Goal: Task Accomplishment & Management: Manage account settings

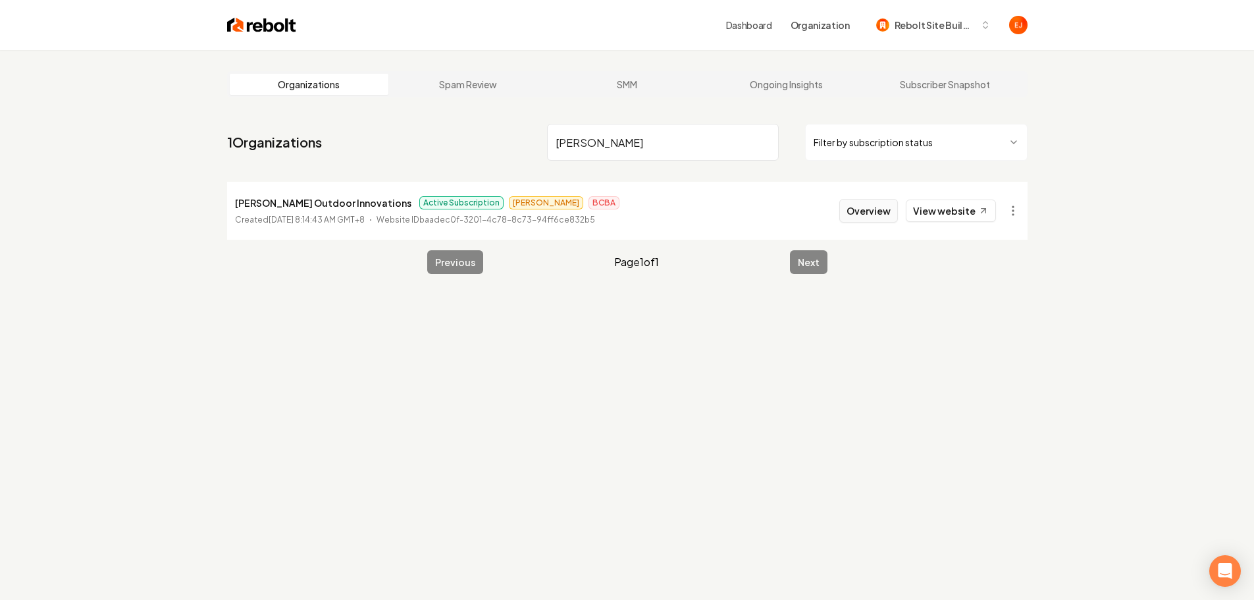
type input "lunsford"
drag, startPoint x: 854, startPoint y: 219, endPoint x: 862, endPoint y: 200, distance: 20.3
click at [854, 219] on button "Overview" at bounding box center [868, 211] width 59 height 24
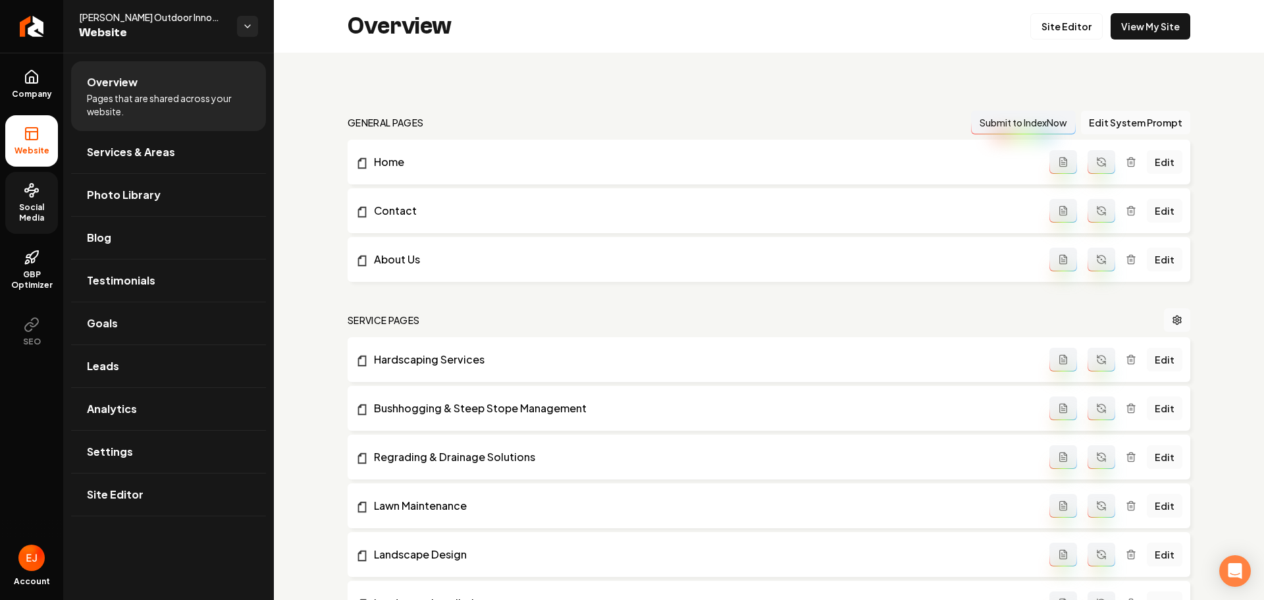
click at [32, 209] on span "Social Media" at bounding box center [31, 212] width 53 height 21
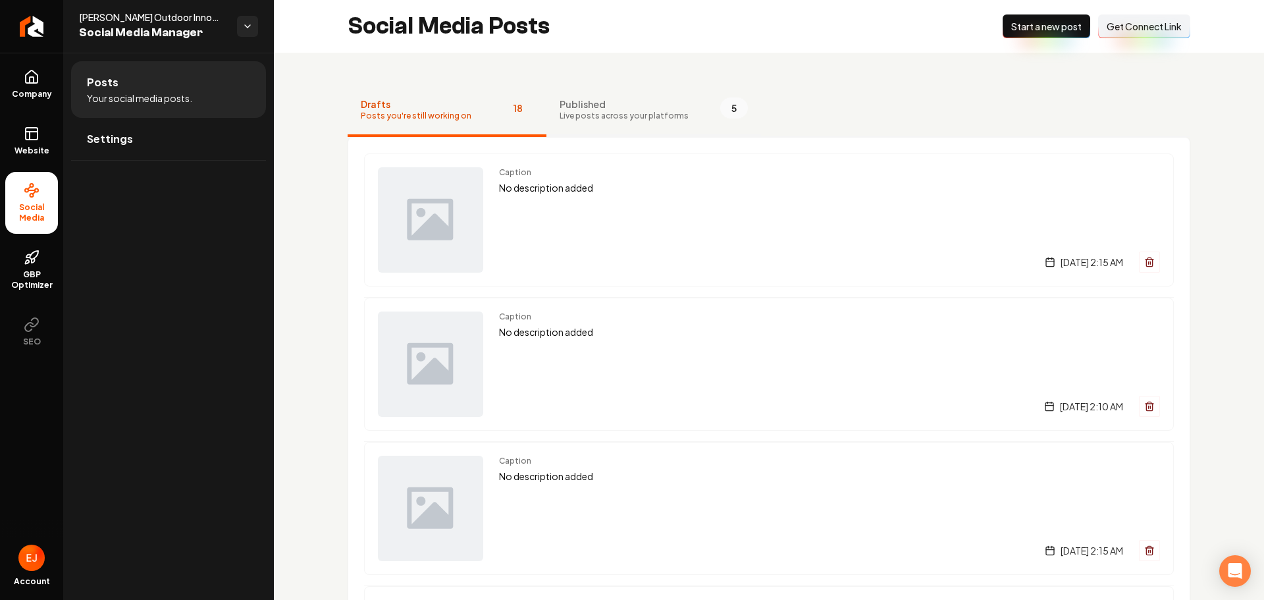
click at [587, 108] on span "Published" at bounding box center [624, 103] width 129 height 13
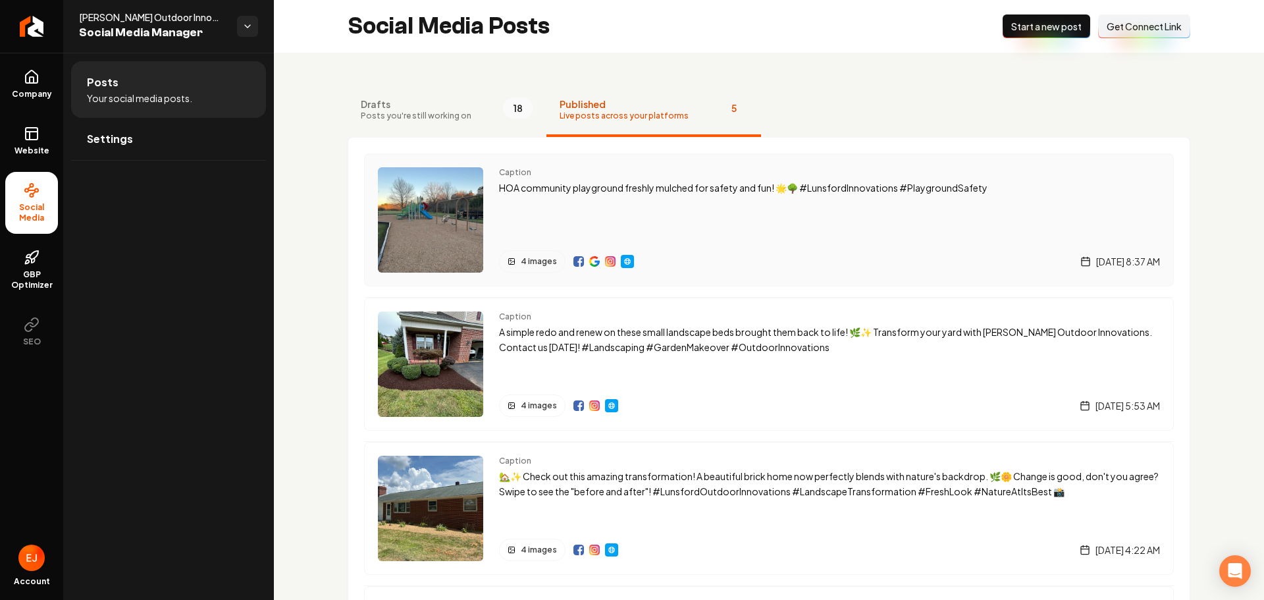
click at [415, 261] on img "Main content area" at bounding box center [430, 219] width 105 height 105
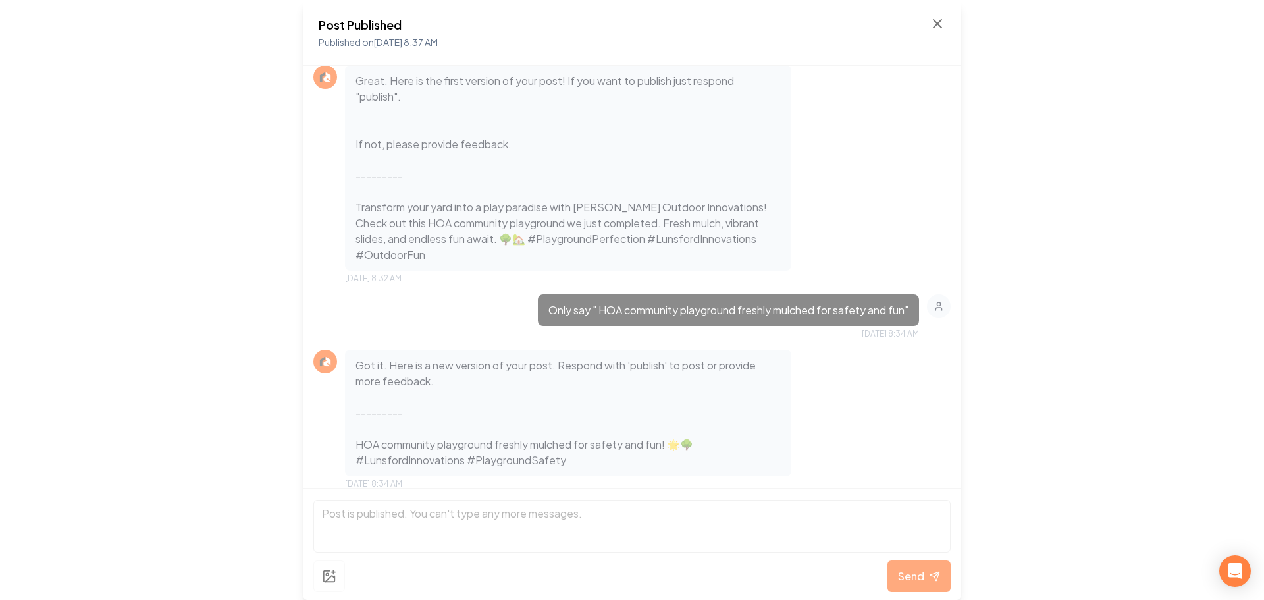
scroll to position [787, 0]
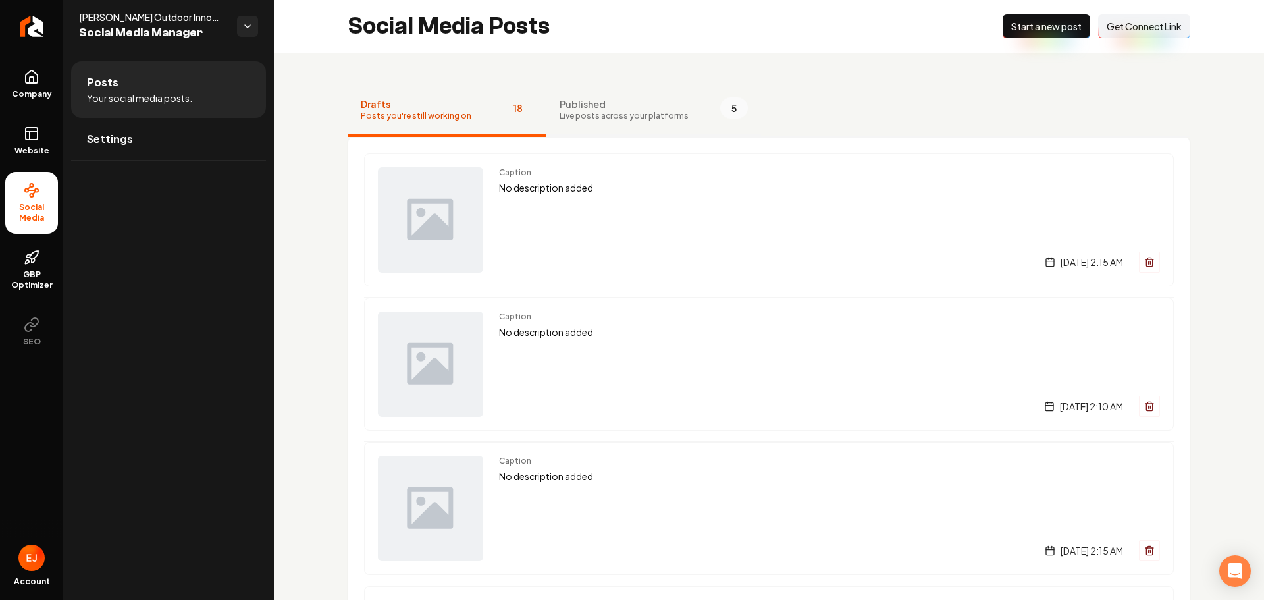
click at [631, 117] on span "Live posts across your platforms" at bounding box center [624, 116] width 129 height 11
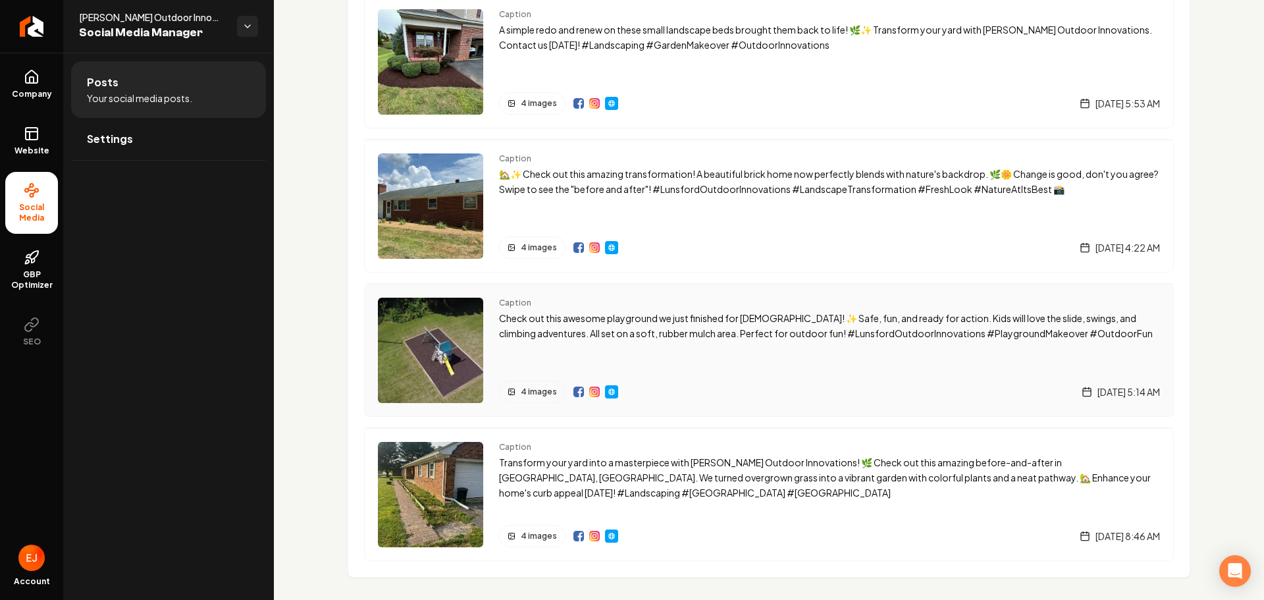
scroll to position [16, 0]
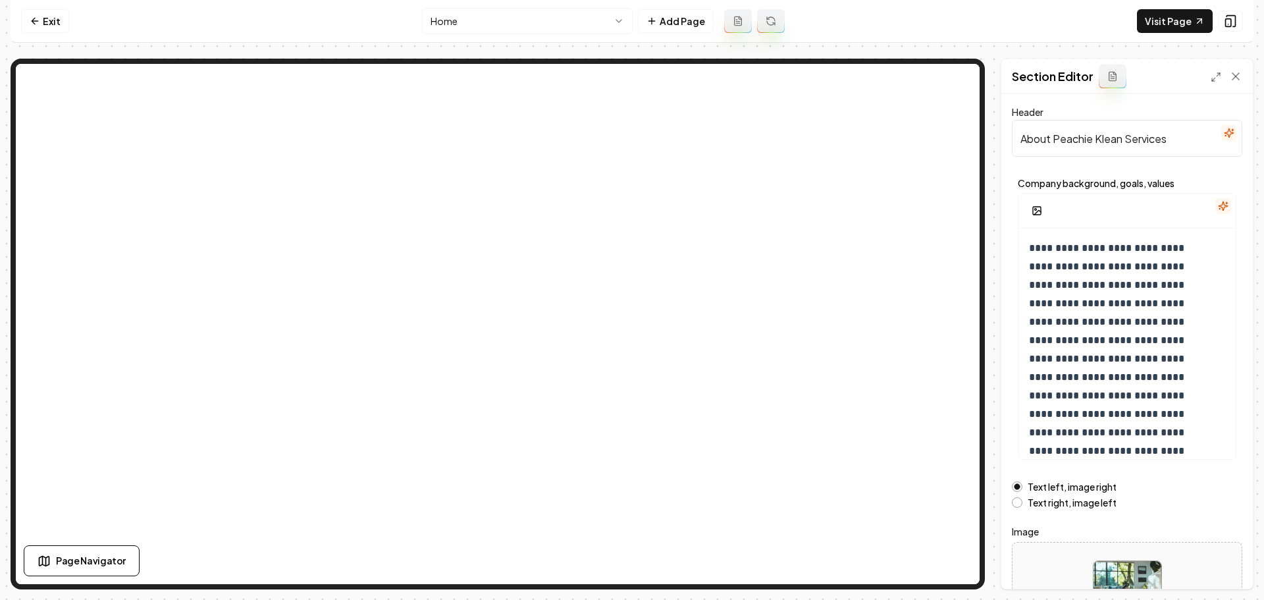
scroll to position [67, 0]
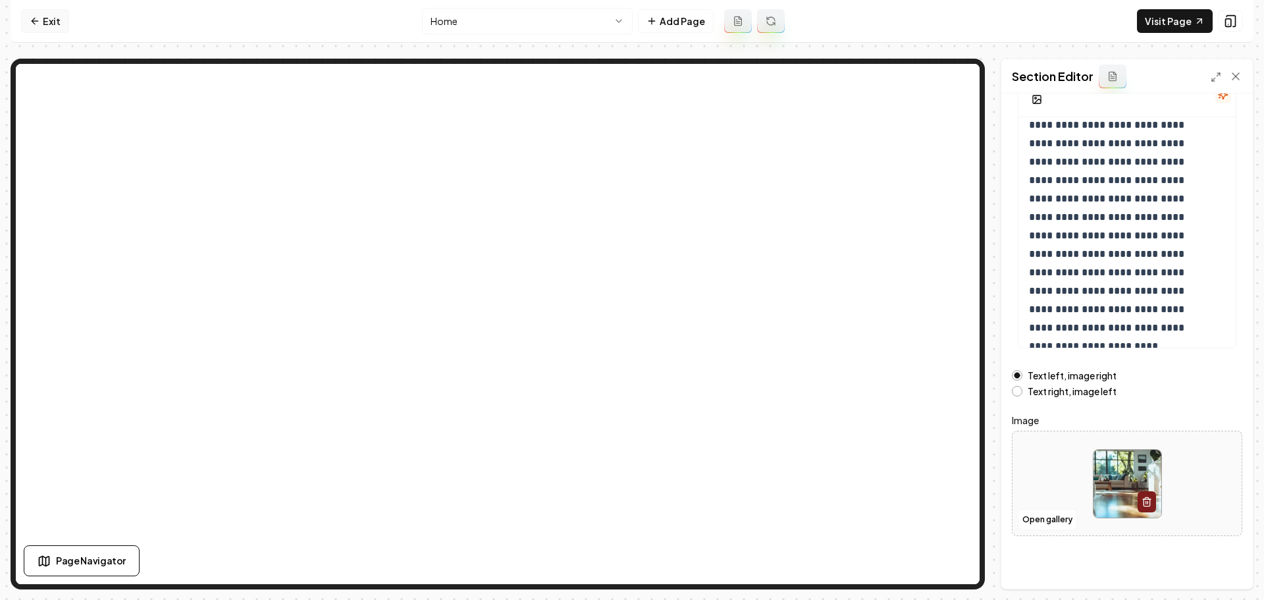
click at [35, 28] on link "Exit" at bounding box center [45, 21] width 48 height 24
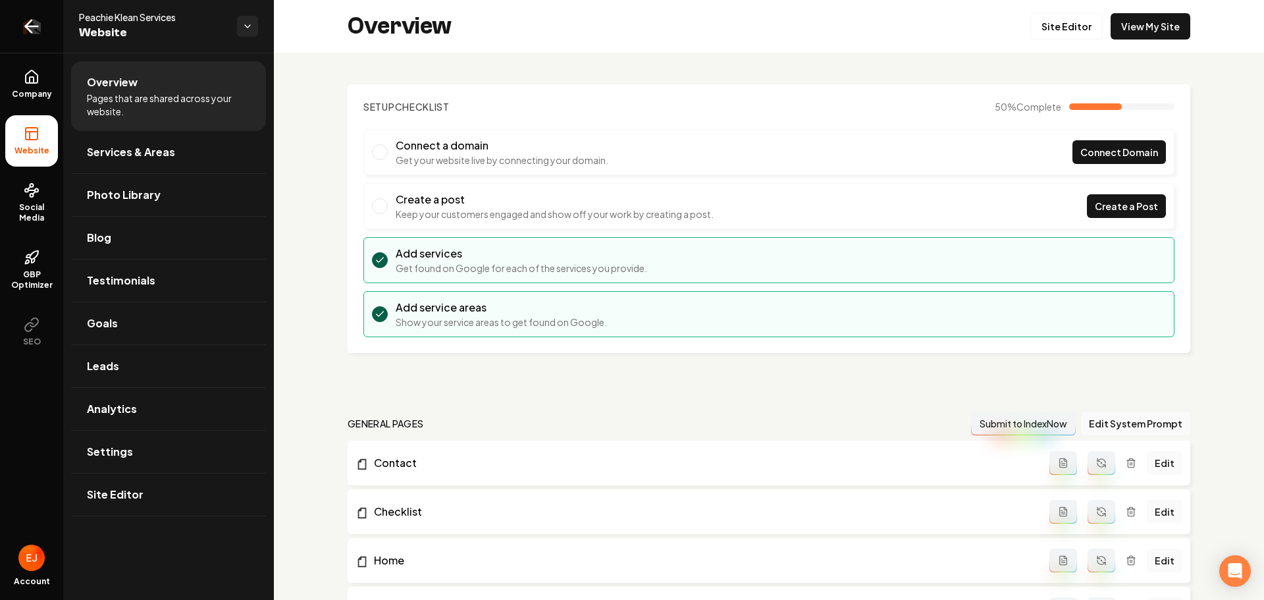
click at [39, 28] on icon "Return to dashboard" at bounding box center [31, 26] width 21 height 21
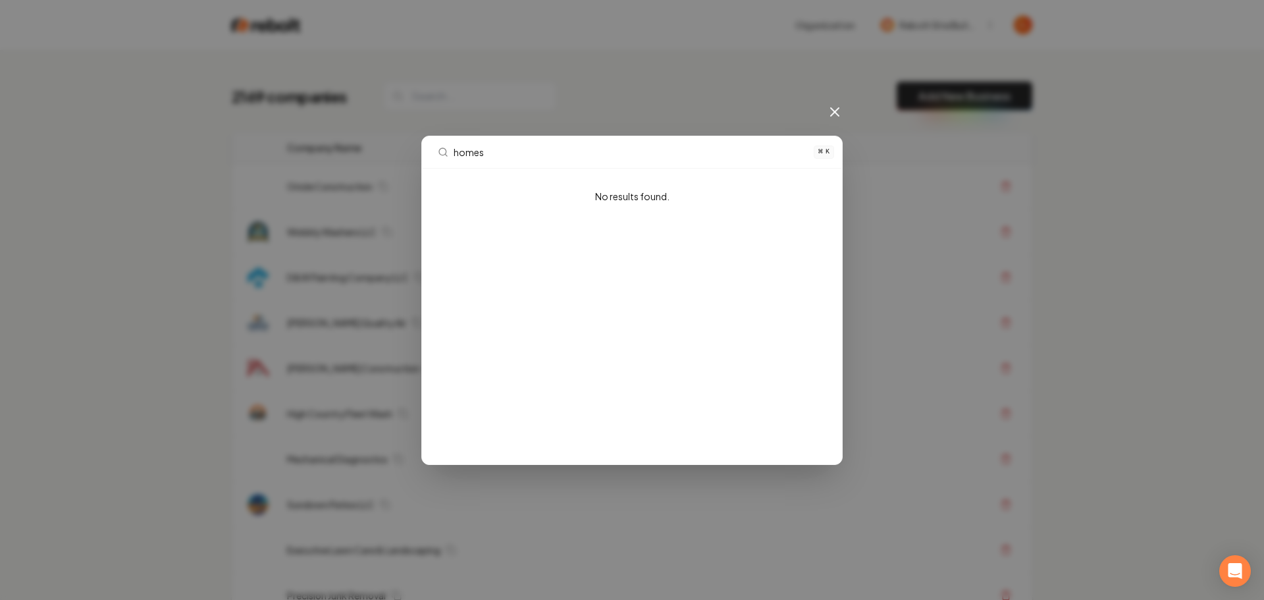
type input "home"
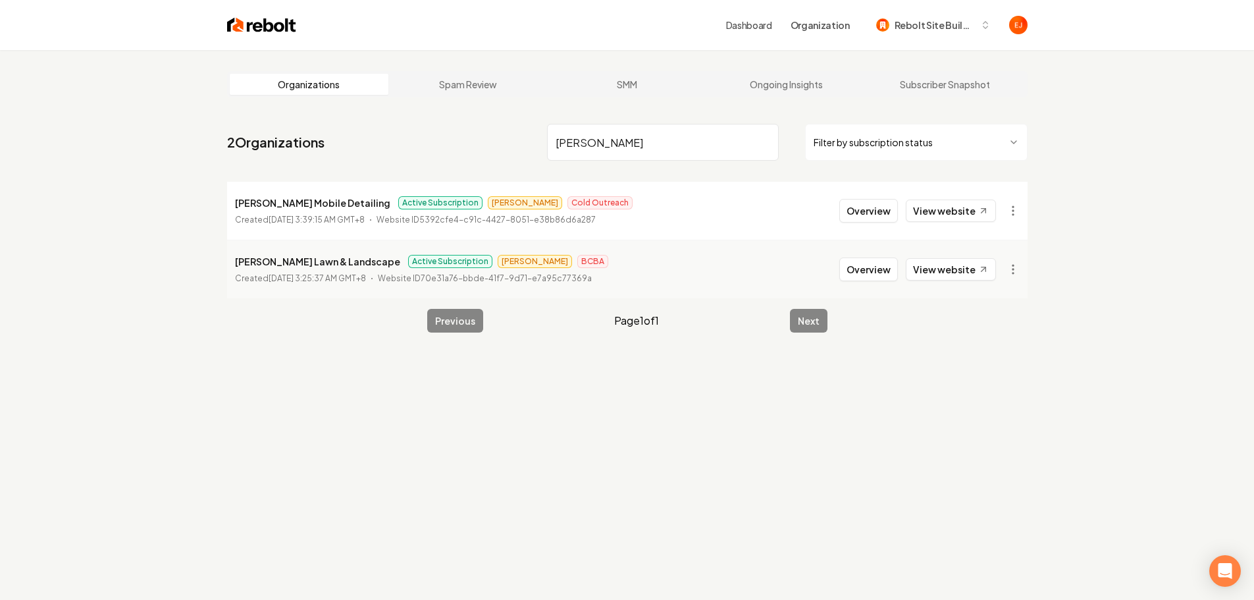
type input "holmes"
click at [868, 223] on li "Holmes Mobile Detailing Active Subscription James Cold Outreach Created April 3…" at bounding box center [627, 211] width 801 height 58
click at [875, 216] on button "Overview" at bounding box center [868, 211] width 59 height 24
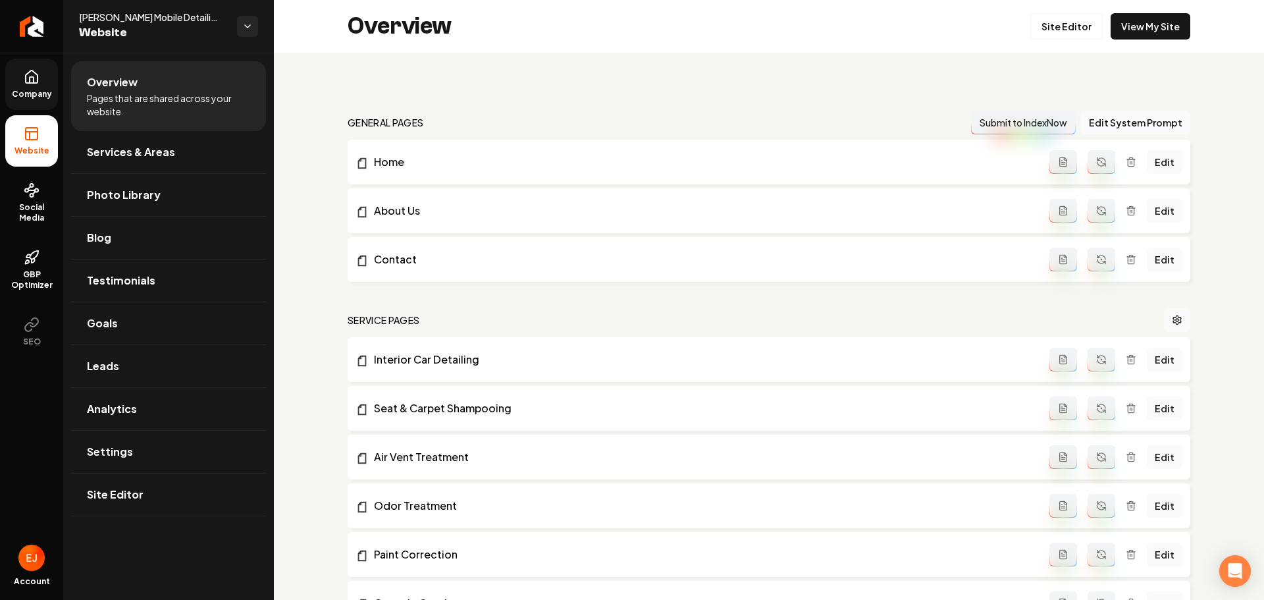
click at [7, 86] on link "Company" at bounding box center [31, 84] width 53 height 51
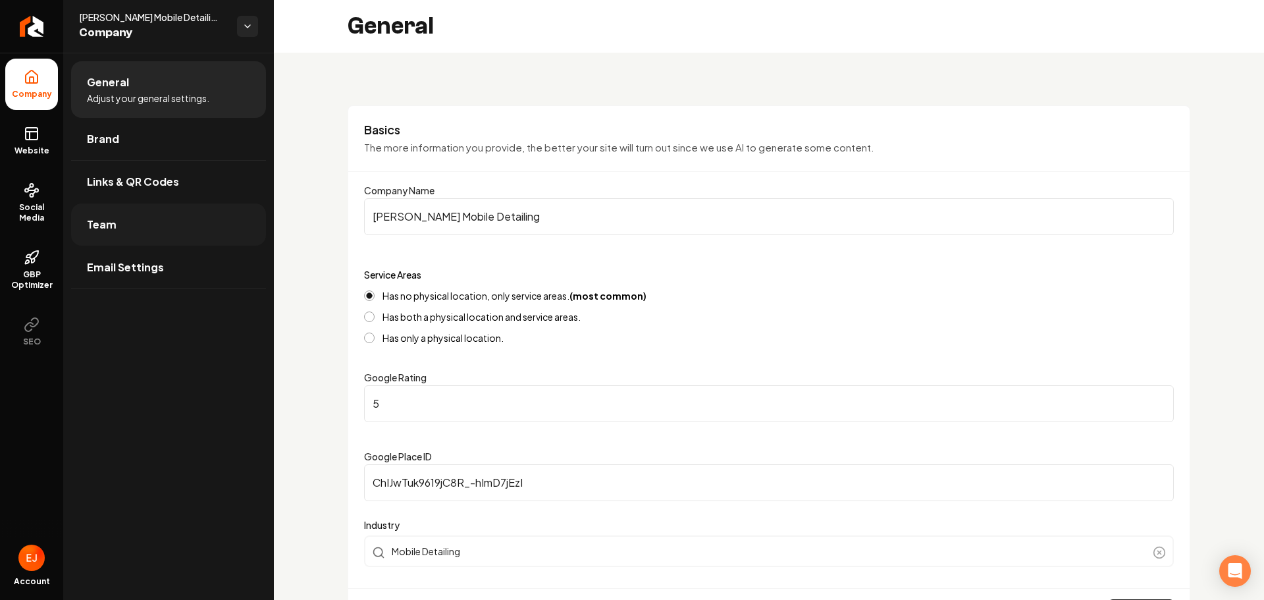
click at [123, 238] on link "Team" at bounding box center [168, 224] width 195 height 42
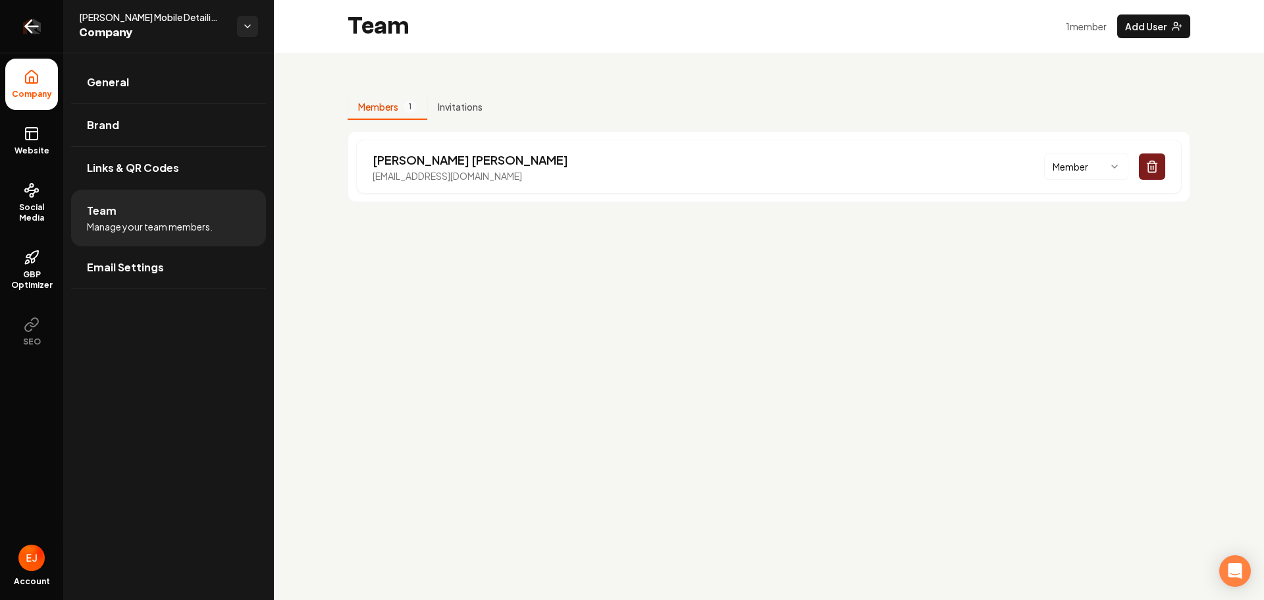
click at [30, 32] on icon "Return to dashboard" at bounding box center [29, 26] width 6 height 13
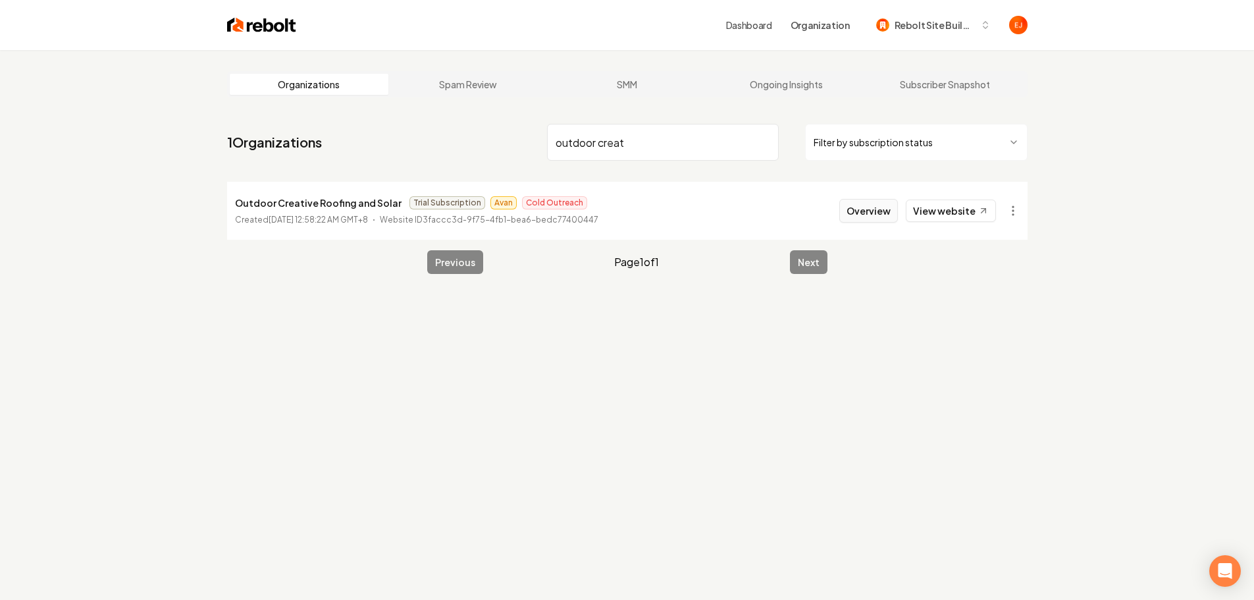
type input "outdoor creat"
click at [869, 213] on button "Overview" at bounding box center [868, 211] width 59 height 24
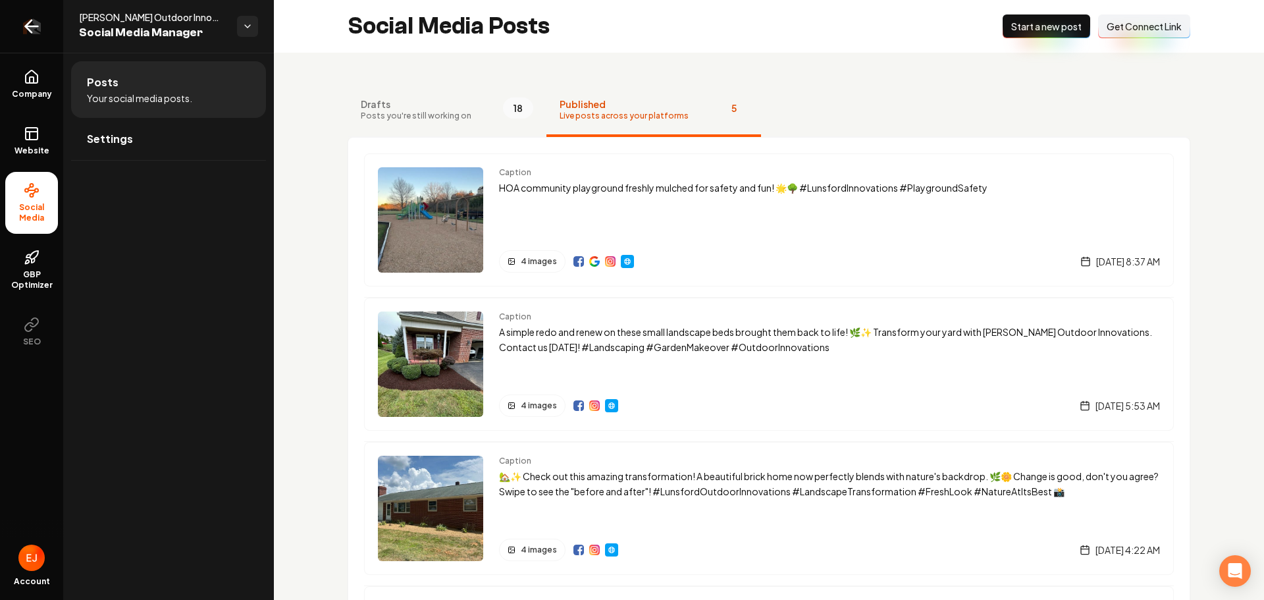
click at [34, 32] on icon "Return to dashboard" at bounding box center [31, 26] width 21 height 21
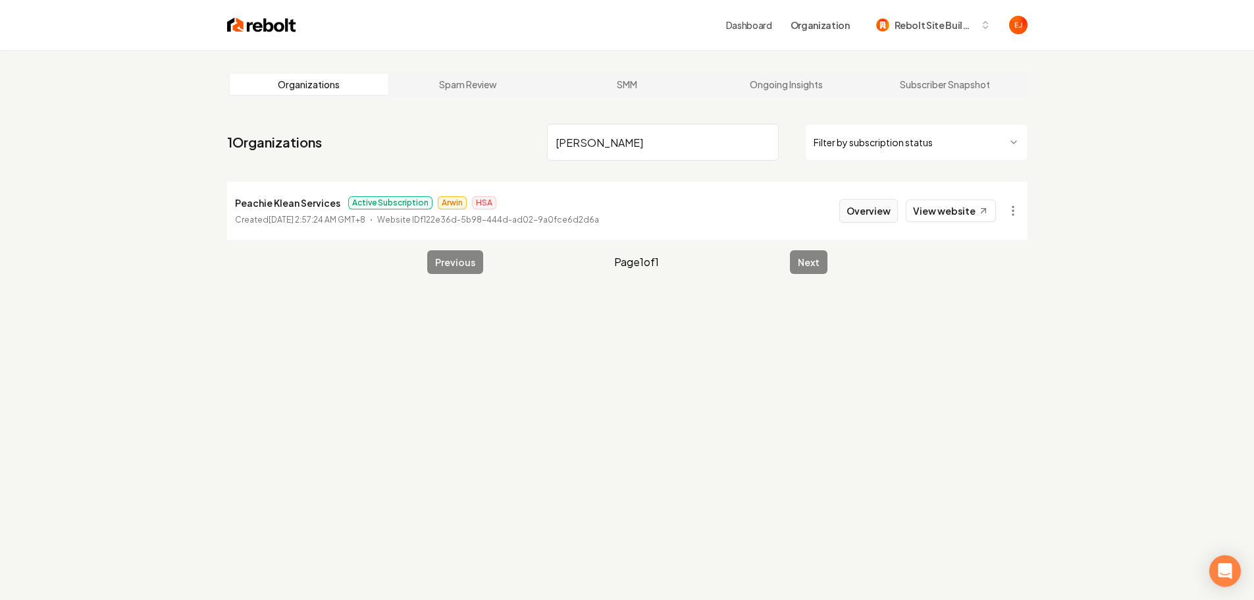
type input "peachie kl"
click at [860, 217] on button "Overview" at bounding box center [868, 211] width 59 height 24
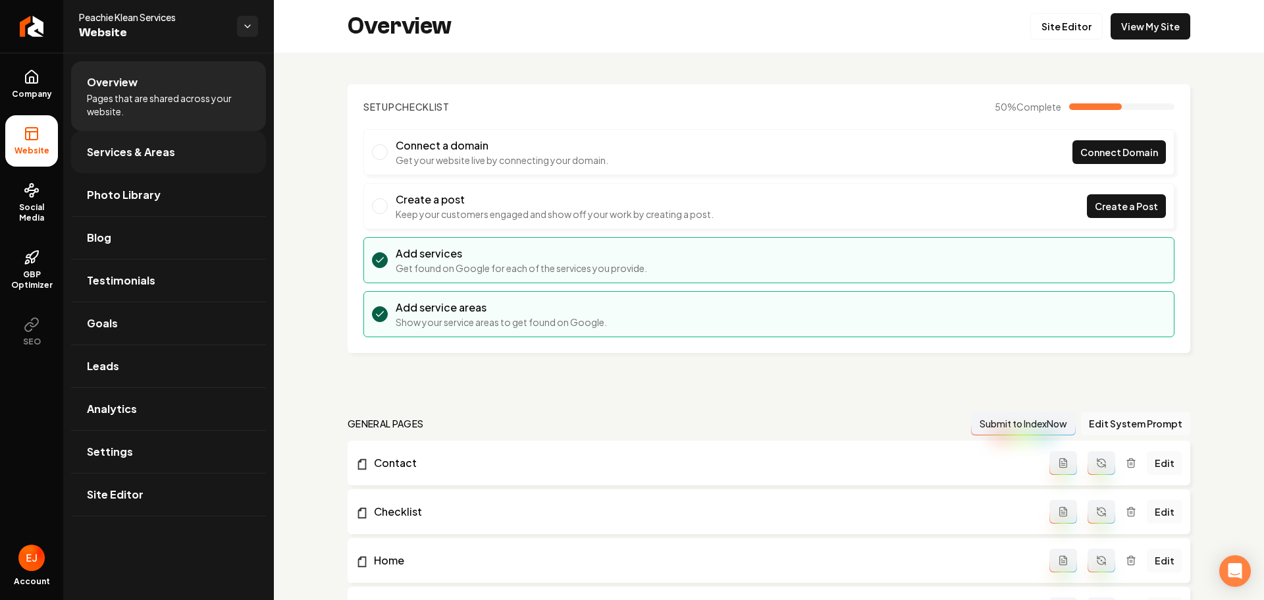
click at [150, 153] on span "Services & Areas" at bounding box center [131, 152] width 88 height 16
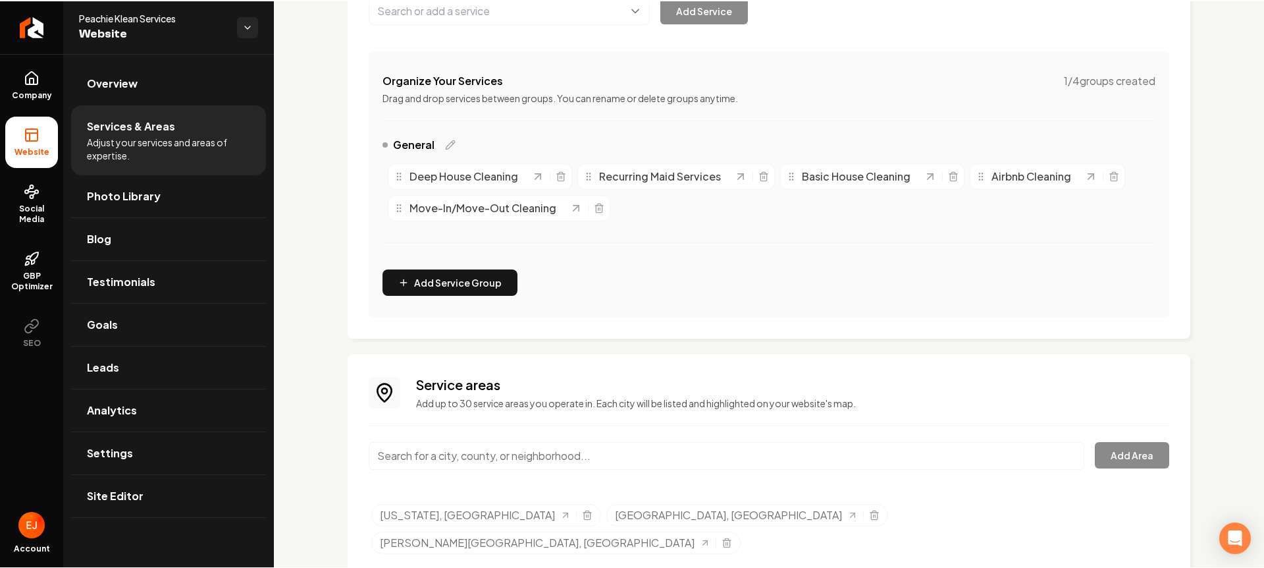
scroll to position [225, 0]
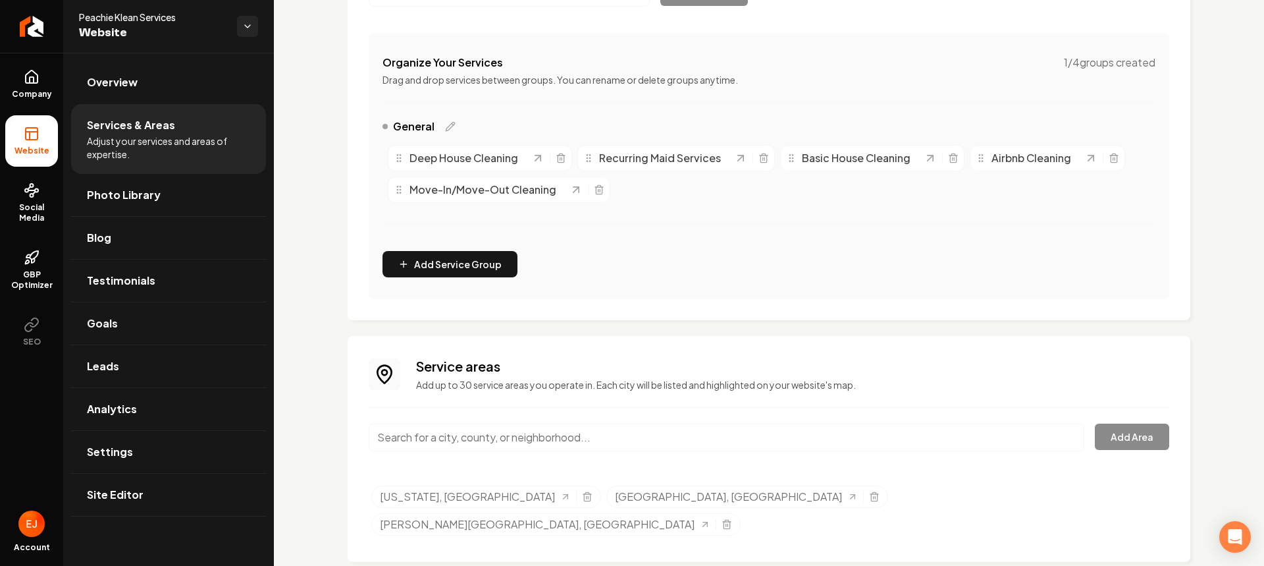
click at [487, 438] on input "Main content area" at bounding box center [727, 437] width 716 height 28
click at [581, 440] on input "Main content area" at bounding box center [727, 437] width 716 height 28
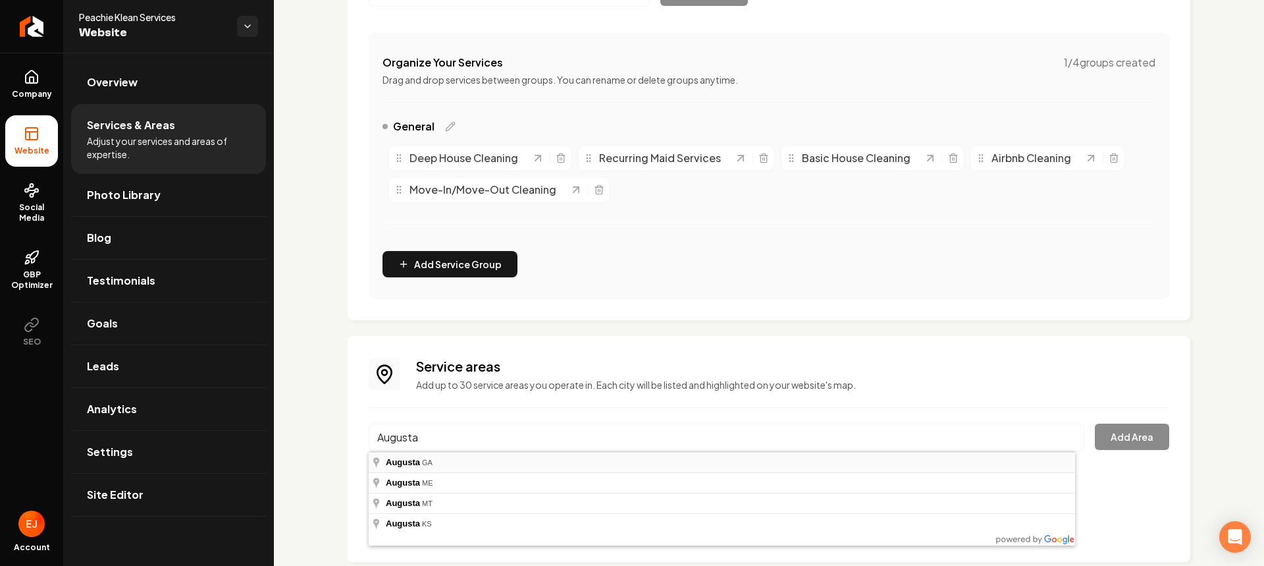
type input "Augusta, GA"
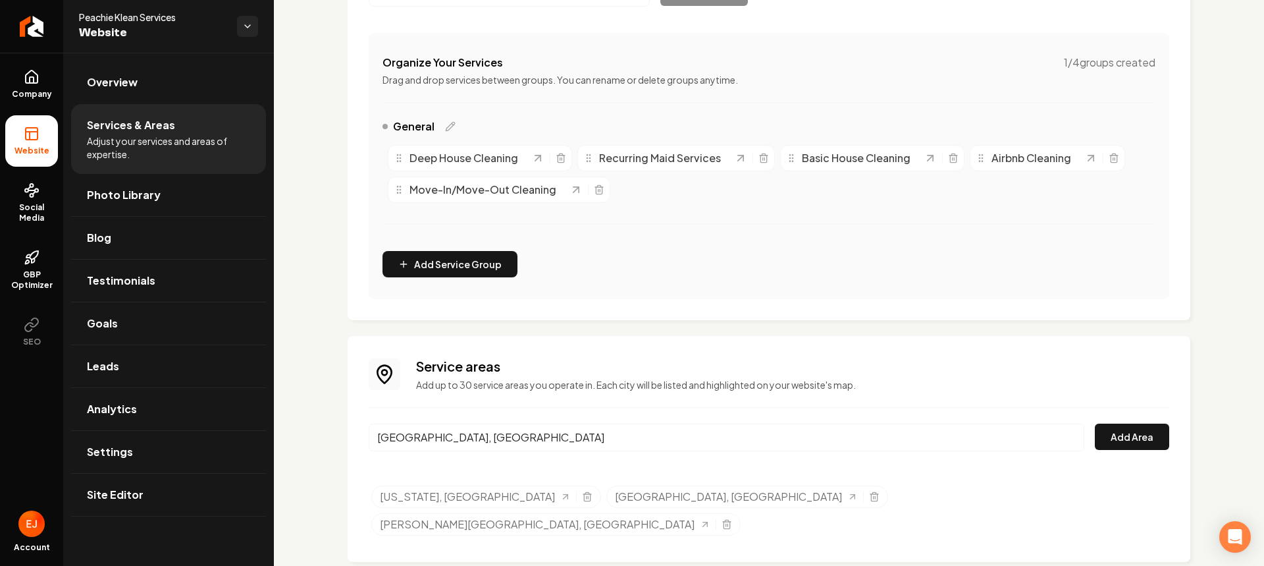
drag, startPoint x: 452, startPoint y: 441, endPoint x: 344, endPoint y: 444, distance: 108.0
click at [344, 444] on div "Services Provided Select from the recommended services or add your own and choo…" at bounding box center [769, 210] width 990 height 765
click at [30, 82] on icon at bounding box center [32, 80] width 4 height 6
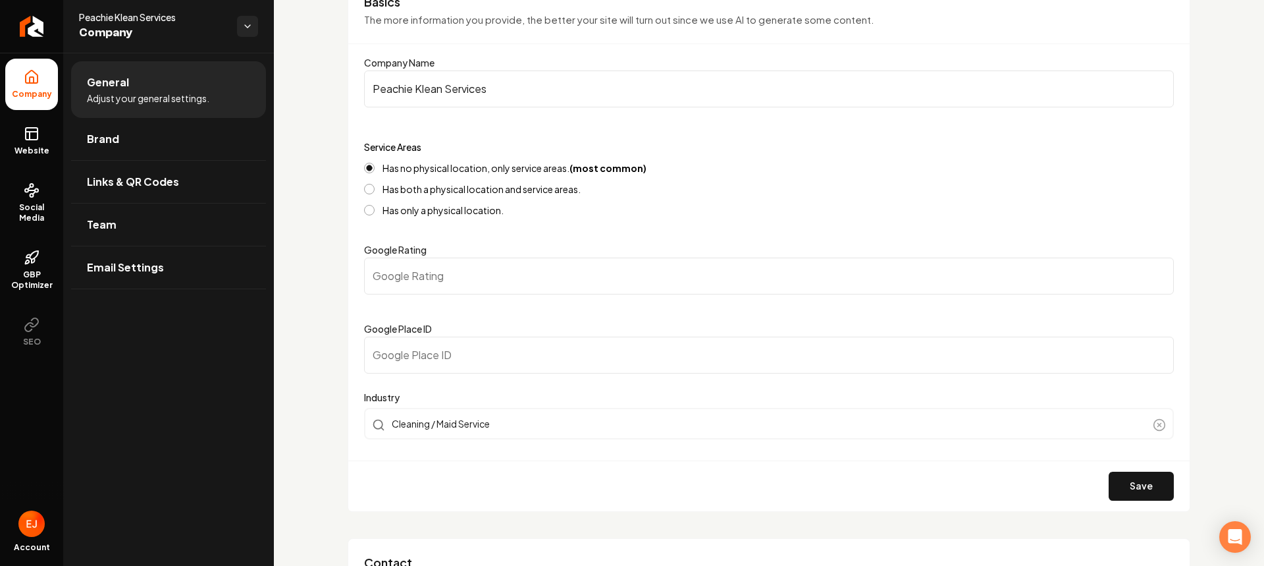
scroll to position [132, 0]
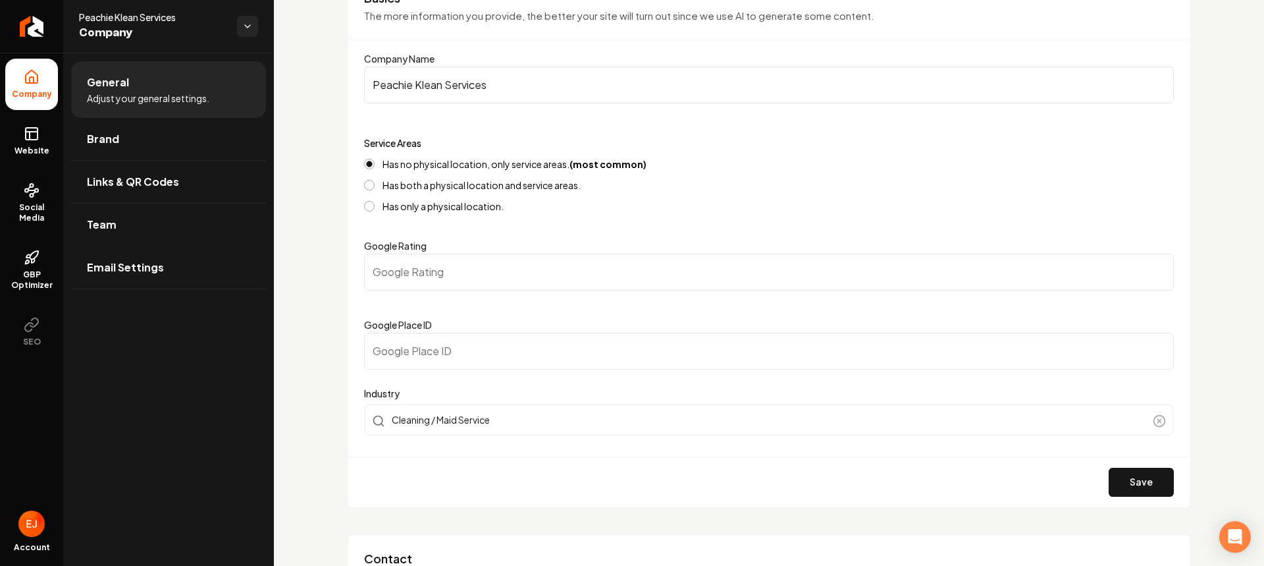
click at [126, 236] on link "Team" at bounding box center [168, 224] width 195 height 42
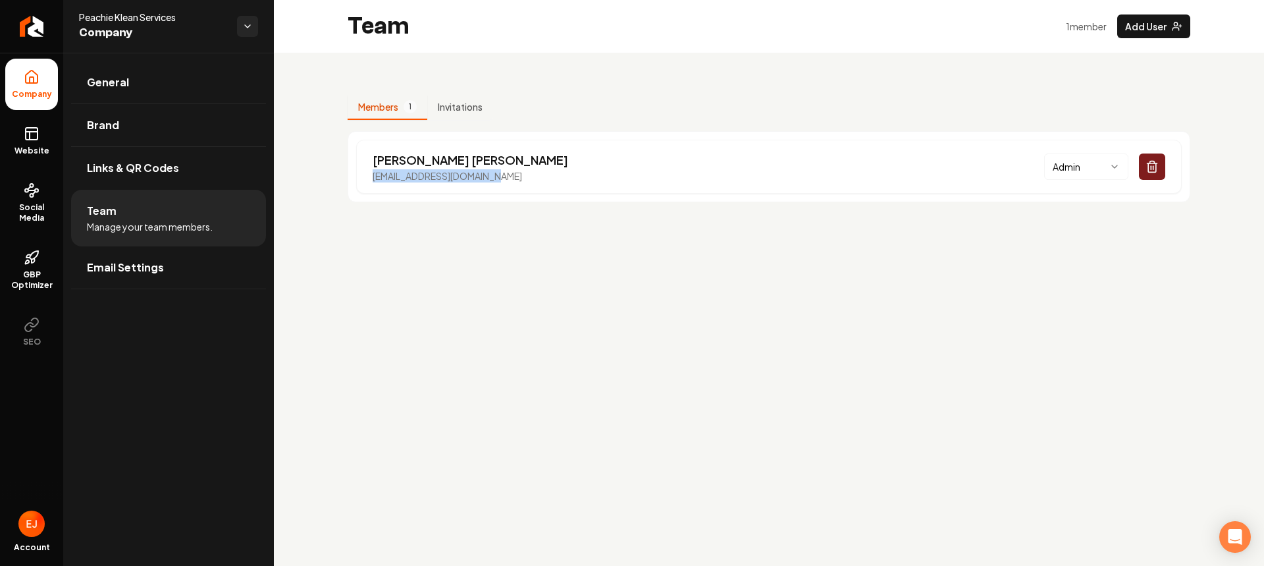
drag, startPoint x: 506, startPoint y: 174, endPoint x: 355, endPoint y: 179, distance: 151.5
click at [355, 179] on div "Petra Griffin peaches@peachieklean.net Admin" at bounding box center [769, 166] width 843 height 71
click at [384, 271] on main "Team 1 member Add User Members 1 Invitations Petra Griffin peaches@peachieklean…" at bounding box center [769, 283] width 990 height 566
click at [30, 146] on span "Website" at bounding box center [31, 151] width 45 height 11
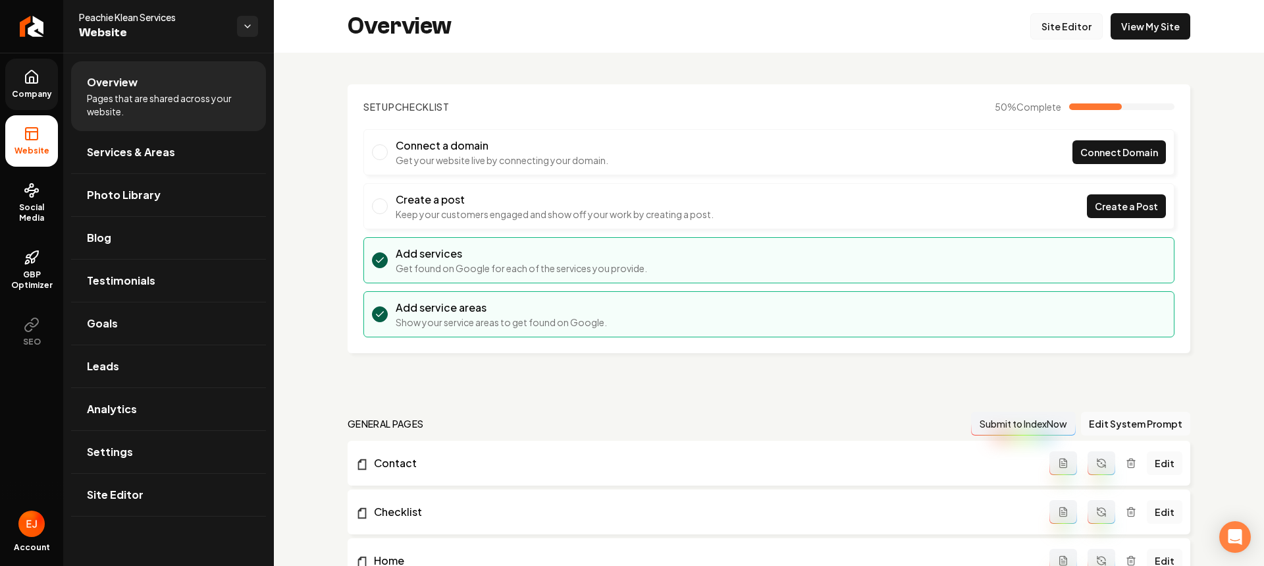
click at [1074, 30] on link "Site Editor" at bounding box center [1066, 26] width 72 height 26
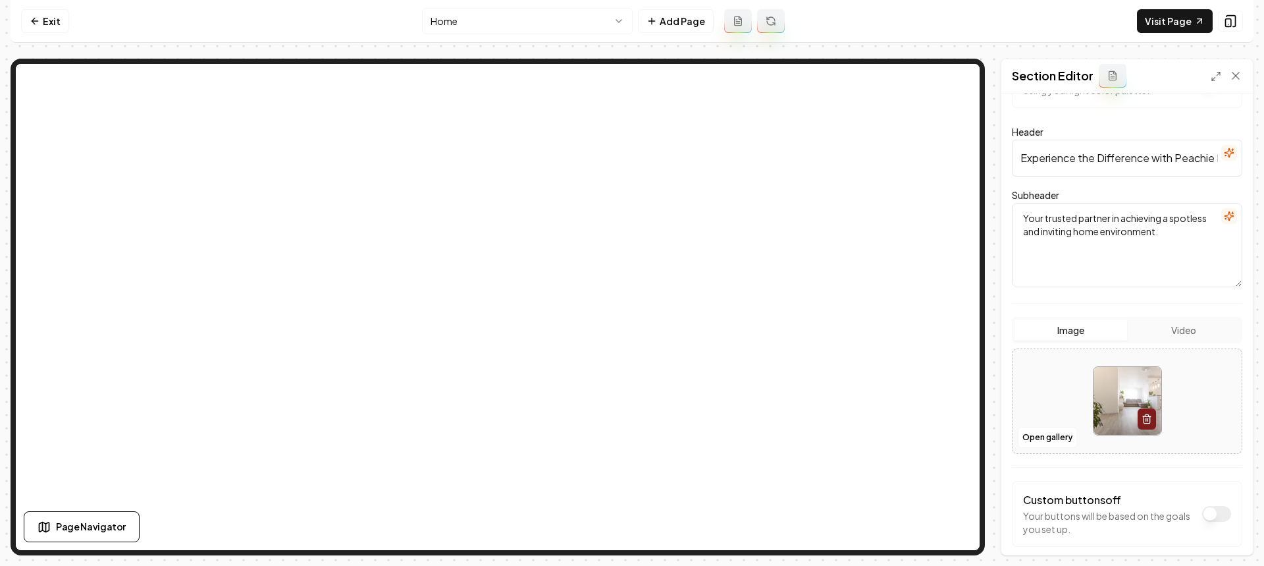
scroll to position [115, 0]
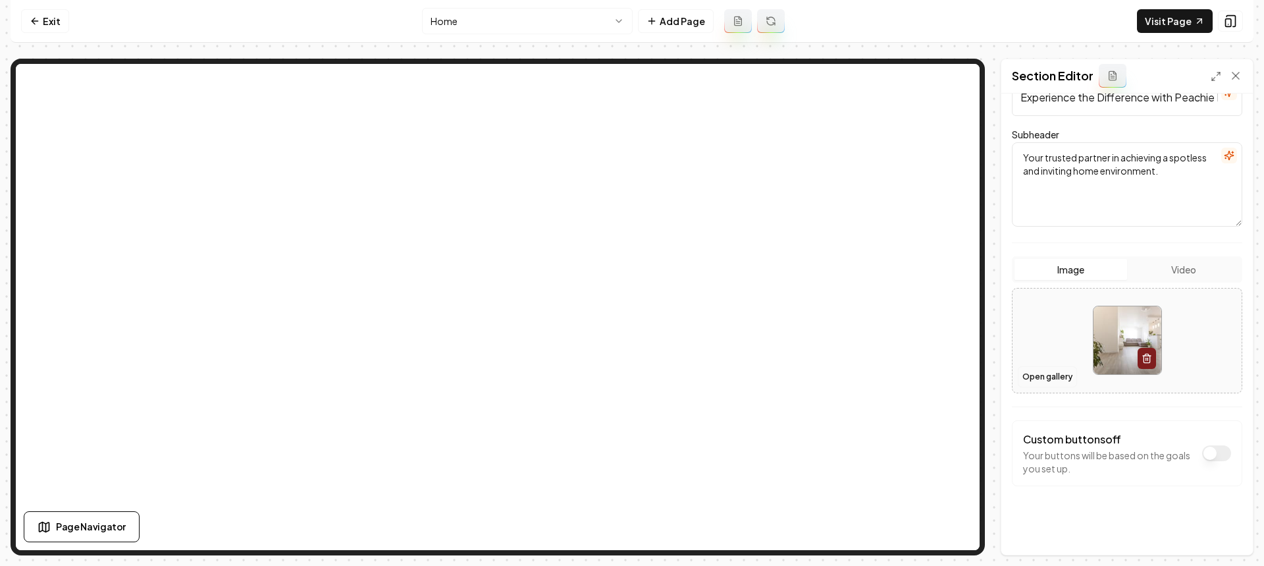
click at [1067, 379] on button "Open gallery" at bounding box center [1047, 376] width 59 height 21
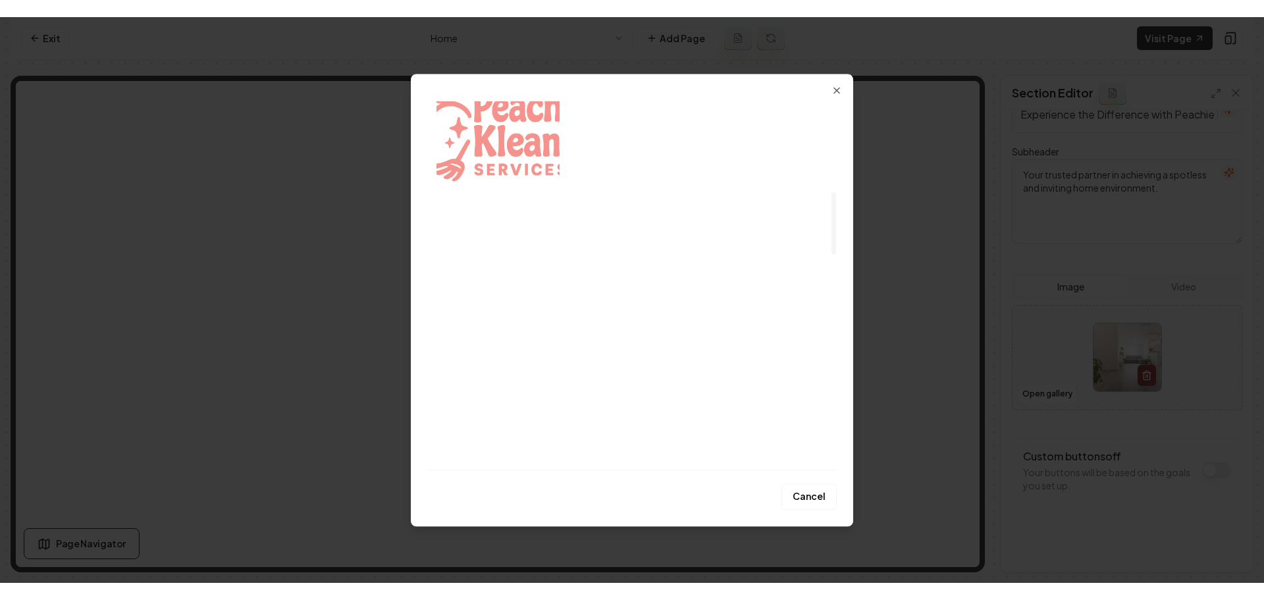
scroll to position [658, 0]
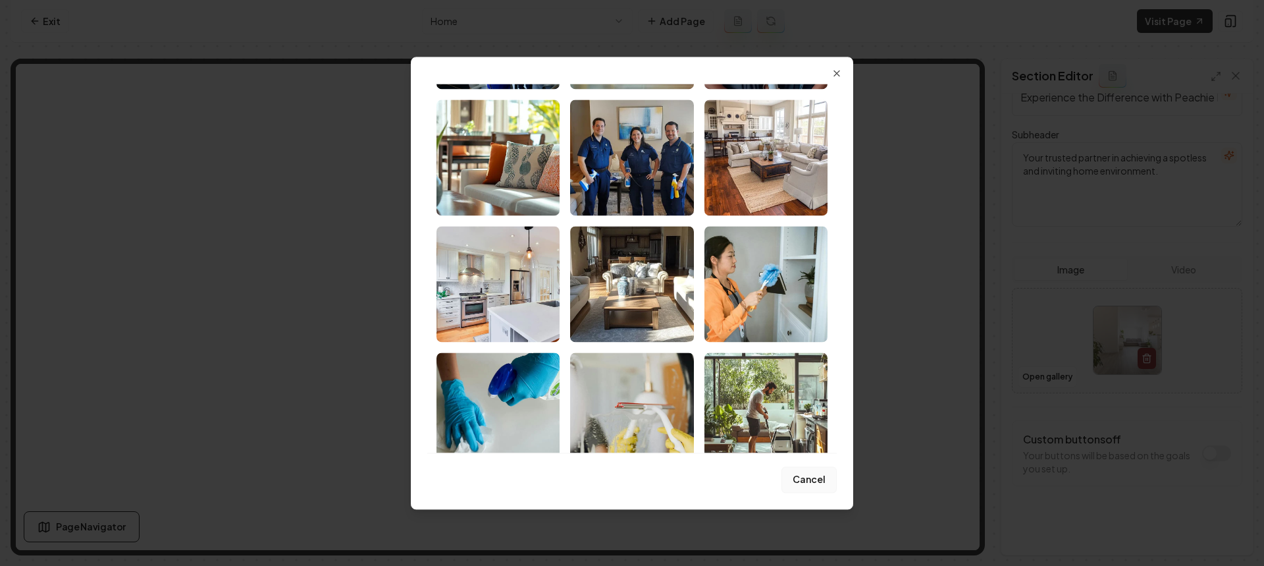
click at [807, 482] on button "Cancel" at bounding box center [808, 479] width 55 height 26
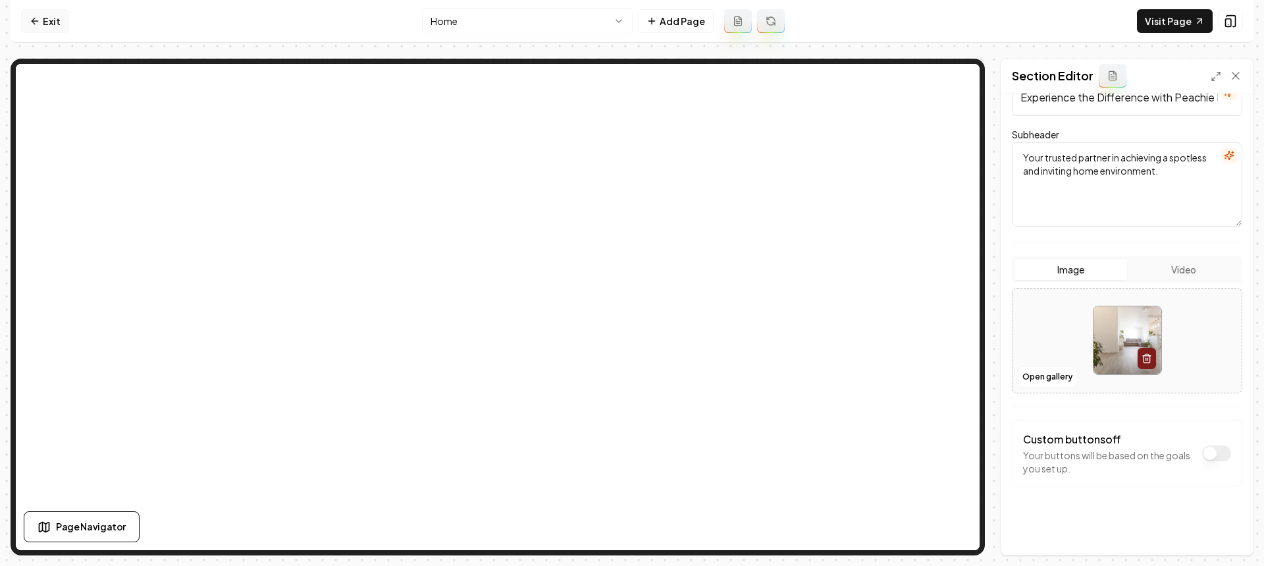
click at [41, 23] on link "Exit" at bounding box center [45, 21] width 48 height 24
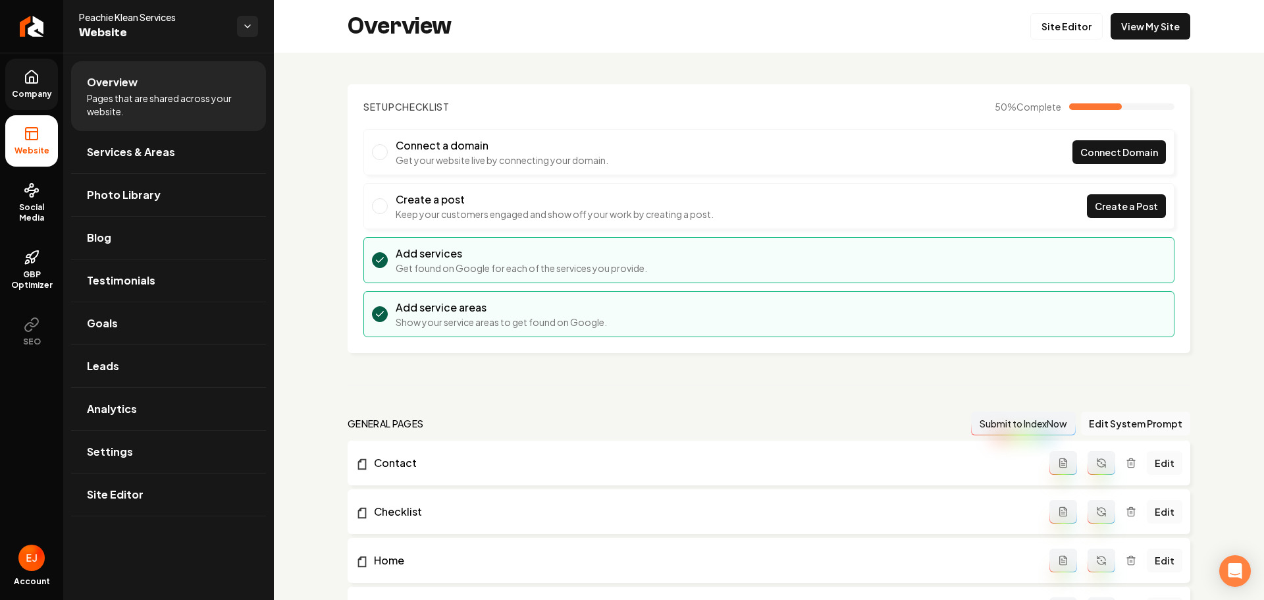
click at [36, 90] on span "Company" at bounding box center [32, 94] width 51 height 11
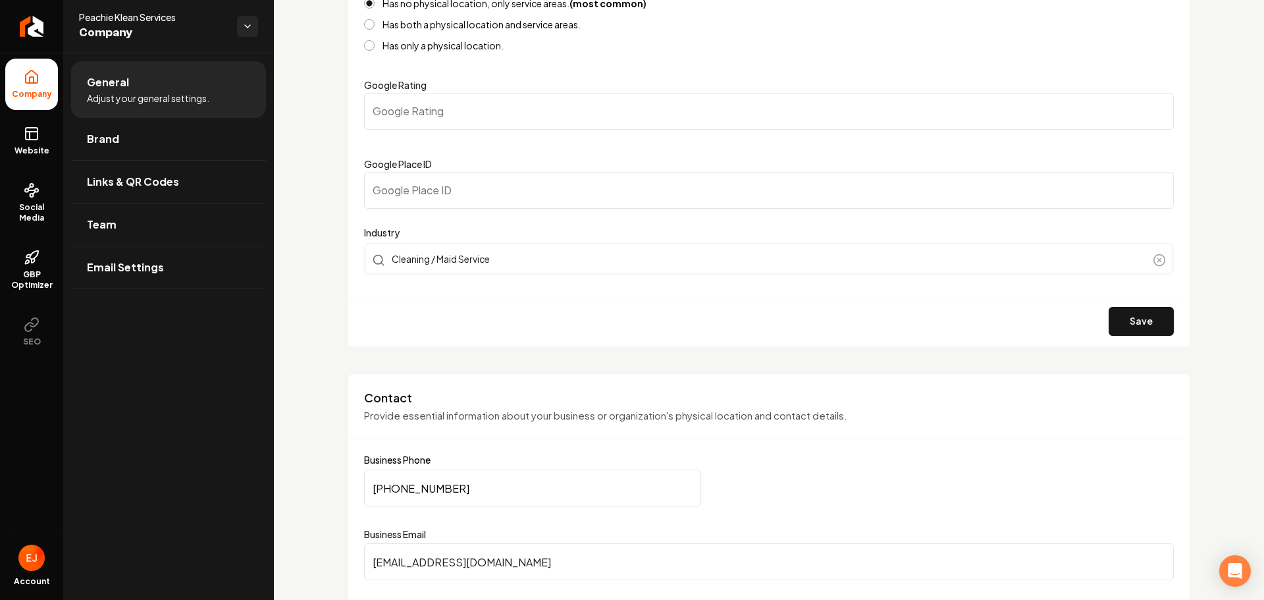
scroll to position [329, 0]
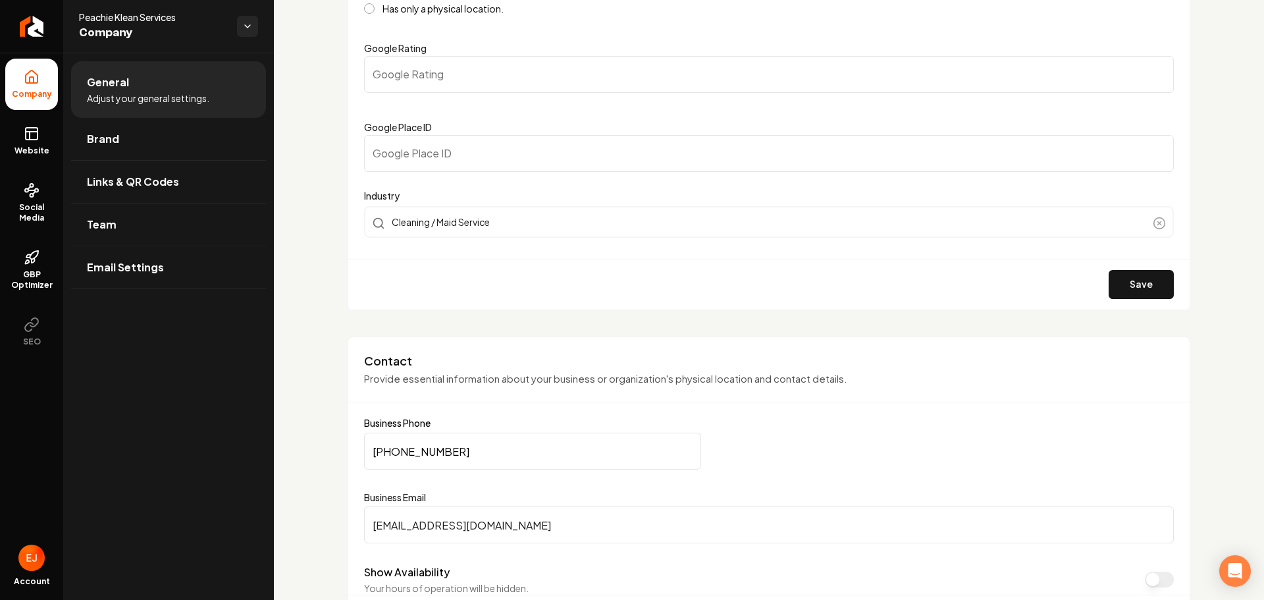
drag, startPoint x: 485, startPoint y: 452, endPoint x: 400, endPoint y: 455, distance: 84.3
click at [401, 456] on input "(904) 294-2680" at bounding box center [532, 451] width 337 height 37
click at [460, 442] on input "(904) 294-2680" at bounding box center [532, 451] width 337 height 37
drag, startPoint x: 434, startPoint y: 451, endPoint x: 373, endPoint y: 454, distance: 60.7
click at [373, 454] on input "(904) 294-2680" at bounding box center [532, 451] width 337 height 37
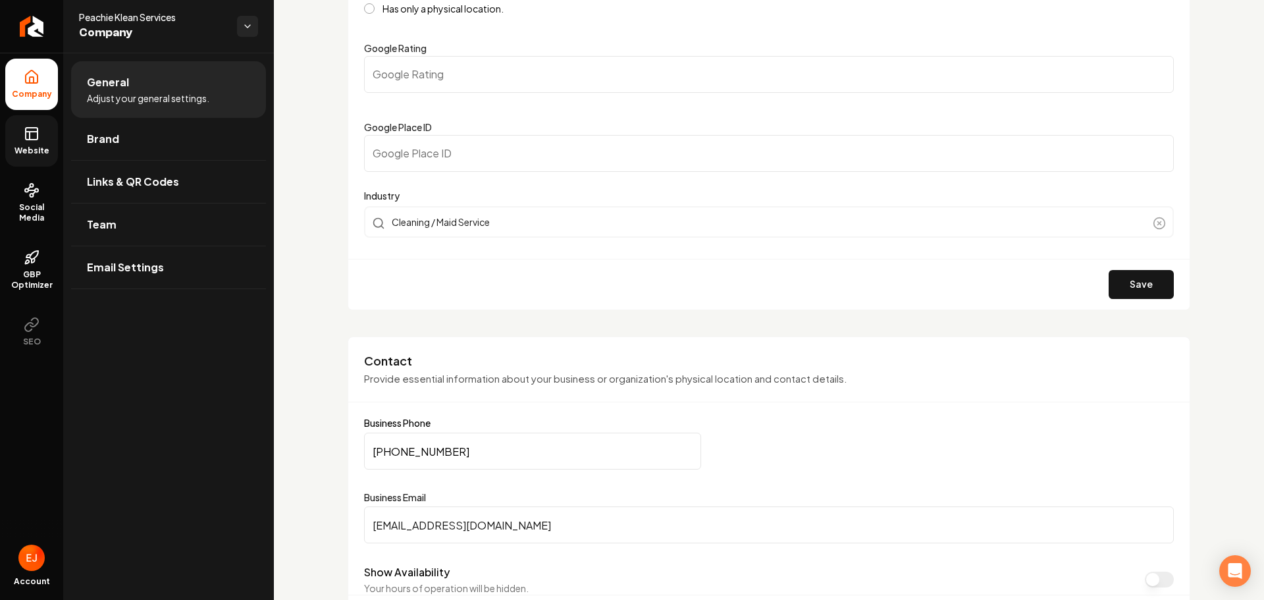
click at [28, 132] on icon at bounding box center [32, 132] width 12 height 0
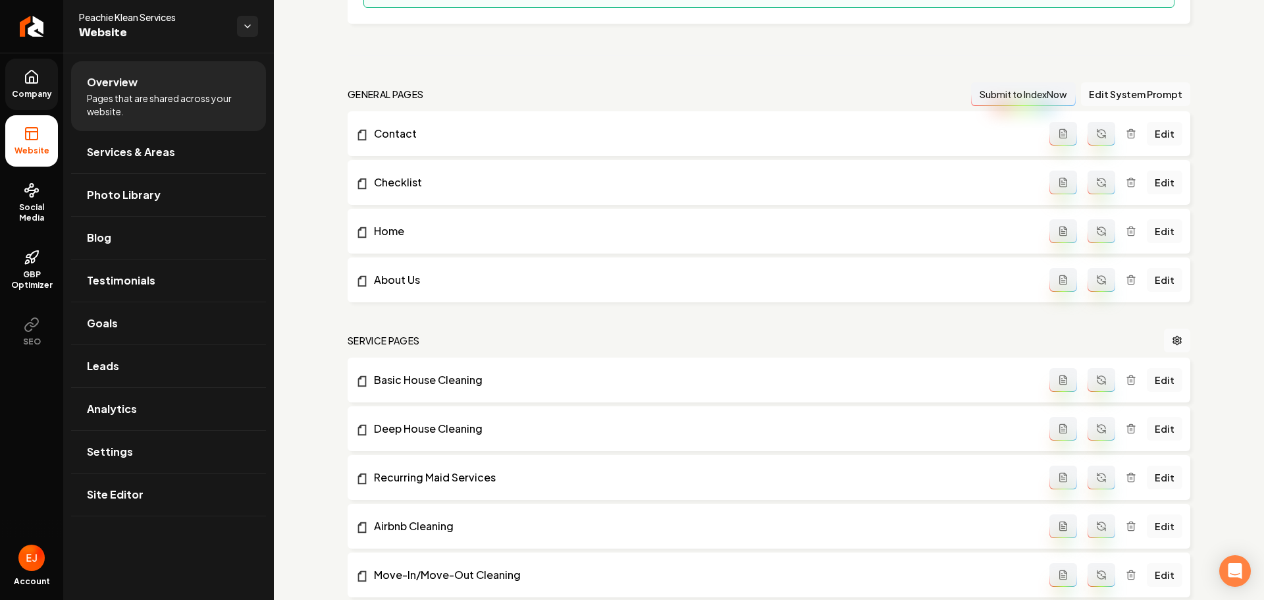
click at [42, 84] on link "Company" at bounding box center [31, 84] width 53 height 51
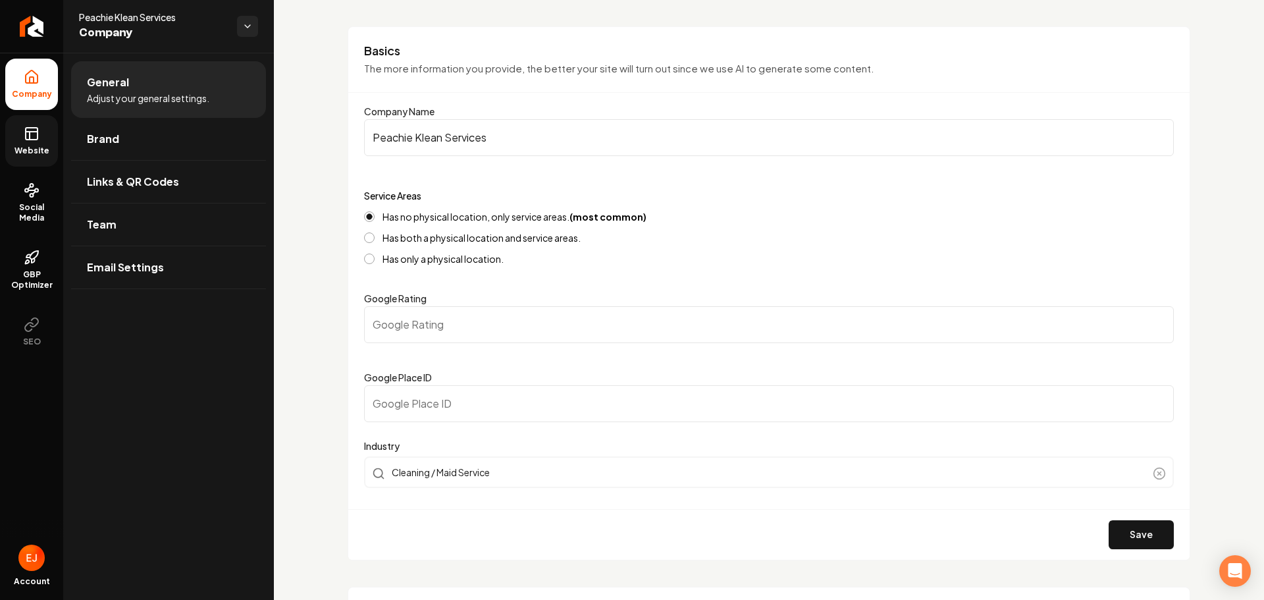
scroll to position [66, 0]
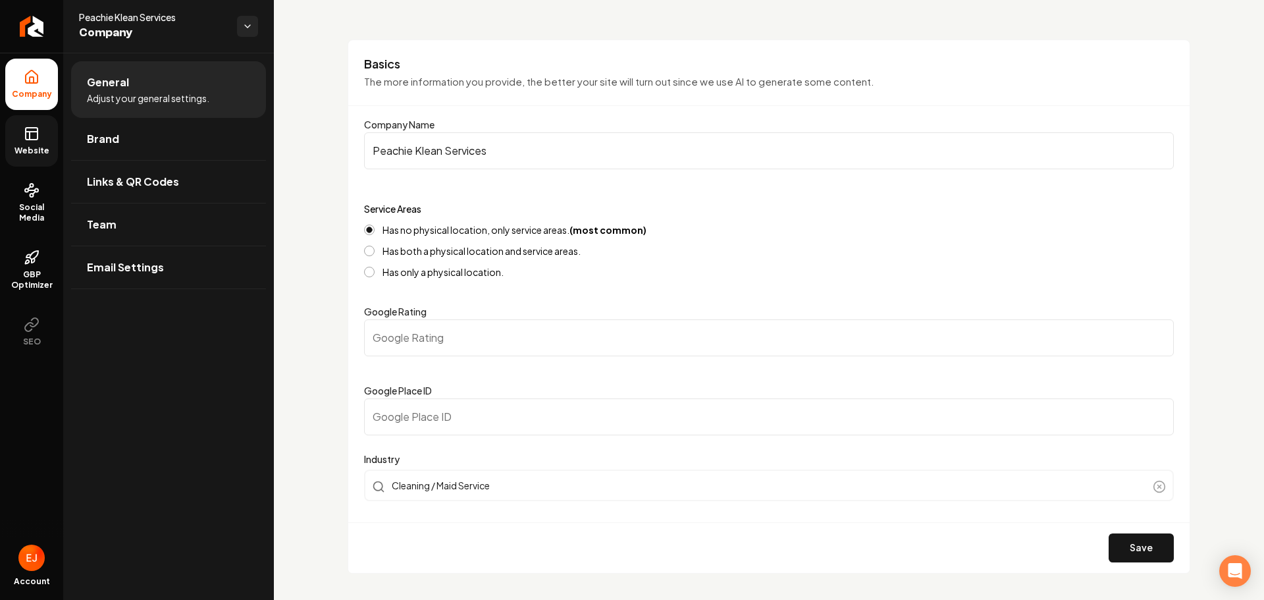
click at [39, 137] on icon at bounding box center [32, 134] width 16 height 16
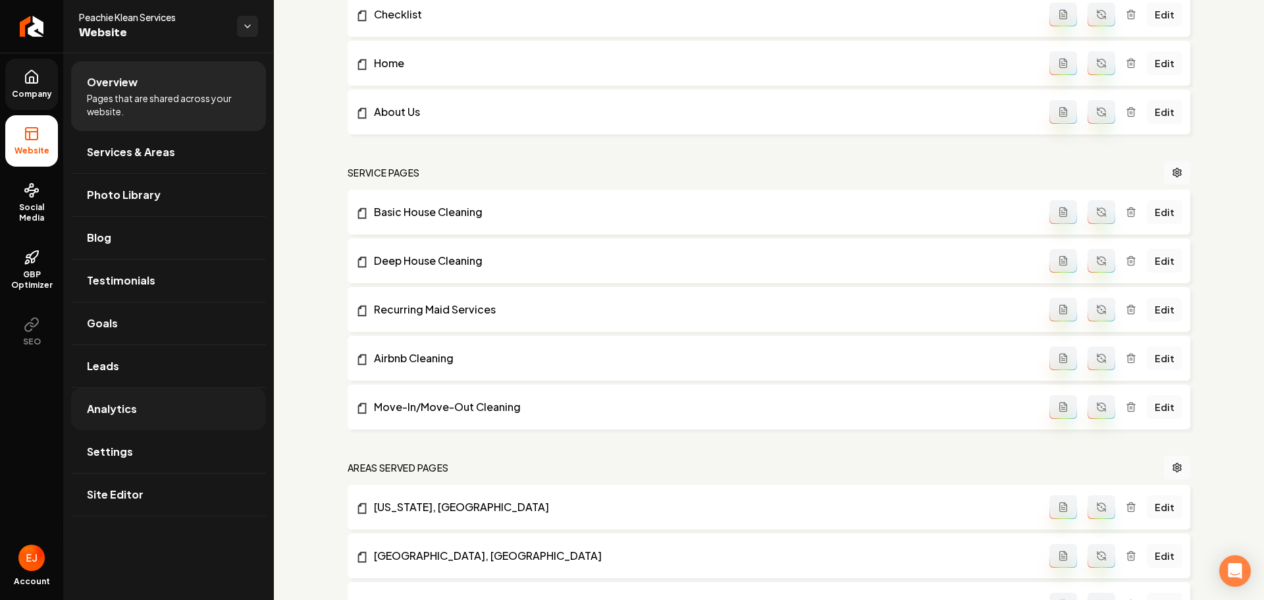
scroll to position [485, 0]
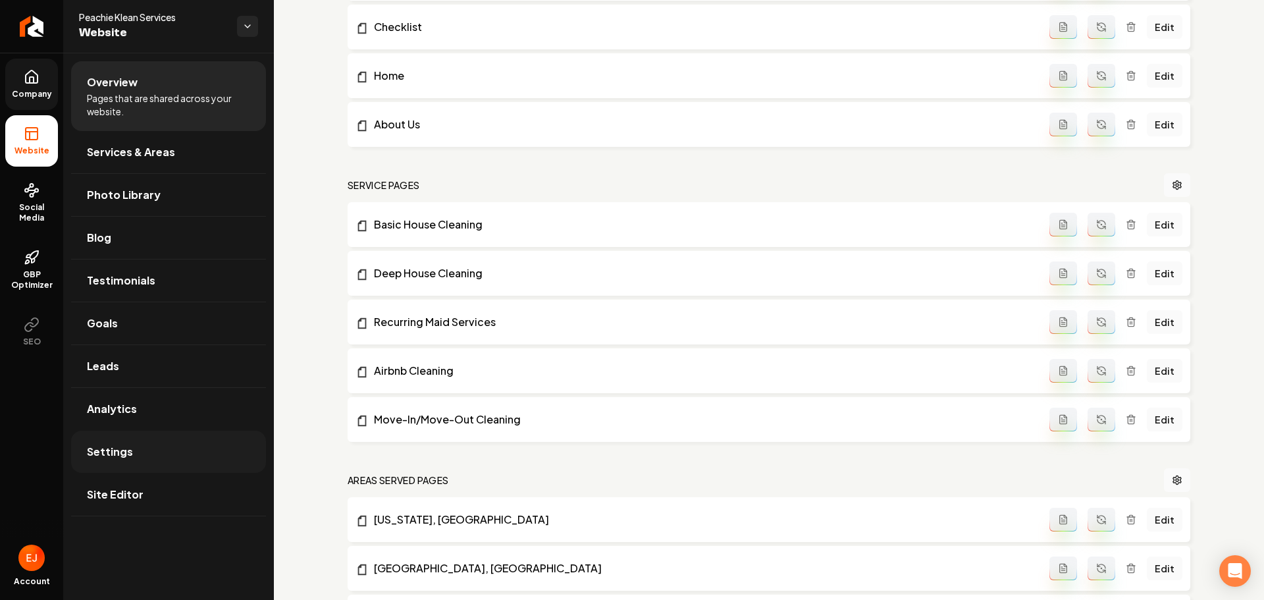
click at [127, 465] on link "Settings" at bounding box center [168, 452] width 195 height 42
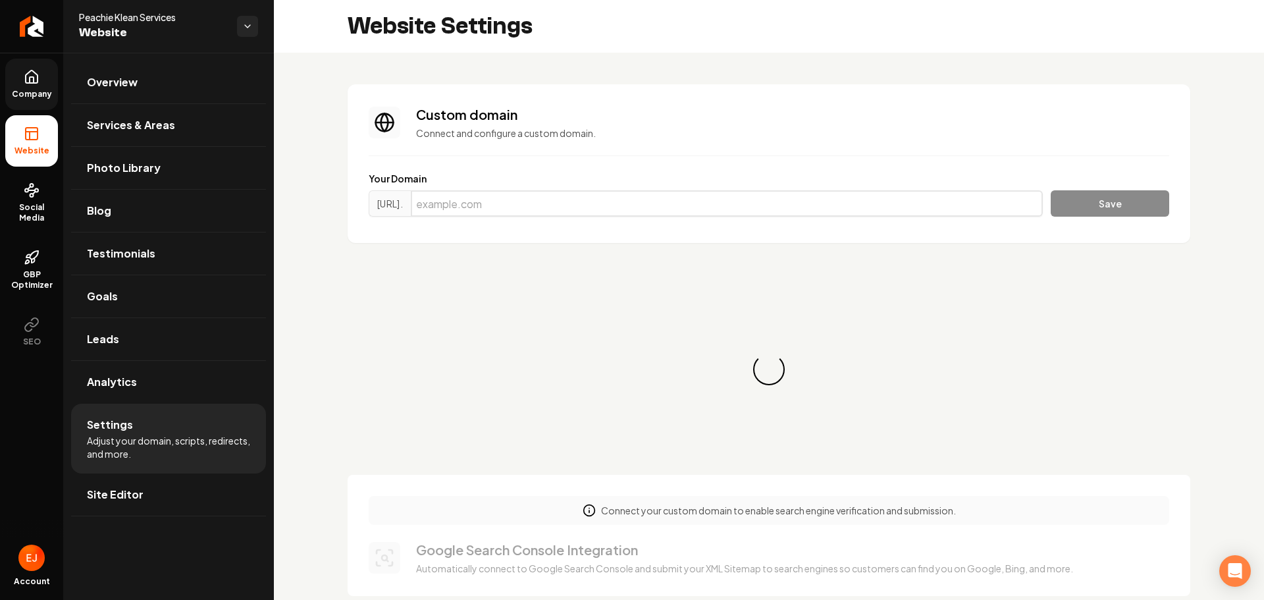
click at [539, 205] on input "Main content area" at bounding box center [727, 203] width 632 height 26
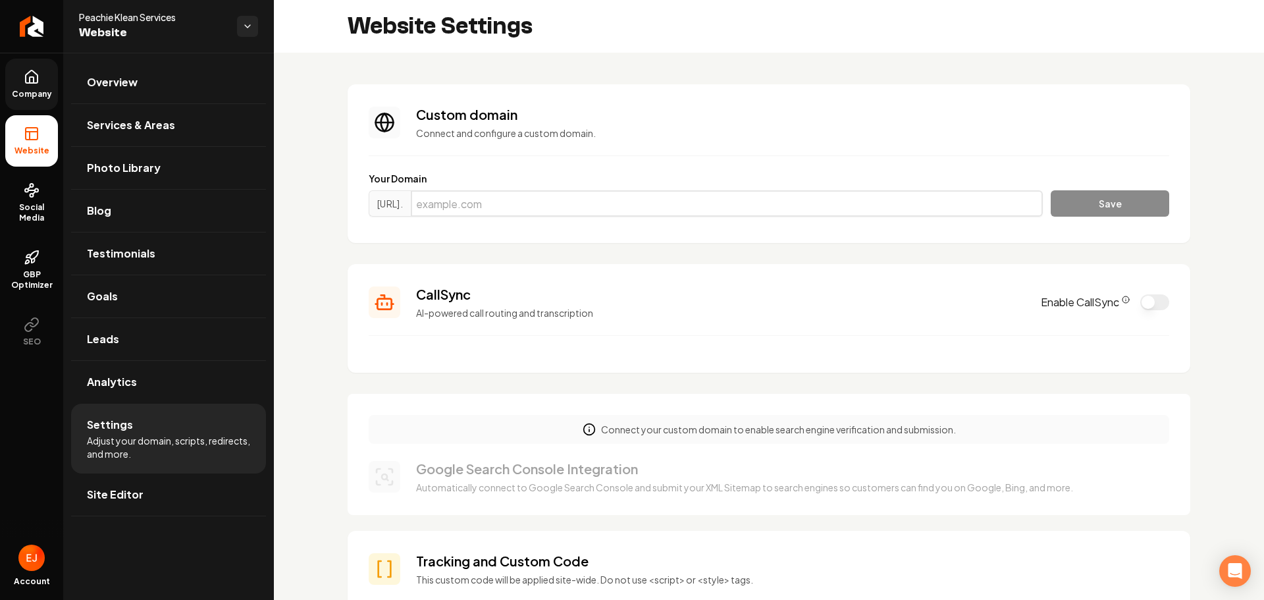
paste input "peachieklean.net"
type input "peachieklean.net"
click at [1117, 205] on button "Save" at bounding box center [1110, 203] width 119 height 26
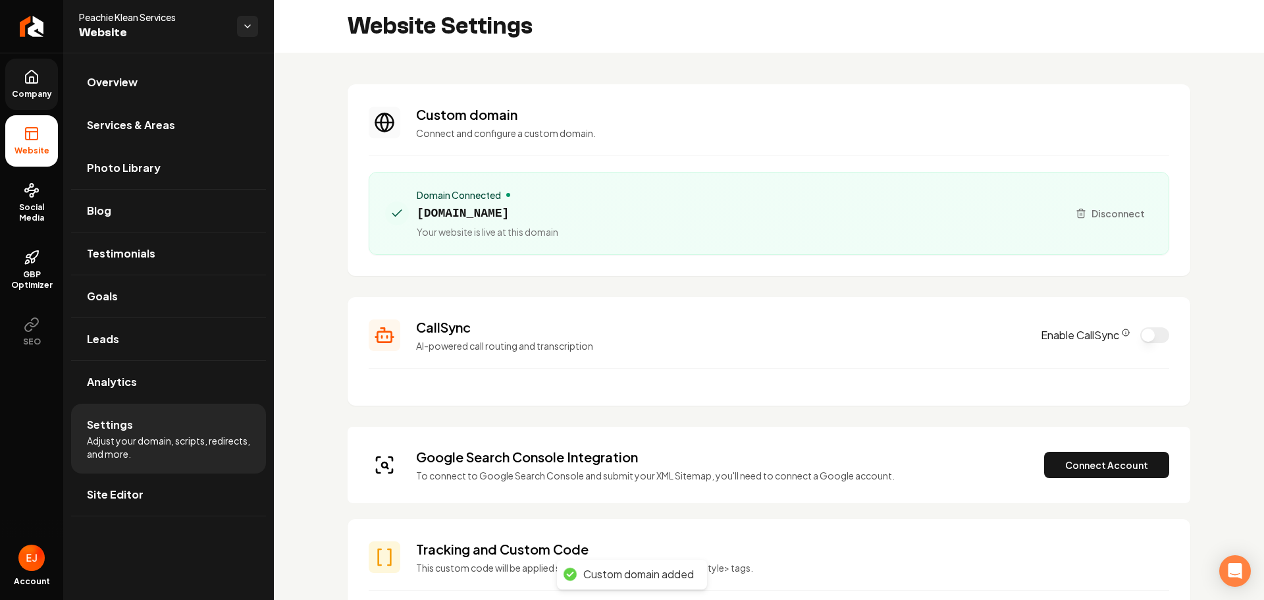
drag, startPoint x: 169, startPoint y: 123, endPoint x: 172, endPoint y: 132, distance: 9.2
click at [169, 123] on span "Services & Areas" at bounding box center [131, 125] width 88 height 16
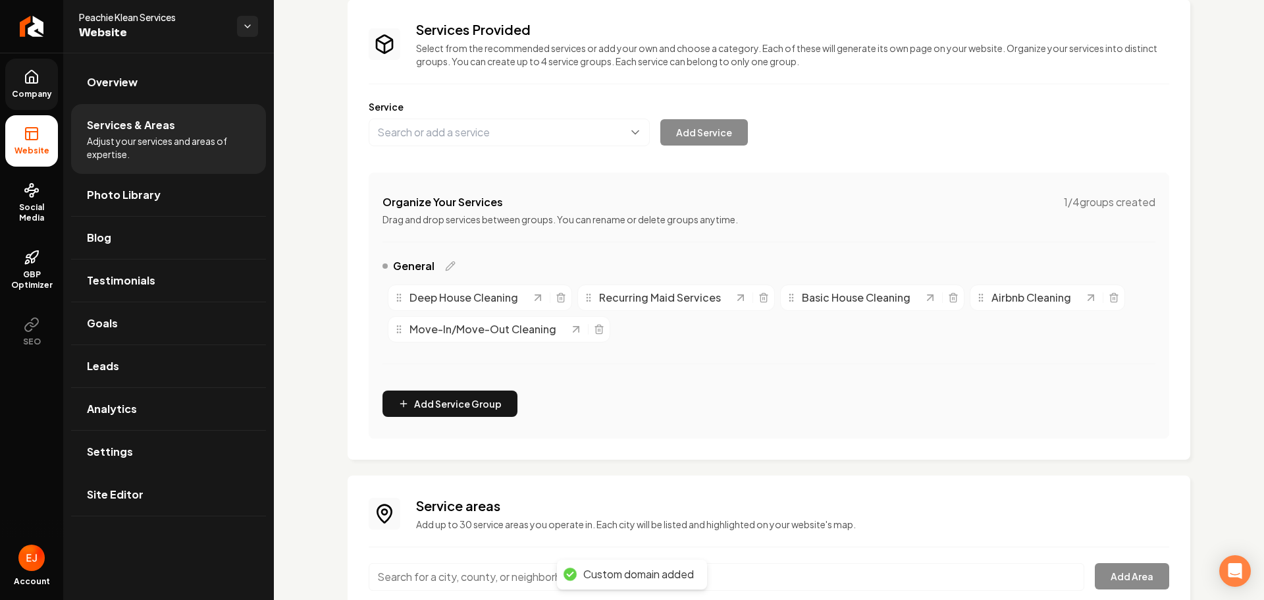
scroll to position [190, 0]
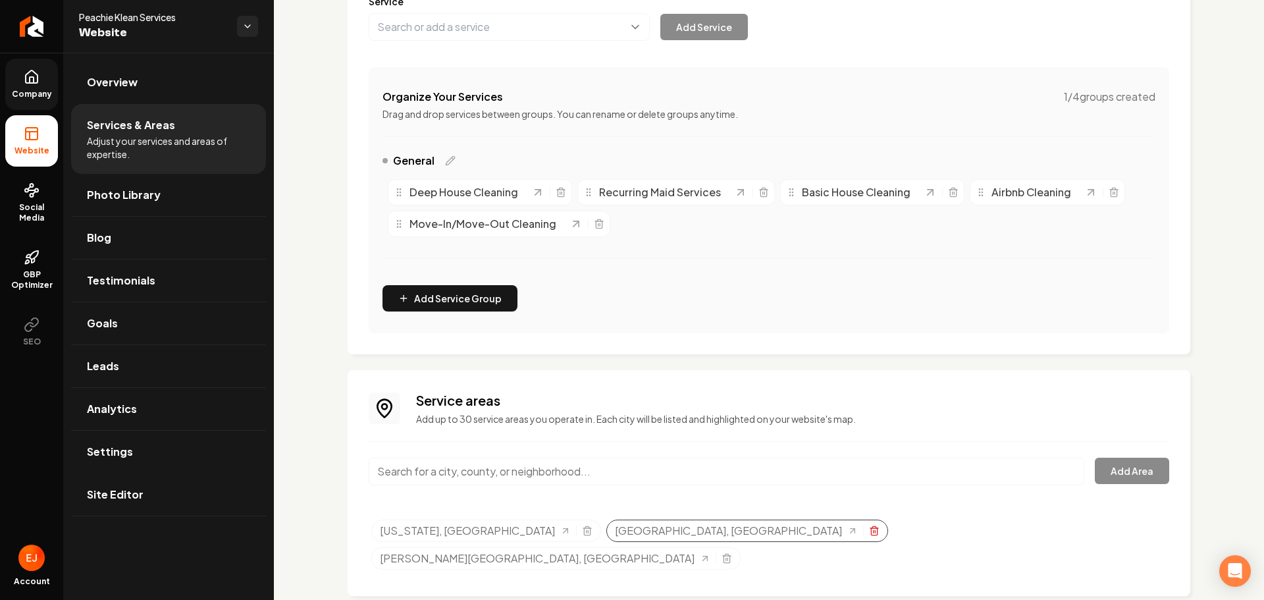
click at [869, 534] on icon "Selected tags" at bounding box center [874, 530] width 11 height 11
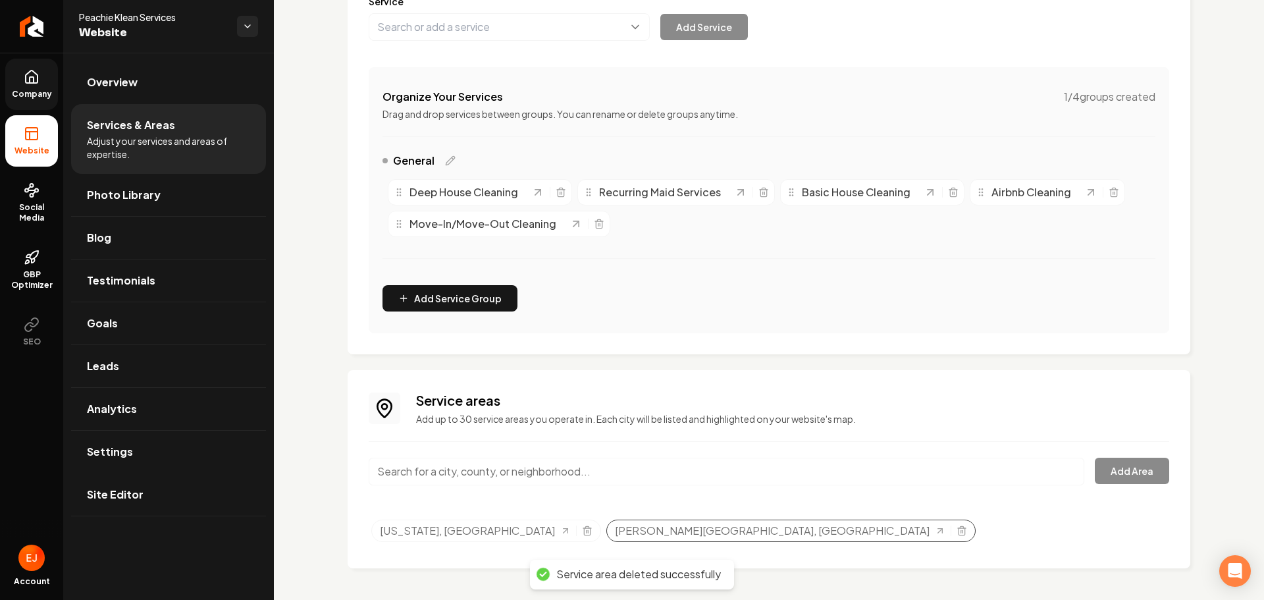
click at [631, 534] on div "Sandy Springs, GA" at bounding box center [790, 530] width 369 height 22
click at [957, 532] on icon "Selected tags" at bounding box center [962, 530] width 11 height 11
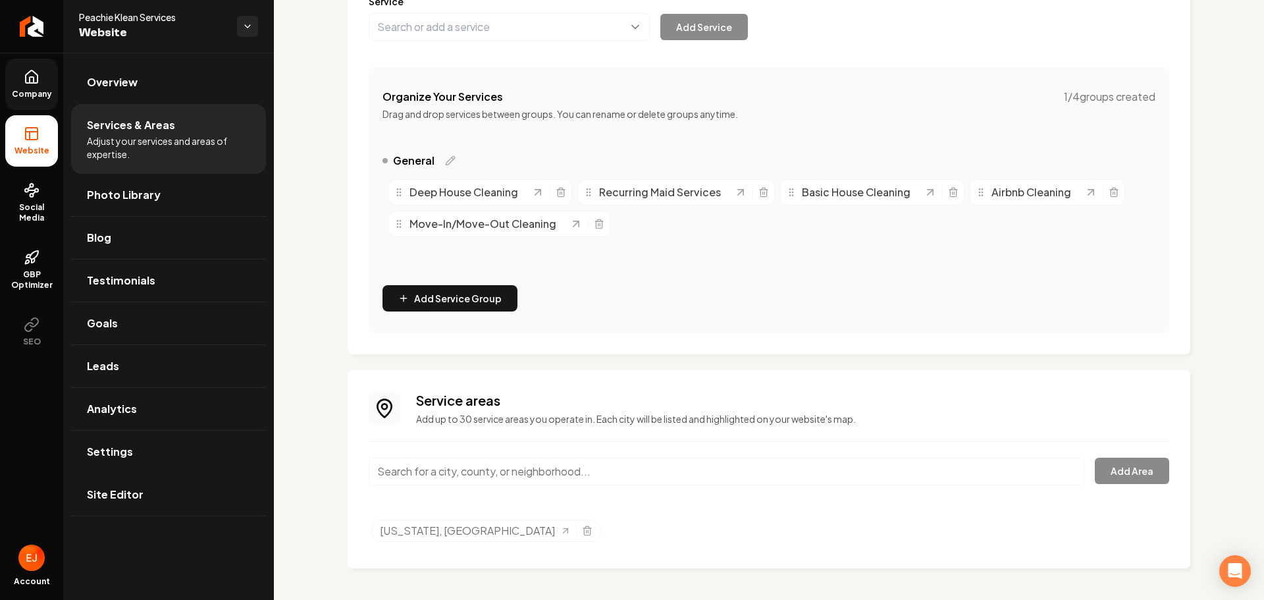
click at [577, 466] on input "Main content area" at bounding box center [727, 472] width 716 height 28
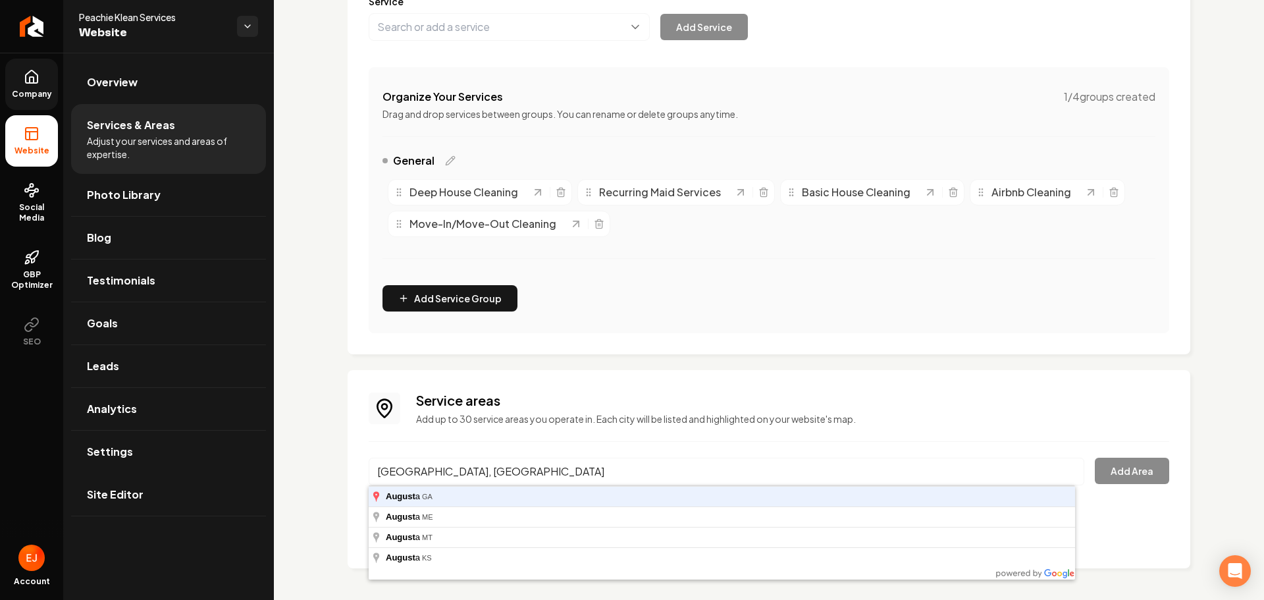
type input "Augusta, GA"
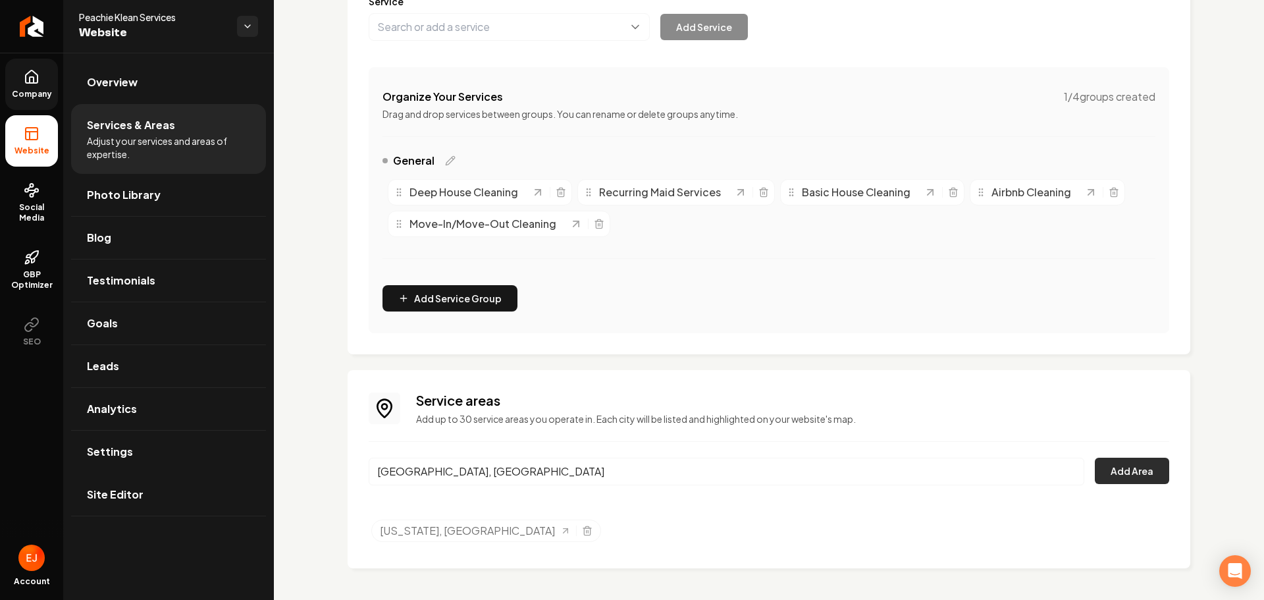
click at [1118, 471] on button "Add Area" at bounding box center [1132, 471] width 74 height 26
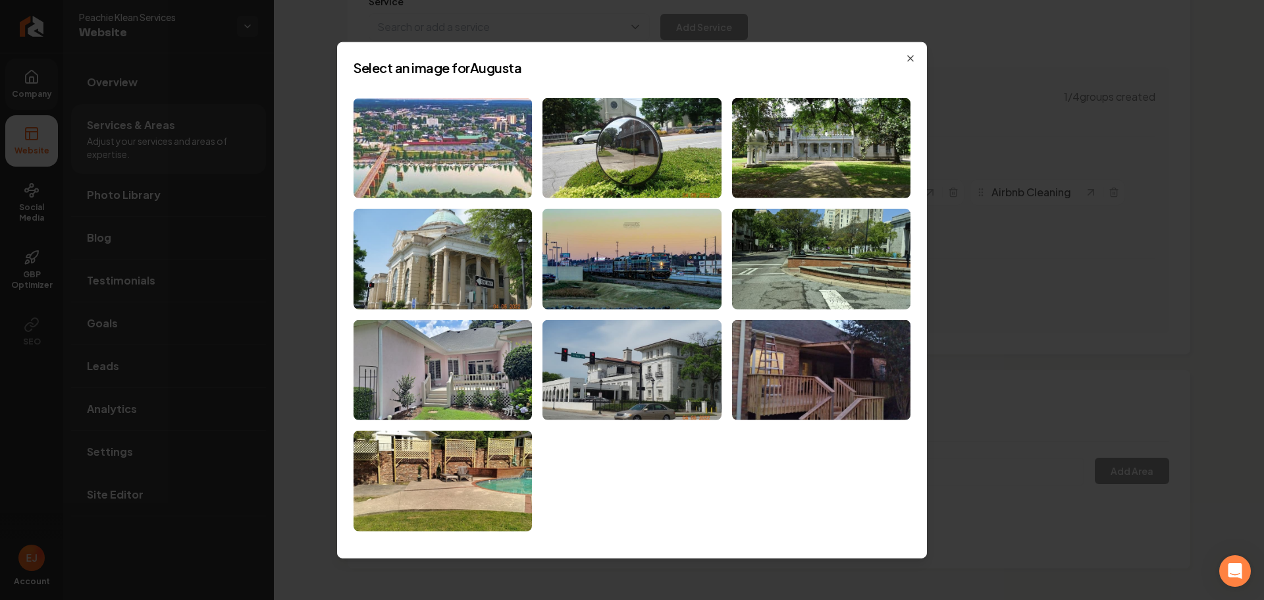
click at [479, 182] on img at bounding box center [443, 147] width 178 height 101
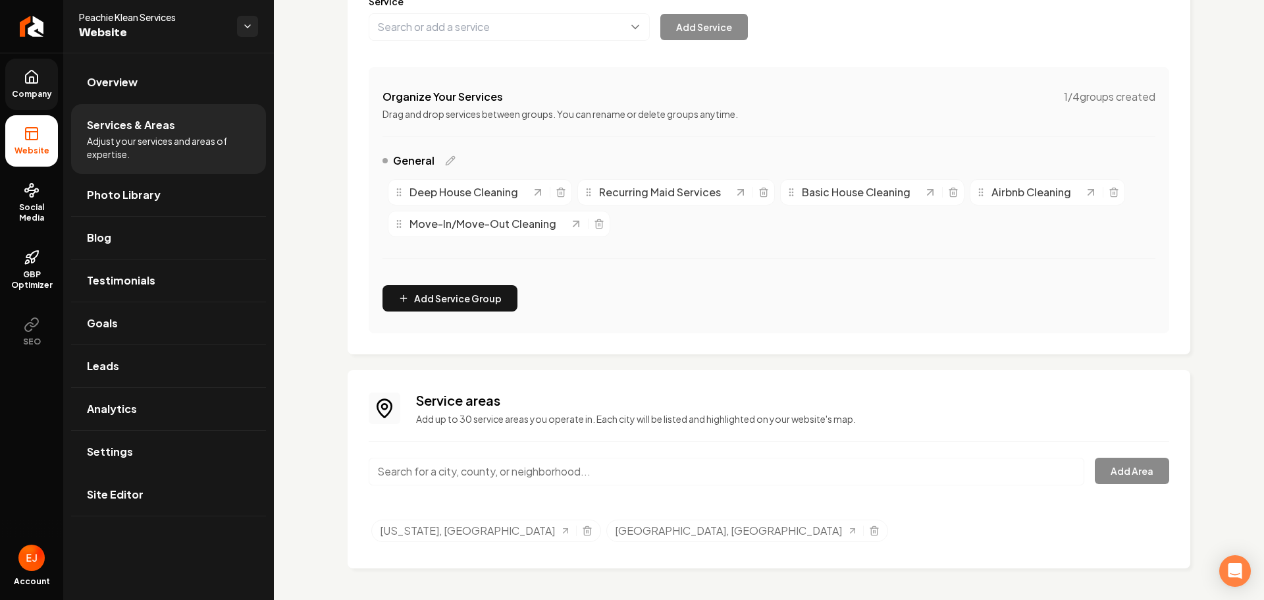
click at [443, 471] on input "Main content area" at bounding box center [727, 472] width 716 height 28
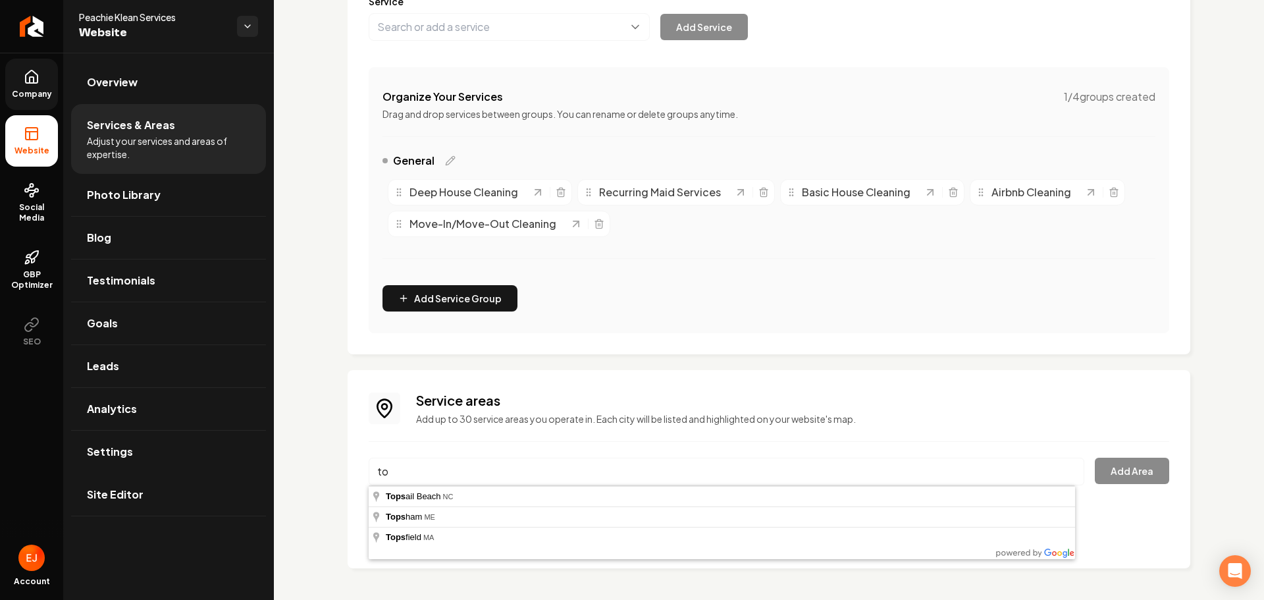
type input "t"
type input "Thomson, GA"
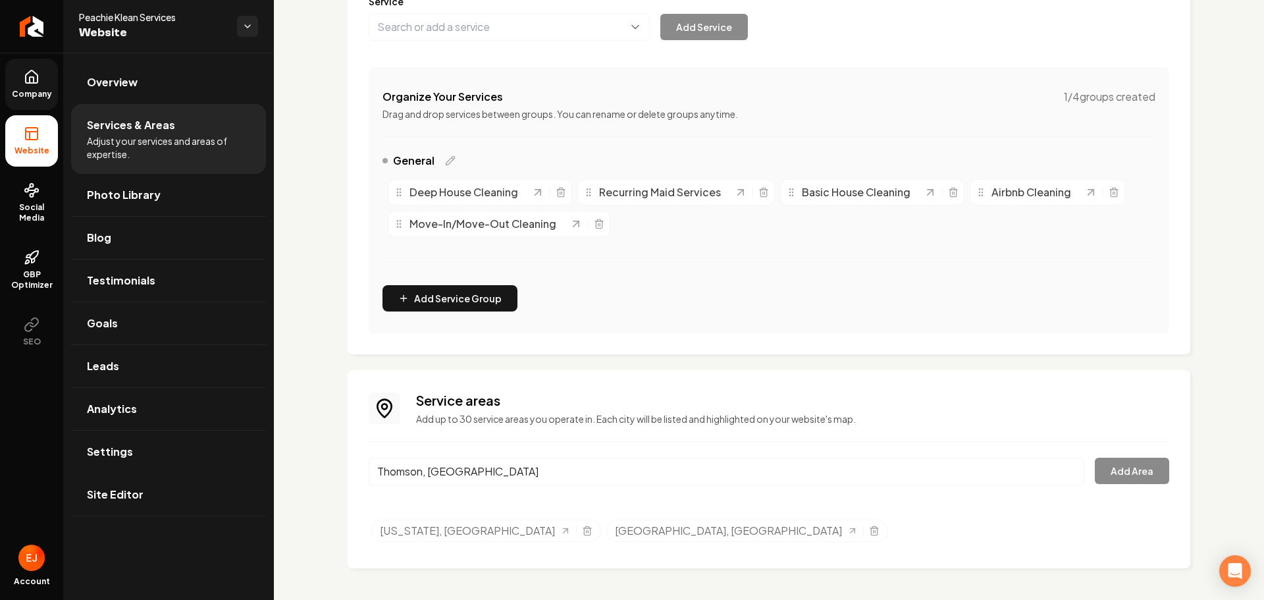
drag, startPoint x: 446, startPoint y: 502, endPoint x: 458, endPoint y: 499, distance: 12.3
click at [1117, 461] on button "Add Area" at bounding box center [1132, 471] width 74 height 26
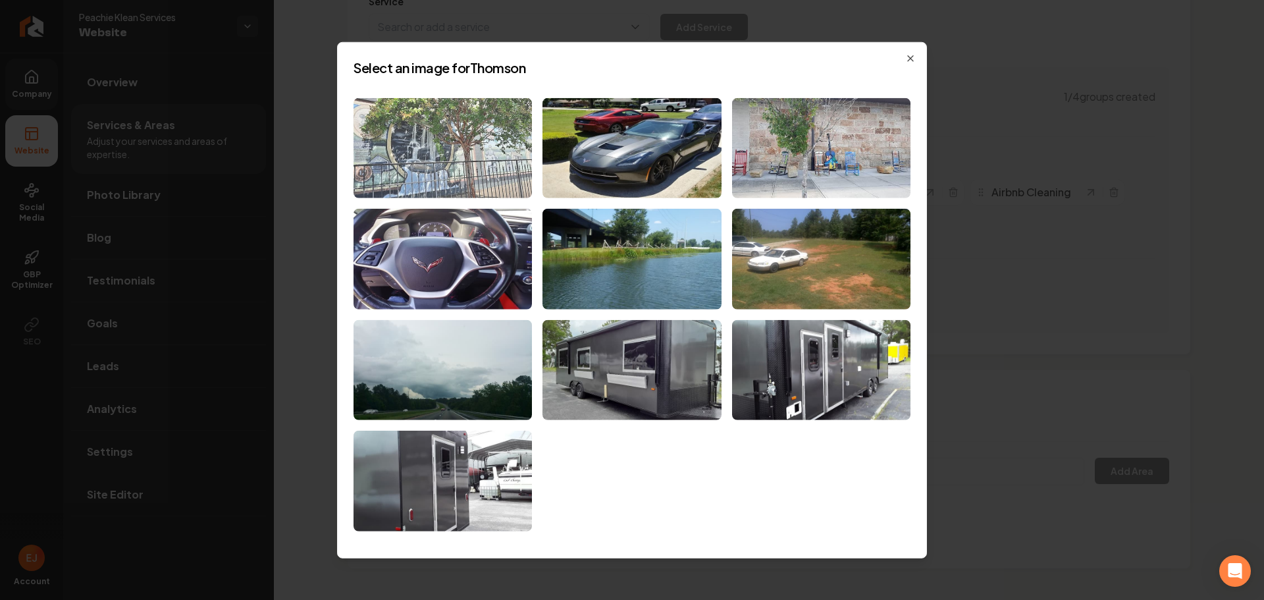
click at [474, 182] on img at bounding box center [443, 147] width 178 height 101
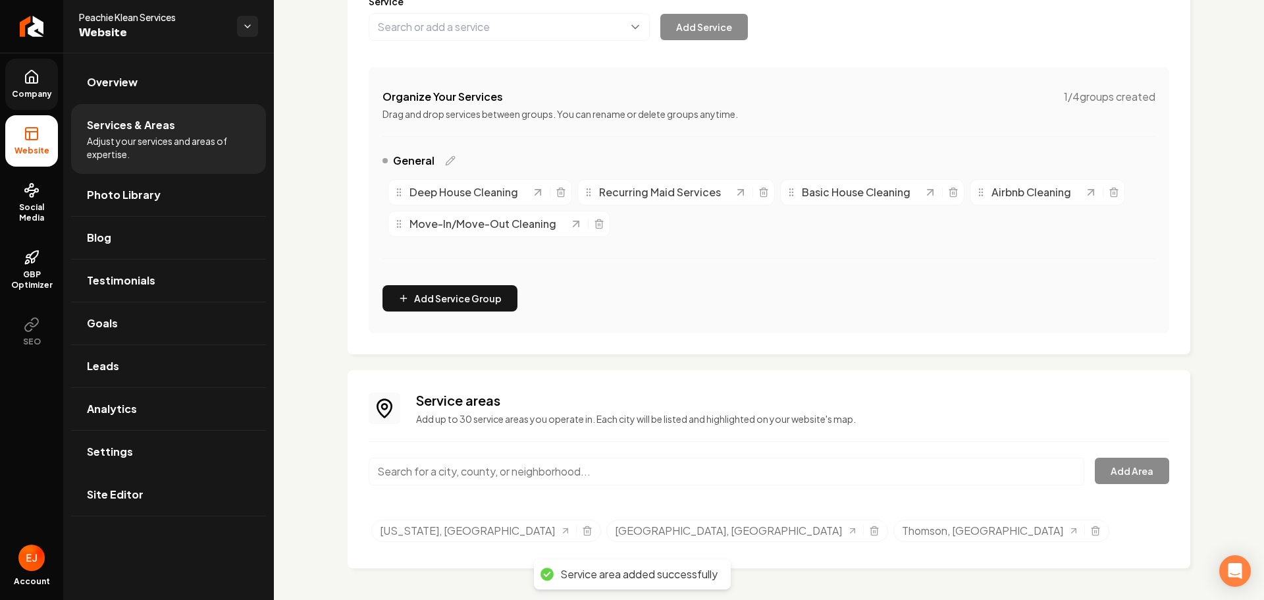
click at [451, 479] on input "Main content area" at bounding box center [727, 472] width 716 height 28
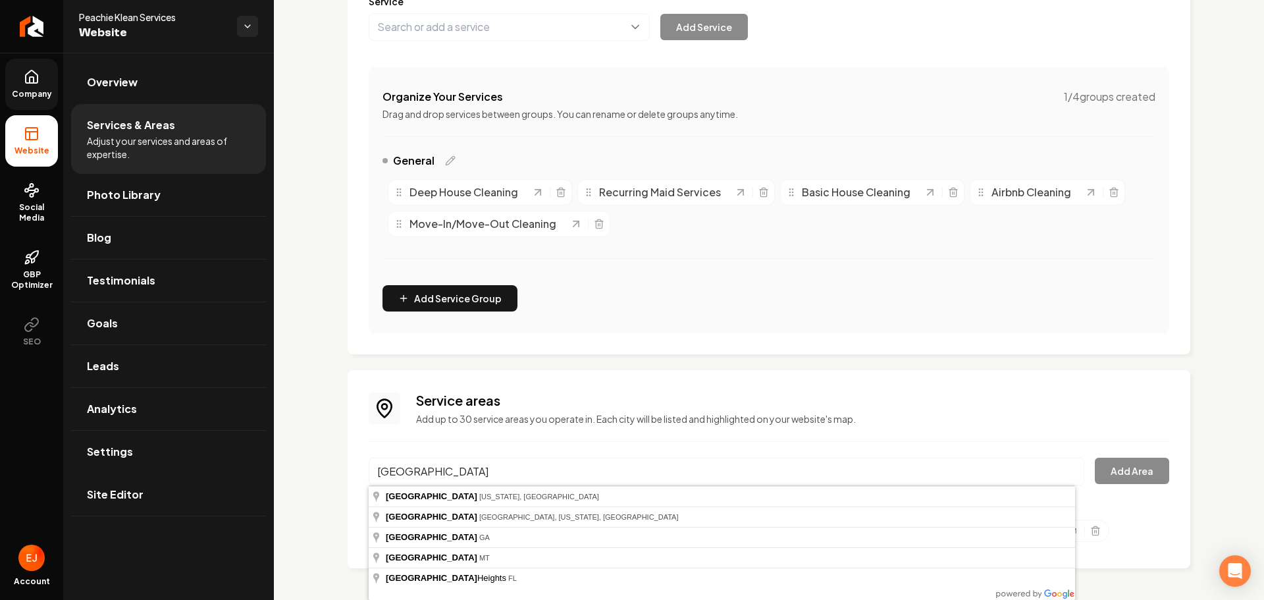
type input "Harlem, GA"
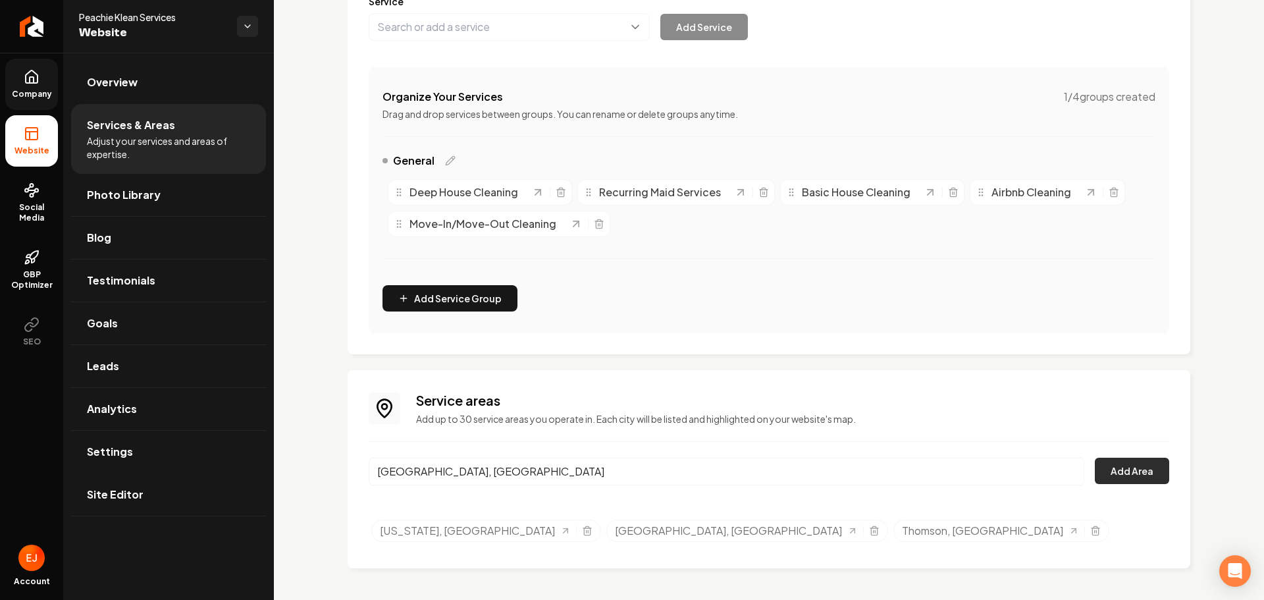
click at [1129, 471] on button "Add Area" at bounding box center [1132, 471] width 74 height 26
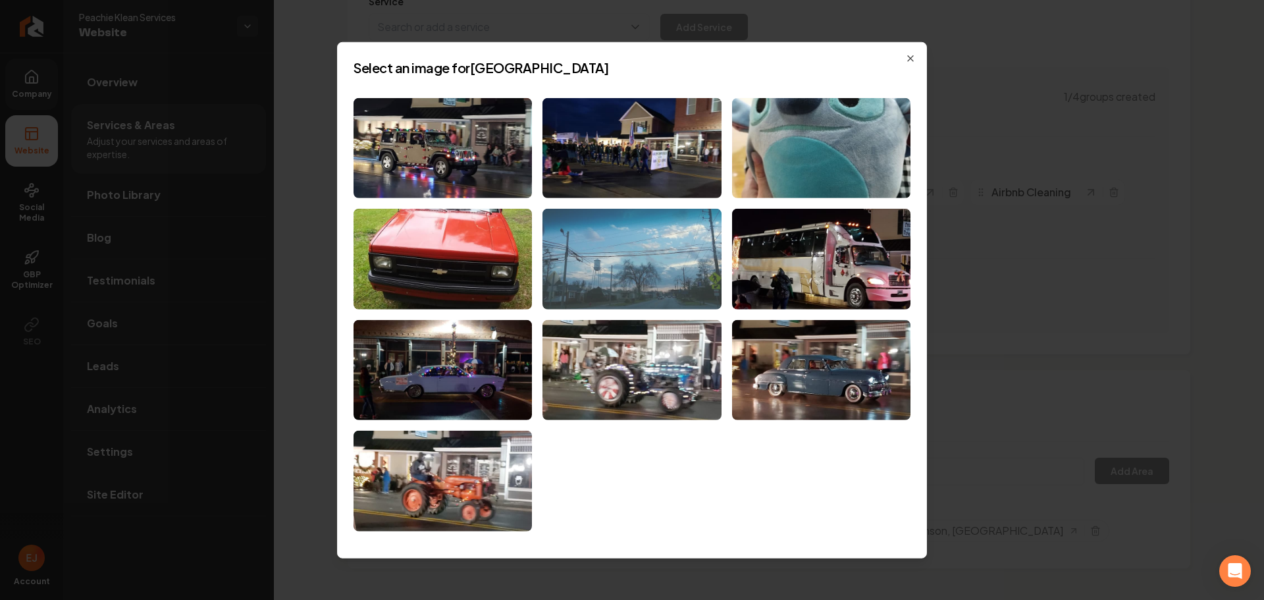
click at [656, 290] on img at bounding box center [632, 259] width 178 height 101
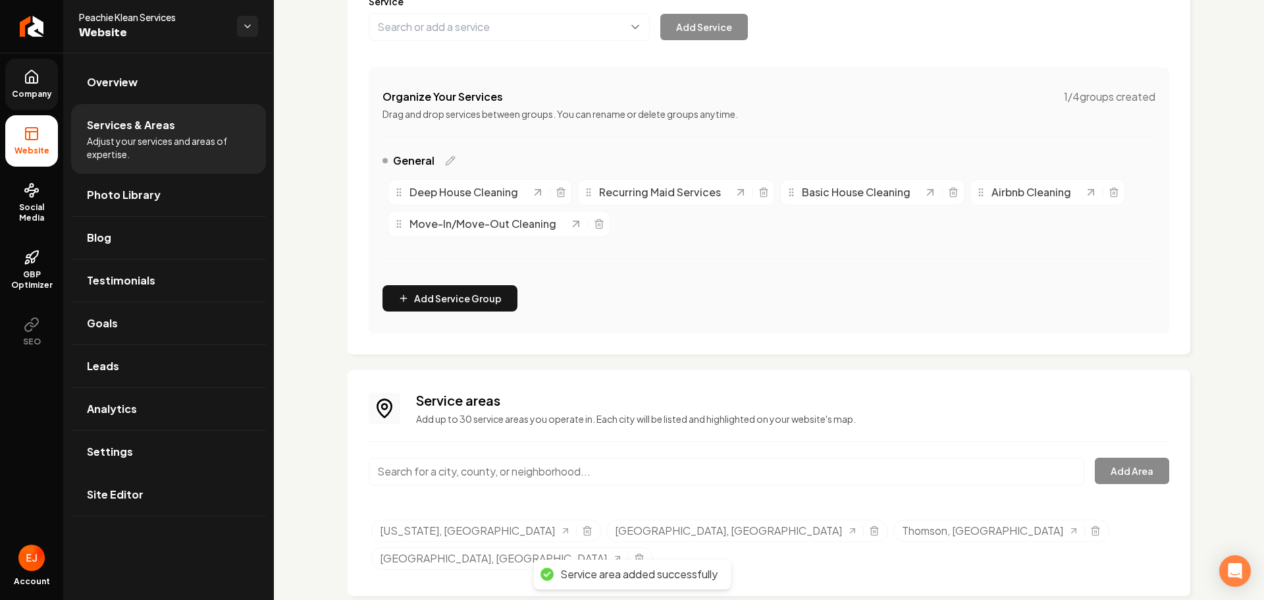
click at [454, 471] on input "Main content area" at bounding box center [727, 472] width 716 height 28
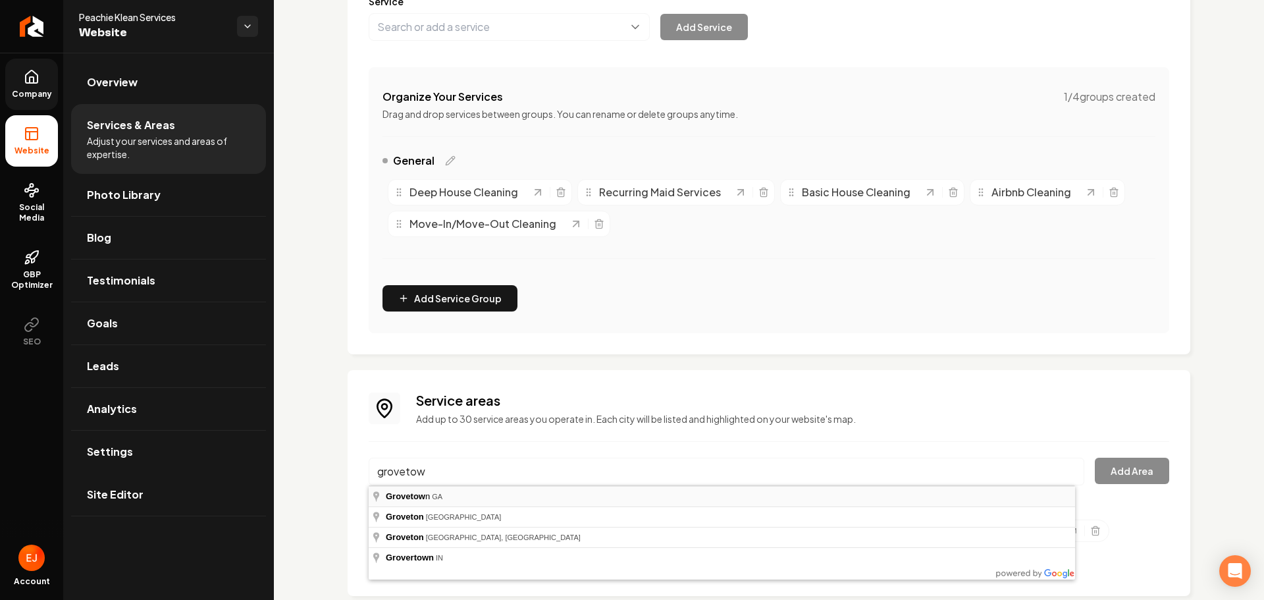
type input "Grovetown, GA"
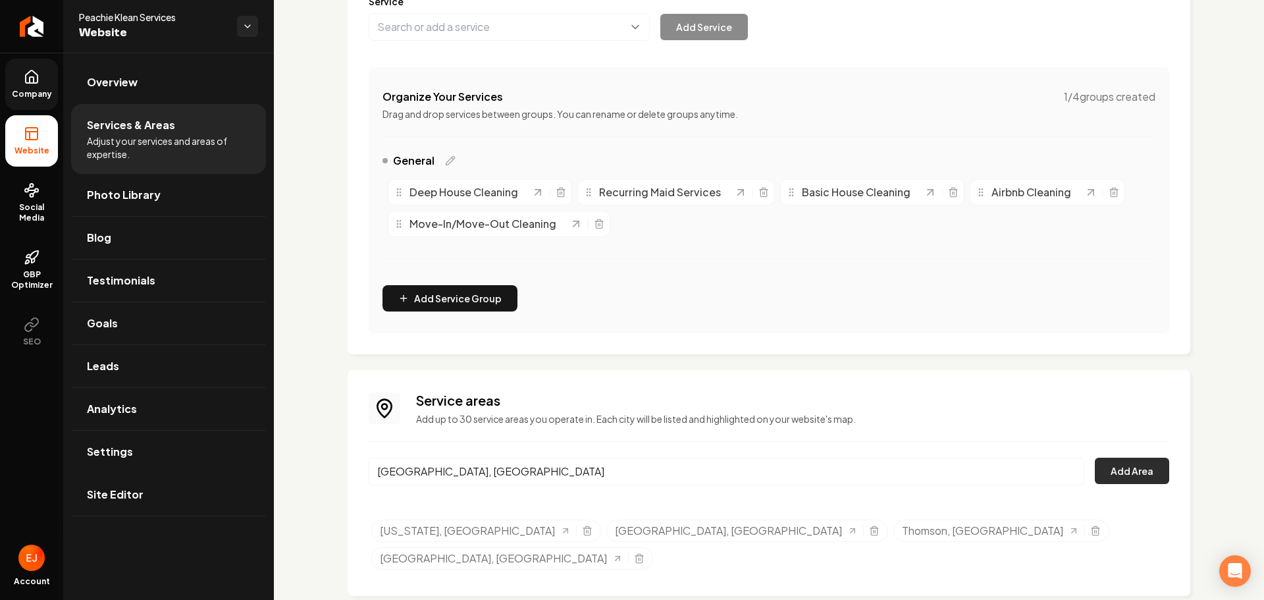
click at [1121, 472] on button "Add Area" at bounding box center [1132, 471] width 74 height 26
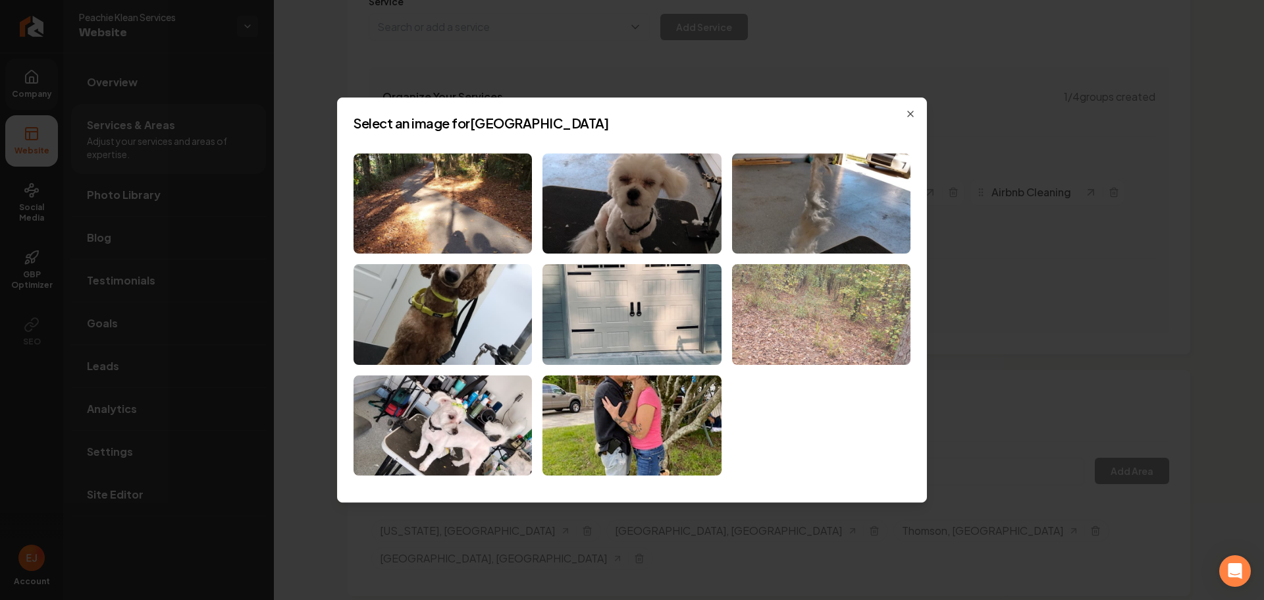
click at [766, 346] on img at bounding box center [821, 314] width 178 height 101
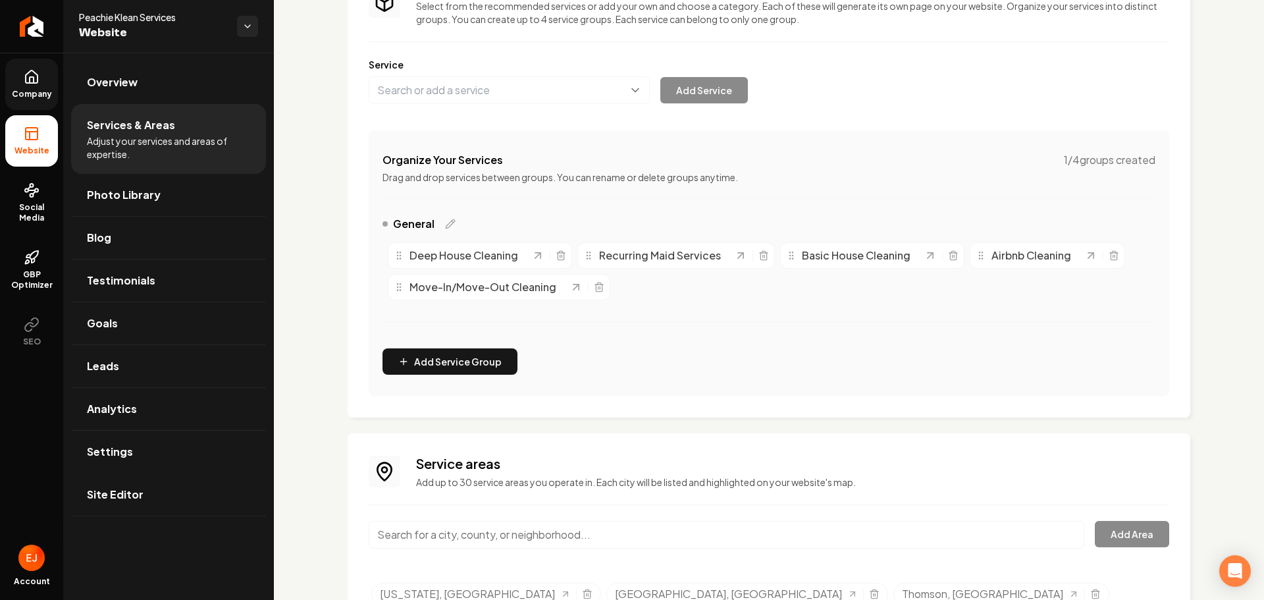
scroll to position [0, 0]
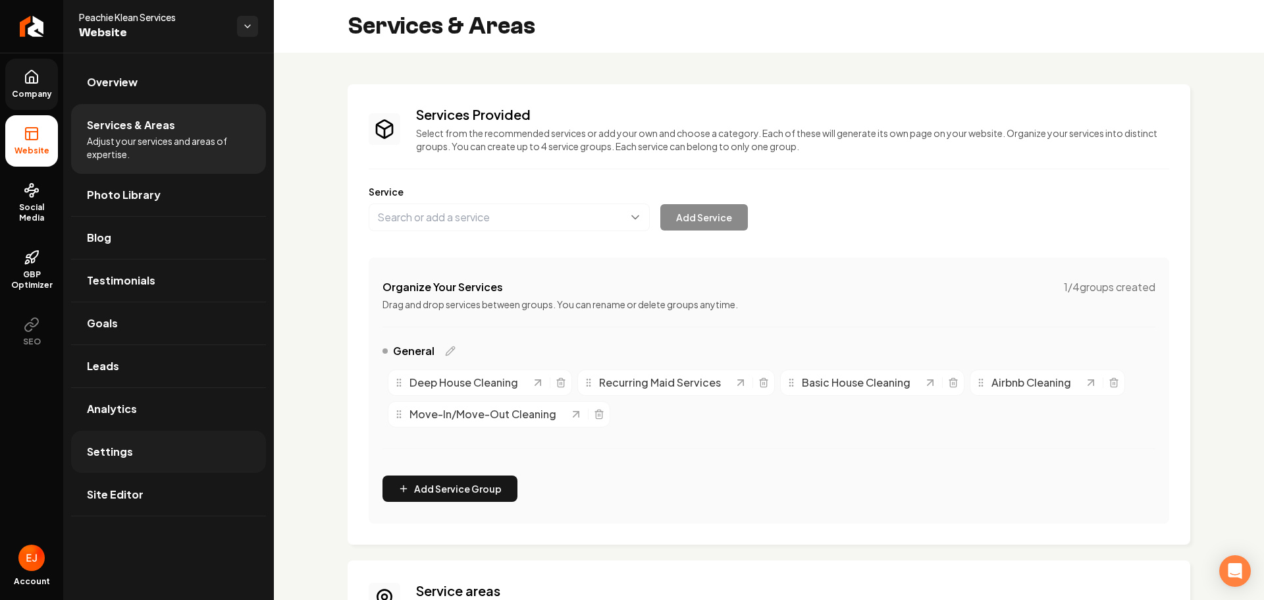
click at [161, 447] on link "Settings" at bounding box center [168, 452] width 195 height 42
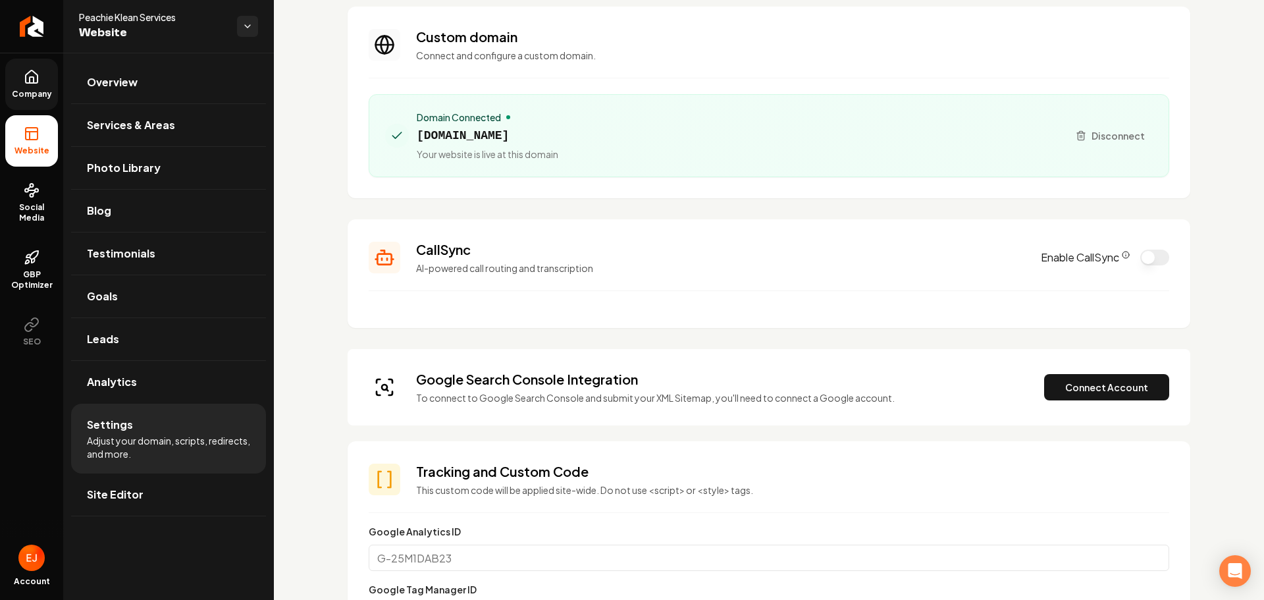
scroll to position [263, 0]
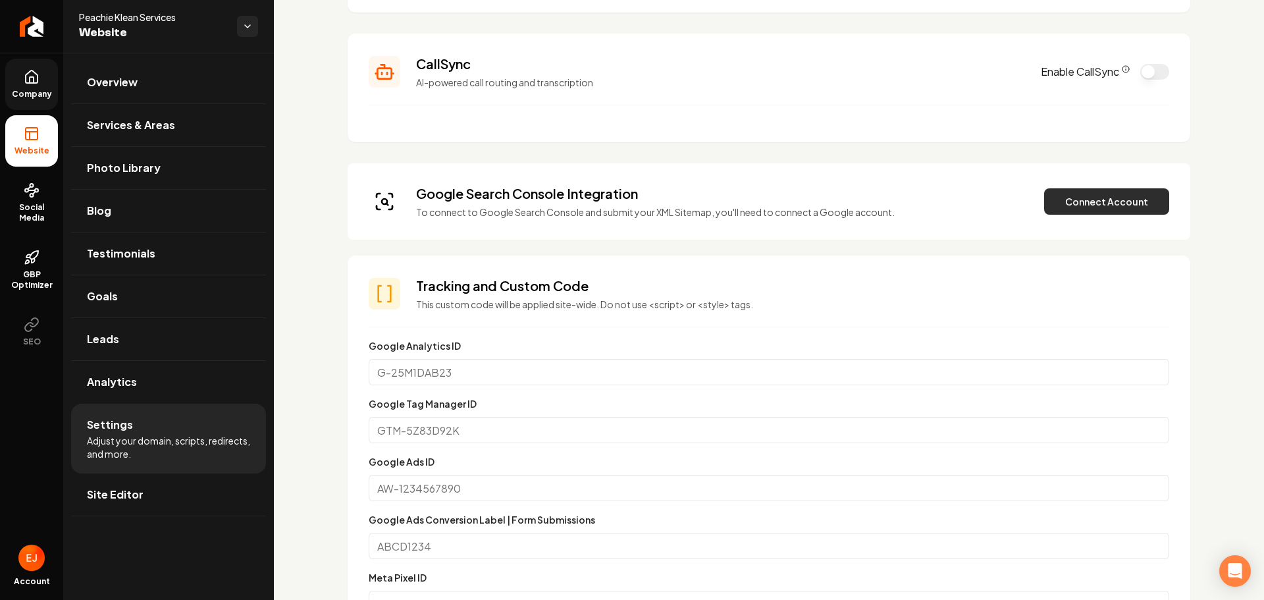
click at [1071, 201] on button "Connect Account" at bounding box center [1106, 201] width 125 height 26
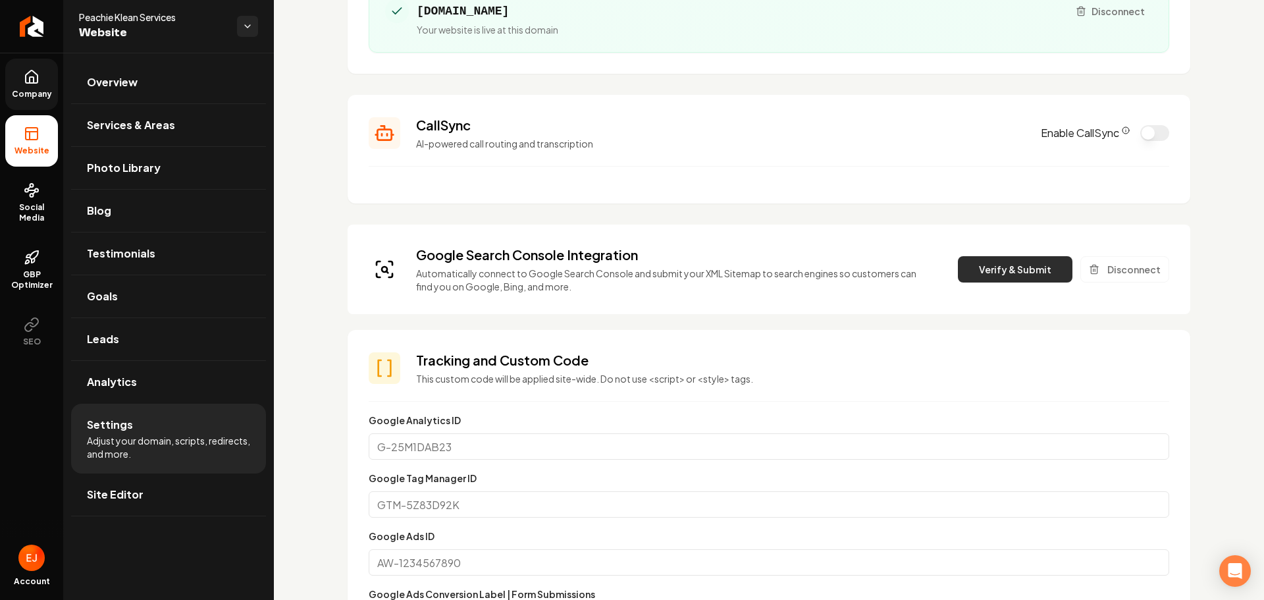
scroll to position [198, 0]
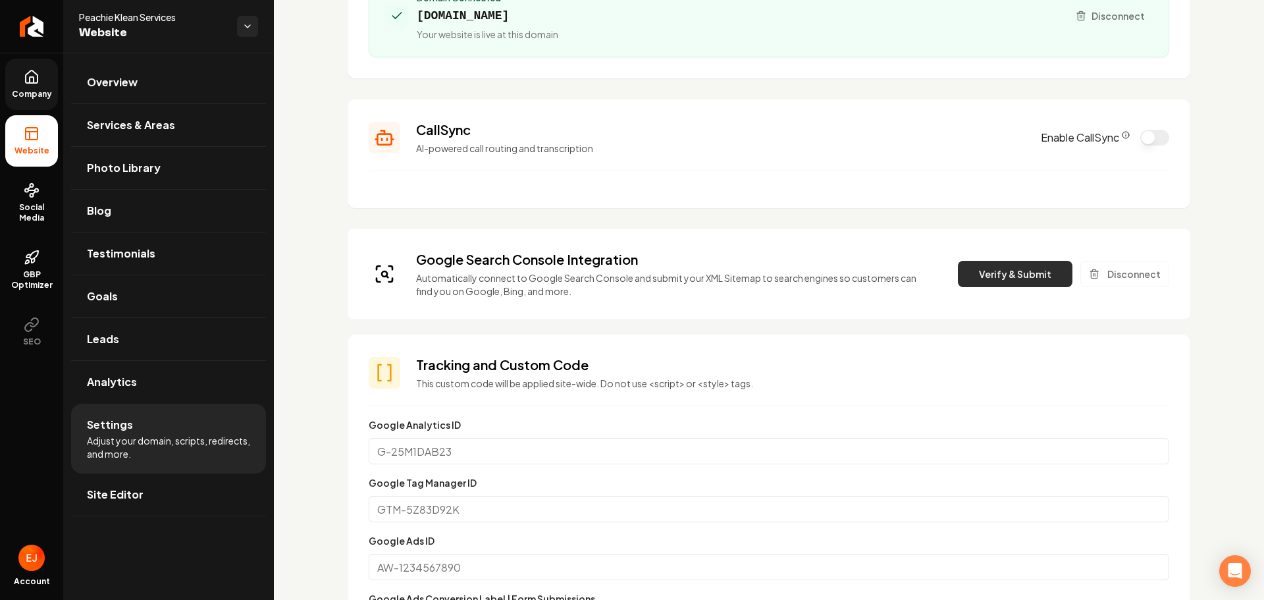
click at [992, 283] on button "Verify & Submit" at bounding box center [1015, 274] width 115 height 26
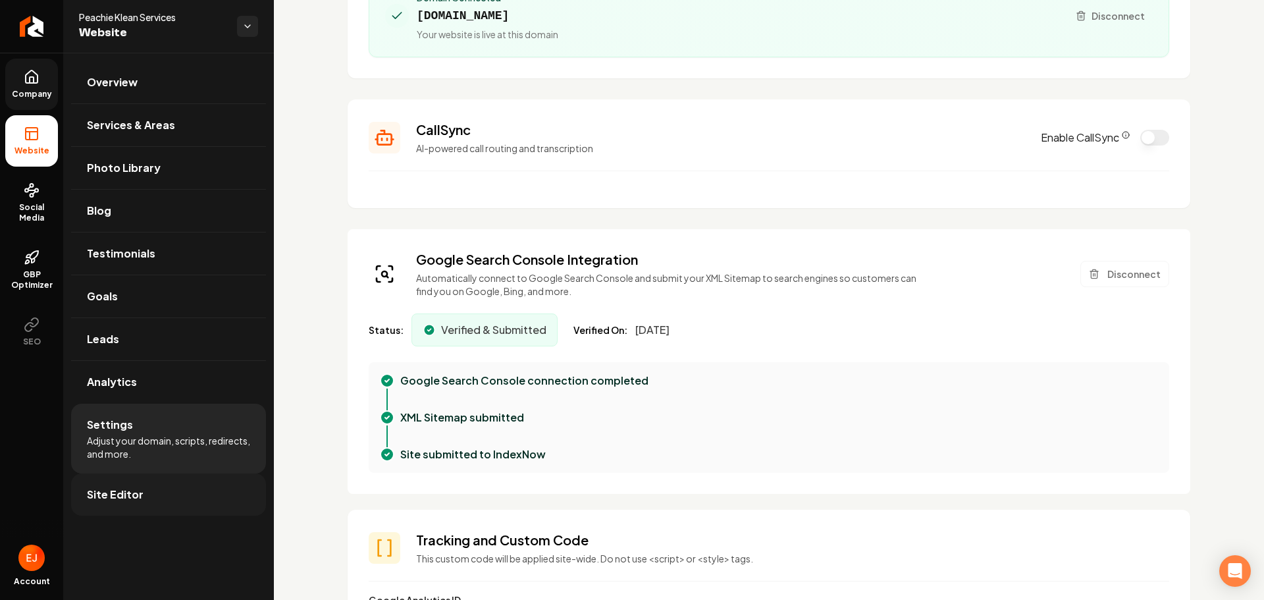
click at [141, 508] on link "Site Editor" at bounding box center [168, 494] width 195 height 42
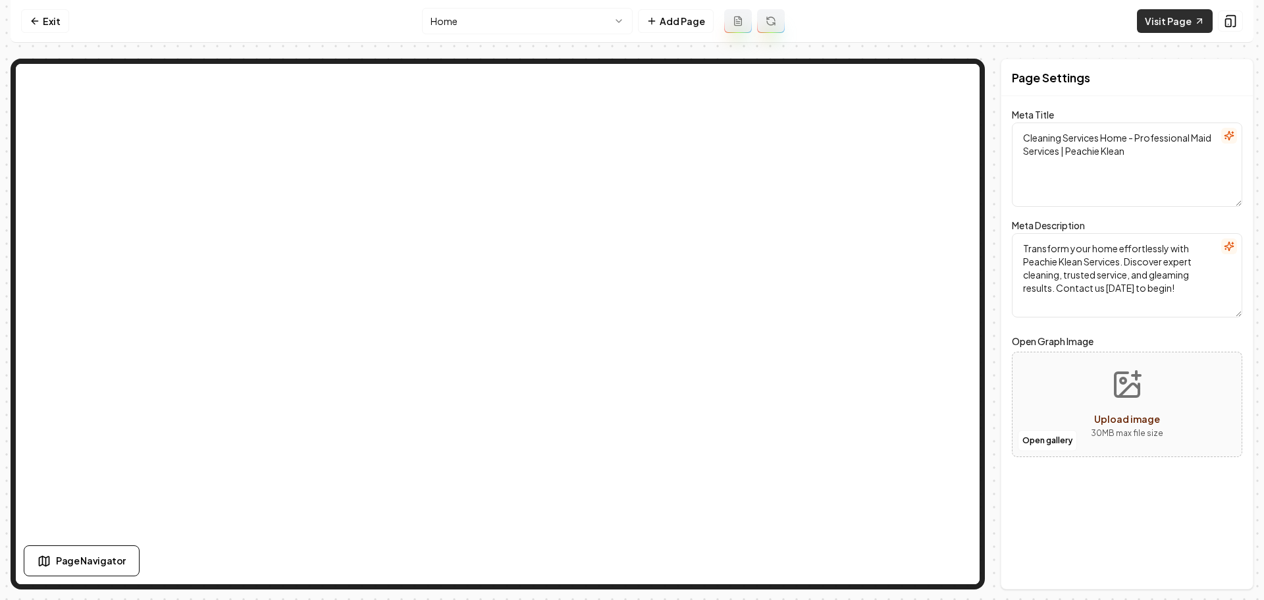
click at [1173, 25] on link "Visit Page" at bounding box center [1175, 21] width 76 height 24
click at [1171, 23] on link "Visit Page" at bounding box center [1175, 21] width 76 height 24
click at [54, 24] on link "Exit" at bounding box center [45, 21] width 48 height 24
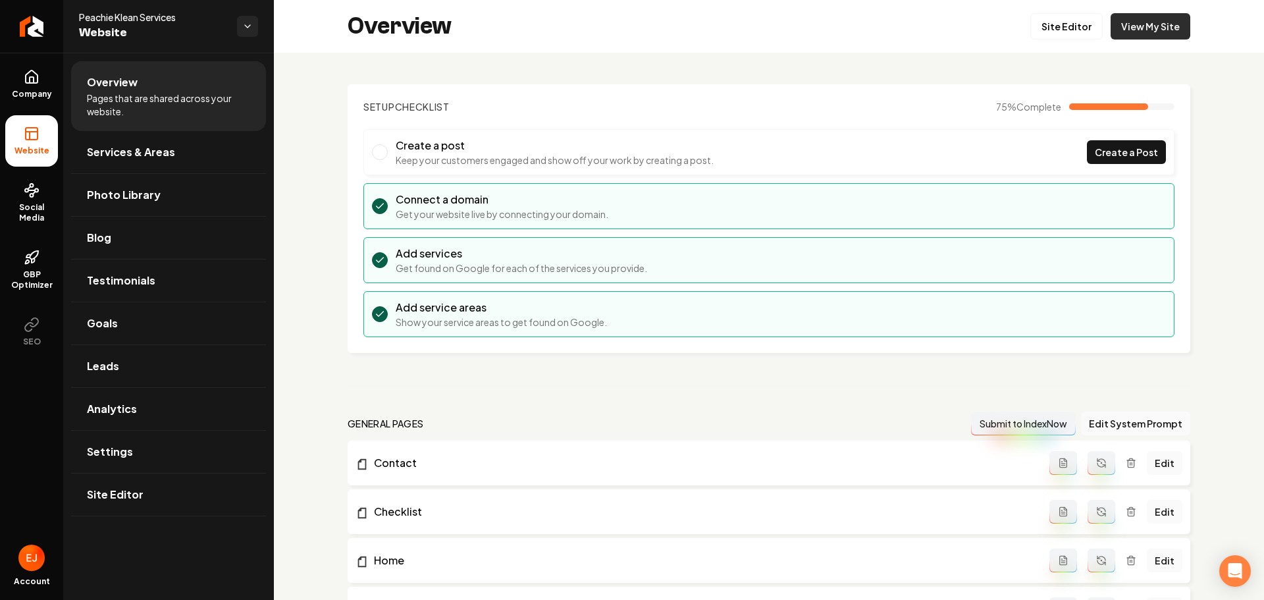
click at [1163, 30] on link "View My Site" at bounding box center [1151, 26] width 80 height 26
click at [136, 502] on span "Site Editor" at bounding box center [115, 495] width 57 height 16
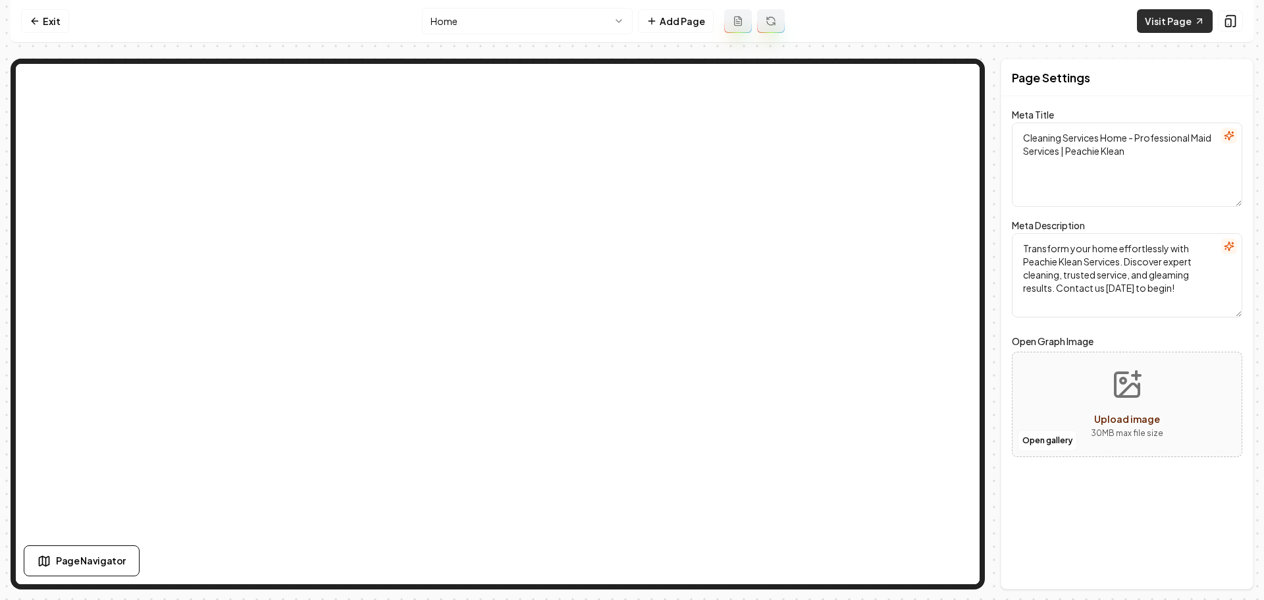
click at [1170, 17] on link "Visit Page" at bounding box center [1175, 21] width 76 height 24
click at [1190, 30] on link "Visit Page" at bounding box center [1175, 21] width 76 height 24
click at [48, 25] on link "Exit" at bounding box center [45, 21] width 48 height 24
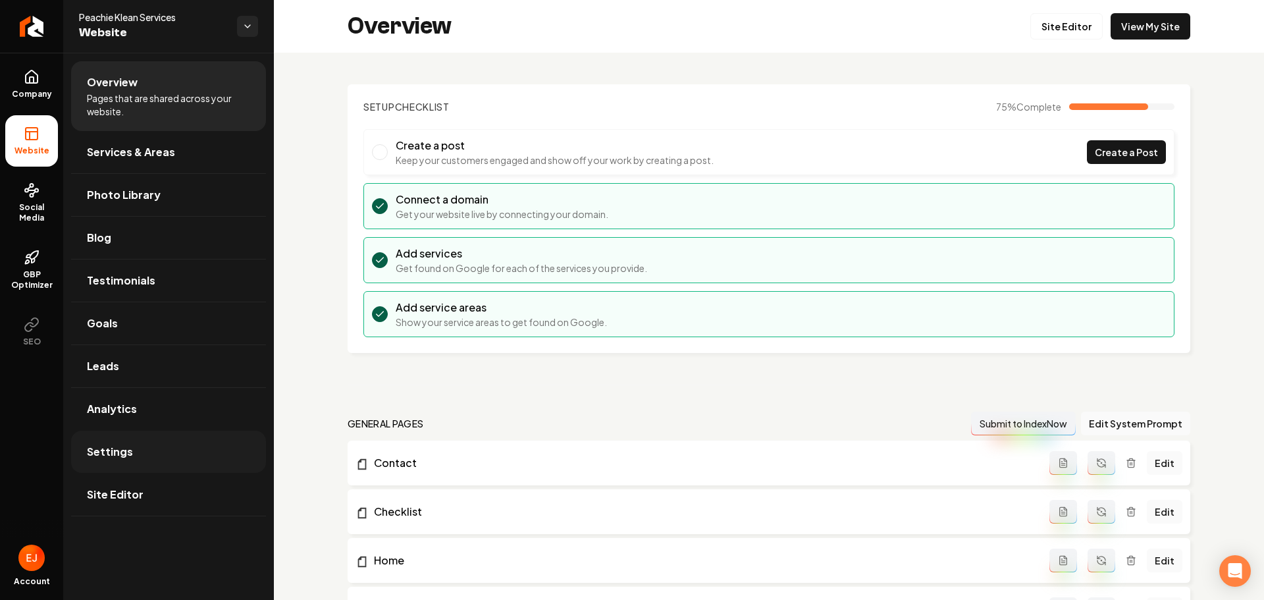
click at [146, 446] on link "Settings" at bounding box center [168, 452] width 195 height 42
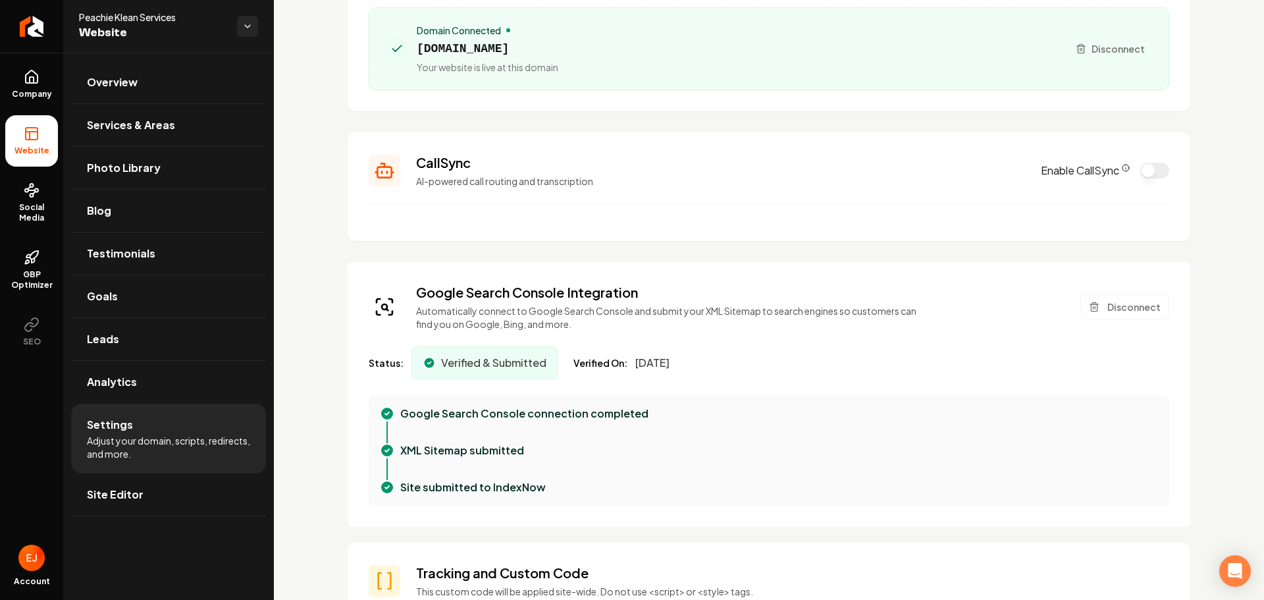
scroll to position [198, 0]
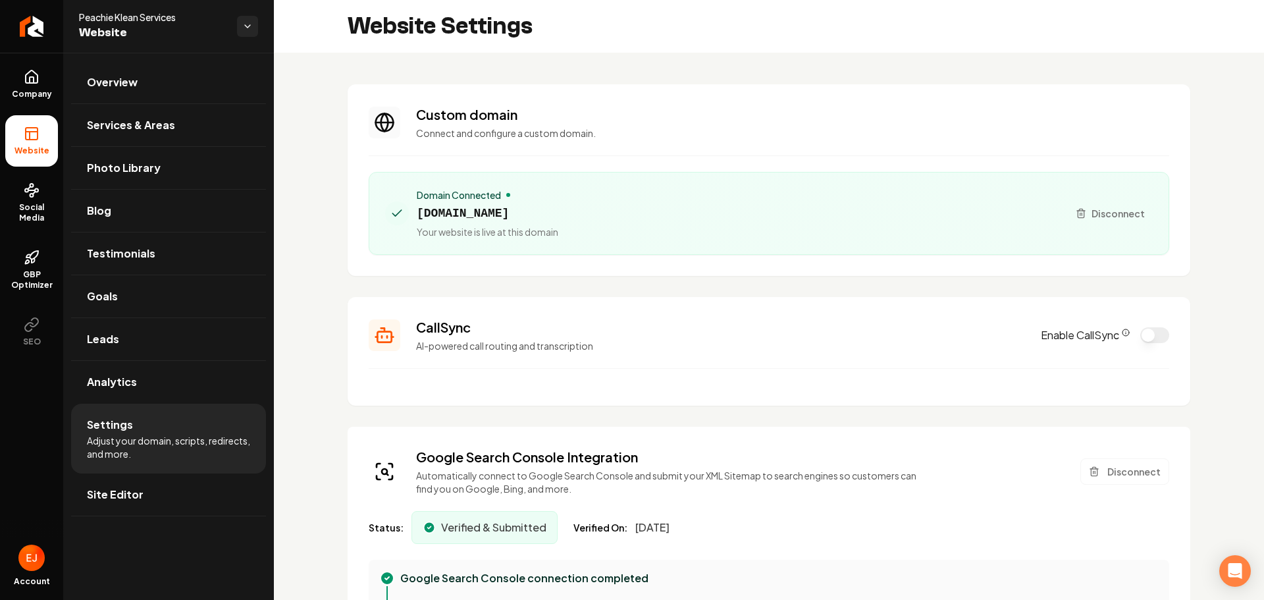
drag, startPoint x: 526, startPoint y: 212, endPoint x: 417, endPoint y: 213, distance: 108.6
click at [417, 213] on span "[DOMAIN_NAME]" at bounding box center [488, 213] width 142 height 18
copy span "[DOMAIN_NAME]"
click at [41, 74] on link "Company" at bounding box center [31, 84] width 53 height 51
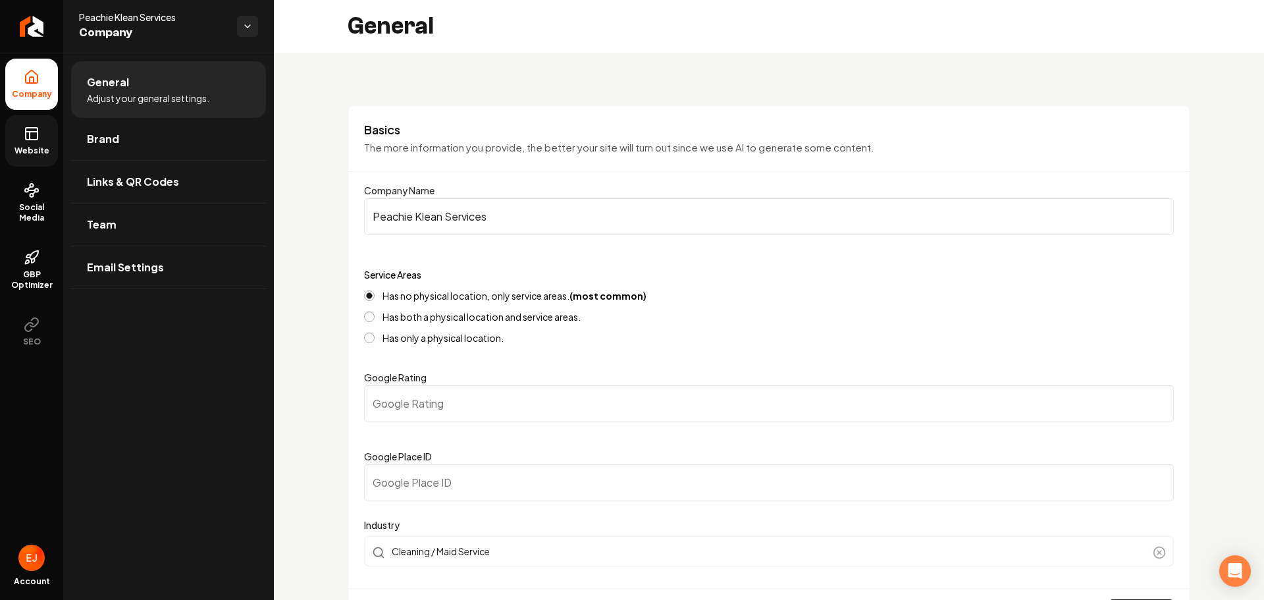
click at [38, 141] on icon at bounding box center [32, 134] width 16 height 16
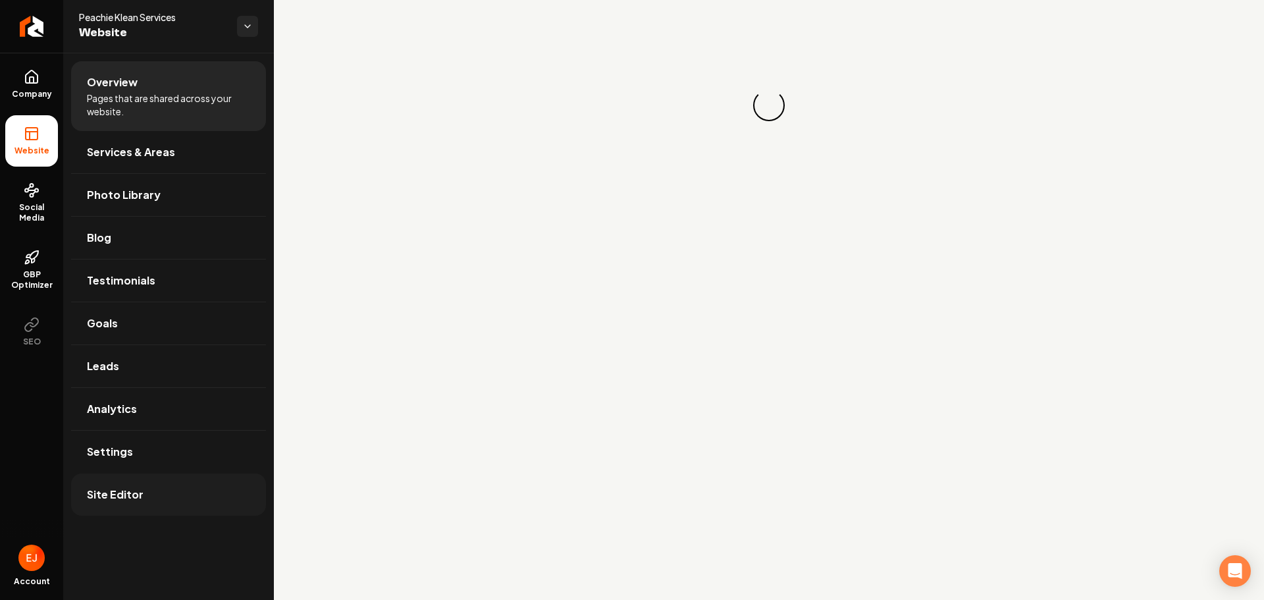
click at [115, 498] on span "Site Editor" at bounding box center [115, 495] width 57 height 16
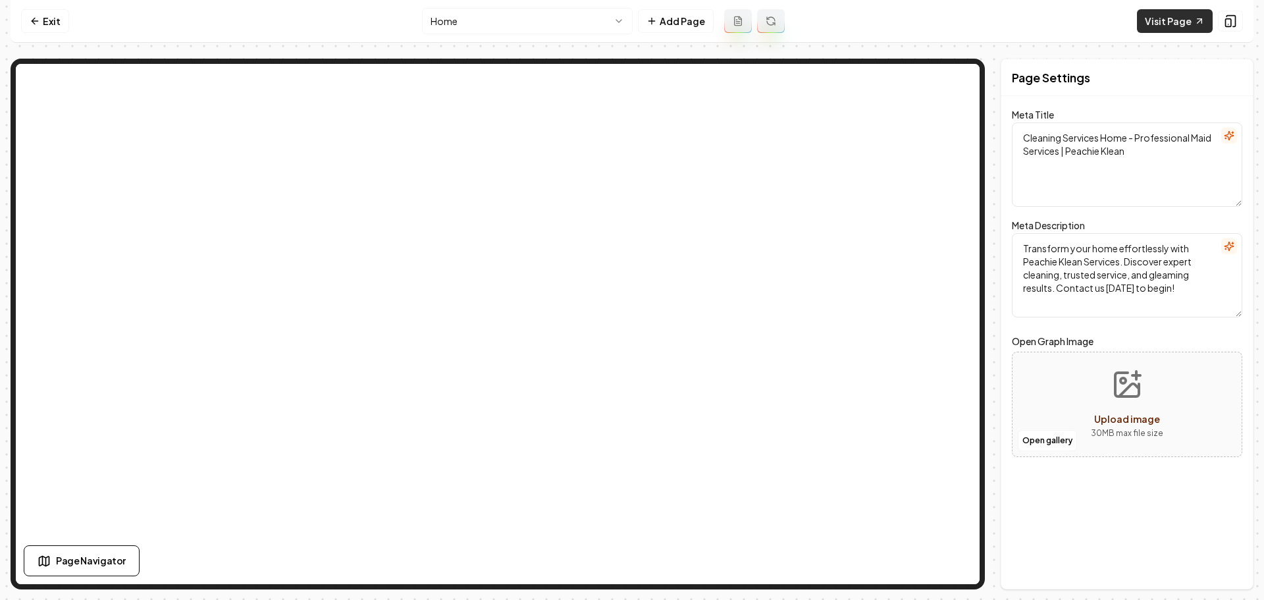
click at [1165, 28] on link "Visit Page" at bounding box center [1175, 21] width 76 height 24
click at [615, 51] on div "Exit Home Add Page Visit Page Page Navigator Page Settings Meta Title Cleaning …" at bounding box center [632, 294] width 1243 height 589
click at [1172, 24] on link "Visit Page" at bounding box center [1175, 21] width 76 height 24
click at [39, 18] on icon at bounding box center [35, 21] width 11 height 11
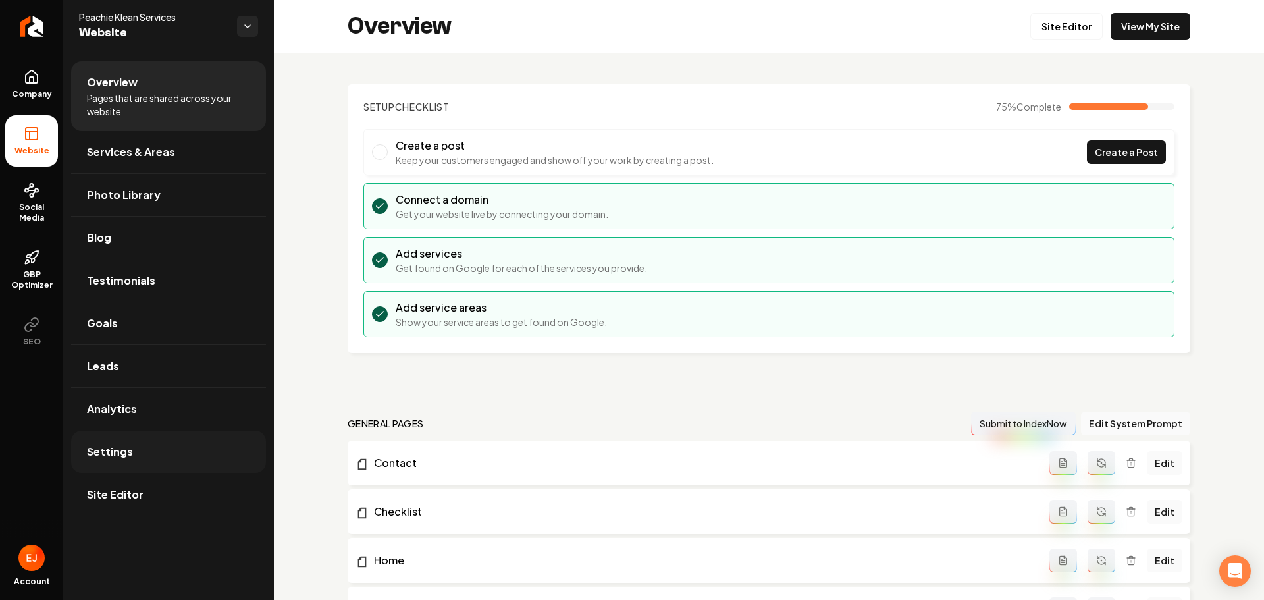
click at [133, 457] on link "Settings" at bounding box center [168, 452] width 195 height 42
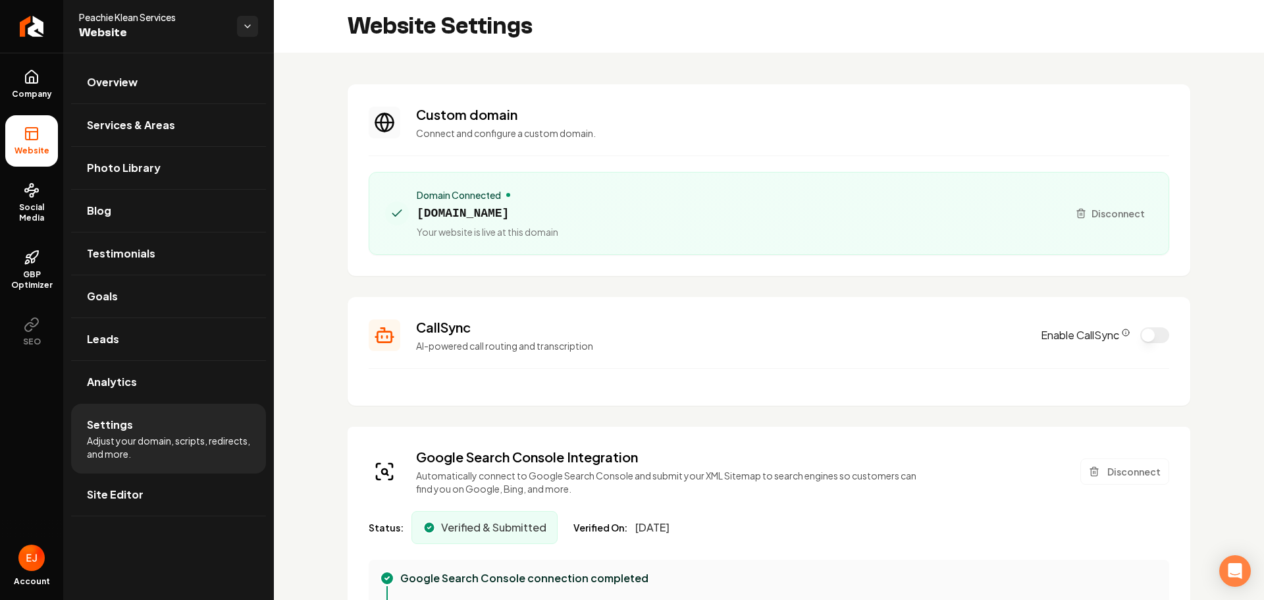
drag, startPoint x: 539, startPoint y: 213, endPoint x: 417, endPoint y: 219, distance: 122.0
click at [417, 219] on span "[DOMAIN_NAME]" at bounding box center [488, 213] width 142 height 18
copy span "[DOMAIN_NAME]"
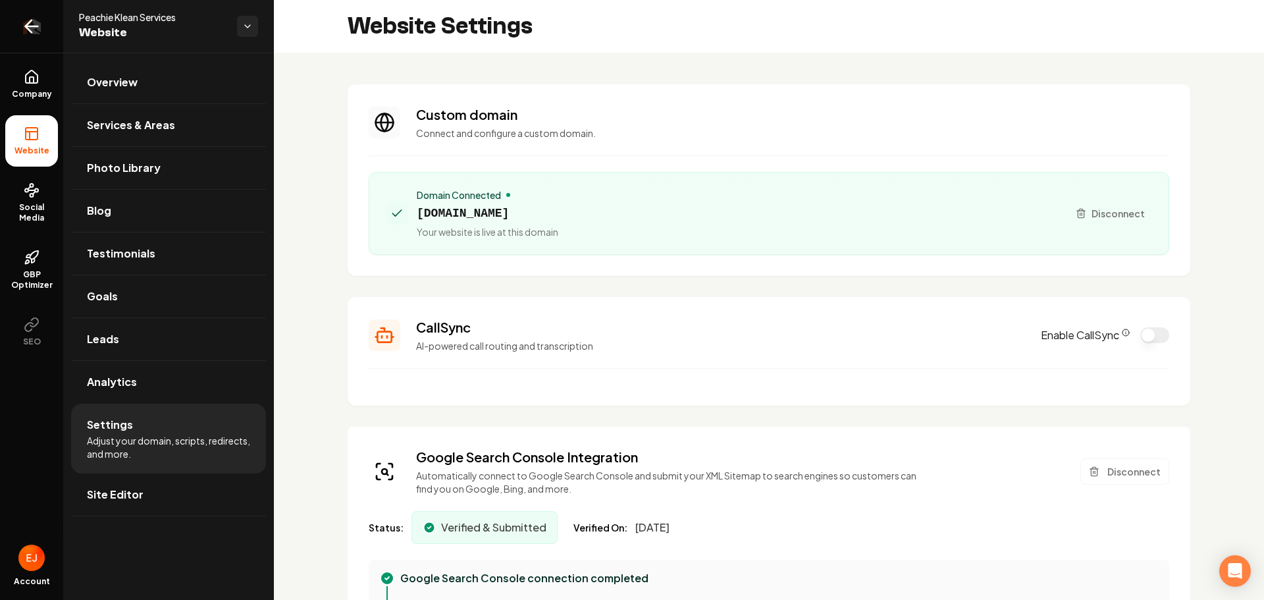
click at [28, 31] on icon "Return to dashboard" at bounding box center [31, 26] width 21 height 21
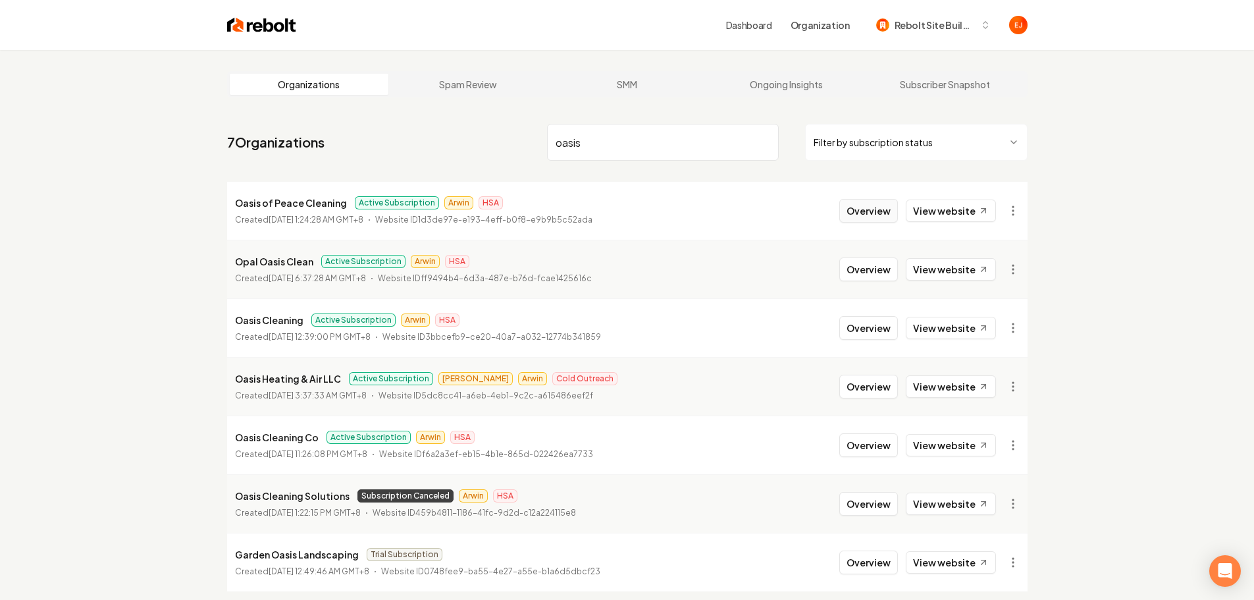
type input "oasis"
click at [865, 215] on button "Overview" at bounding box center [868, 211] width 59 height 24
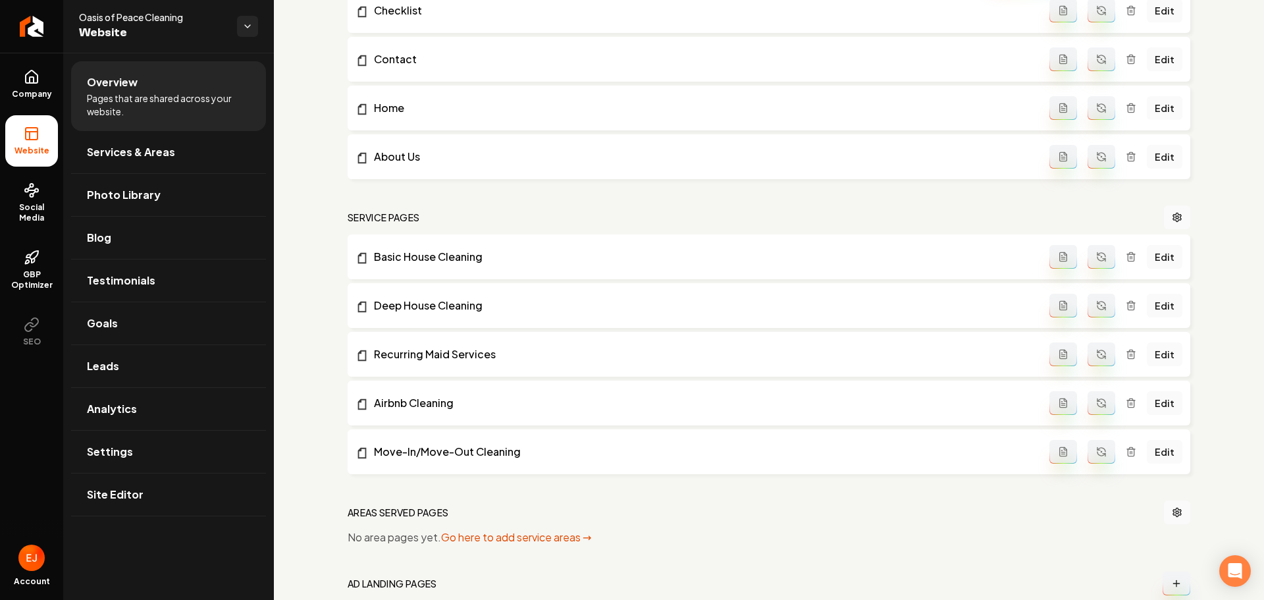
scroll to position [622, 0]
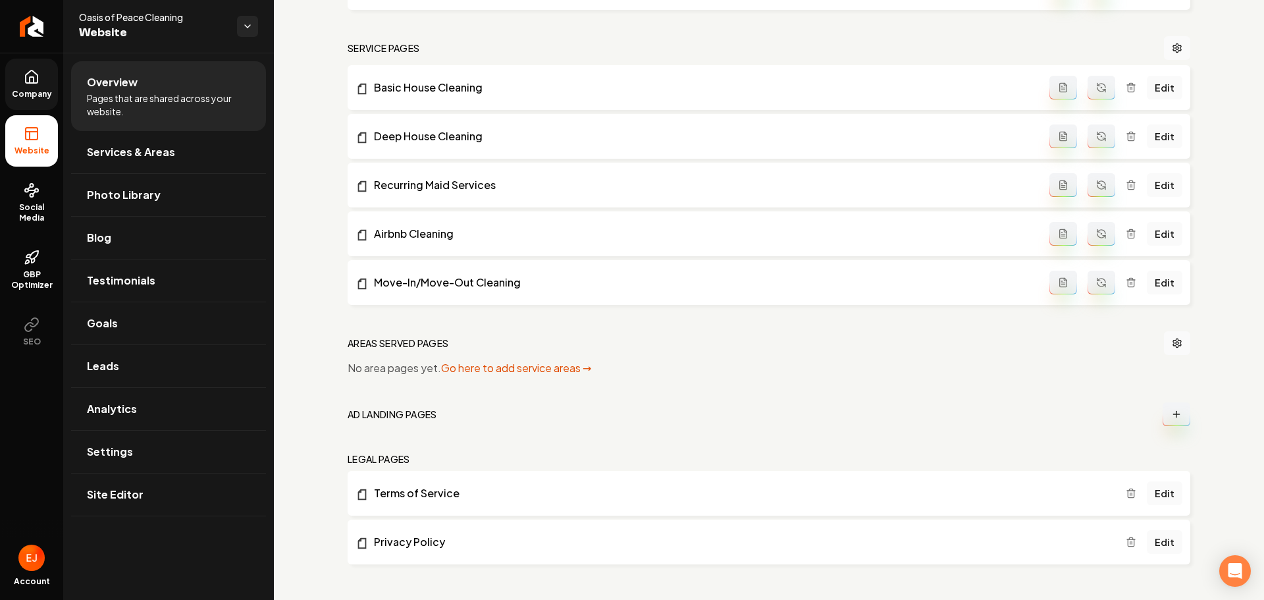
click at [36, 84] on icon at bounding box center [32, 77] width 16 height 16
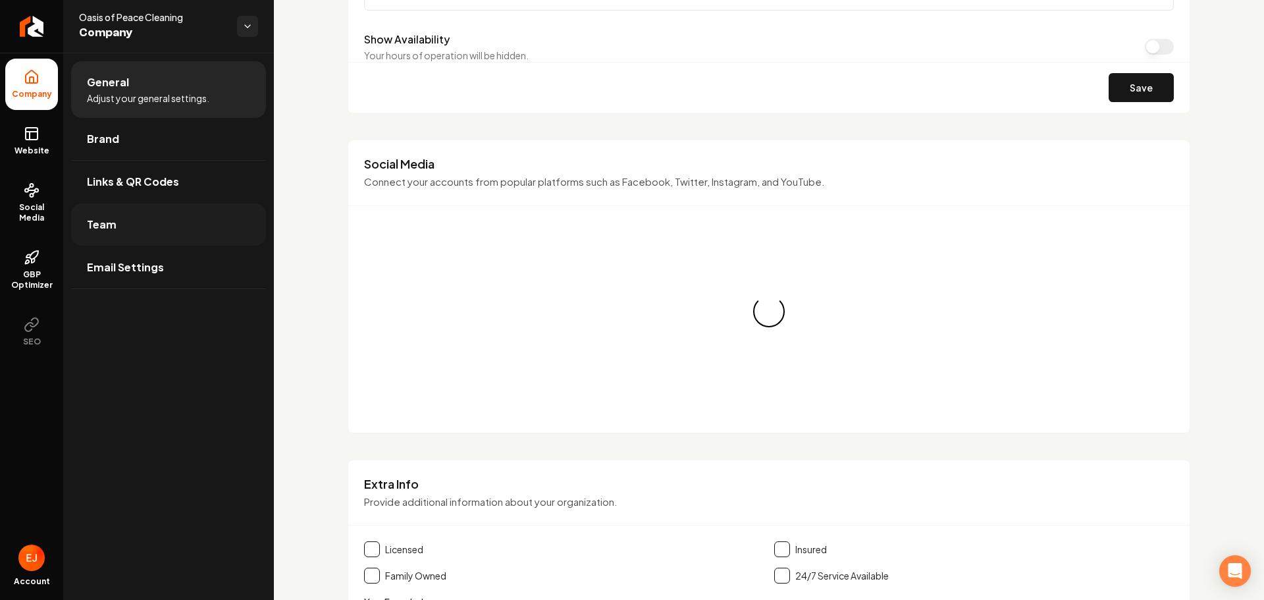
click at [113, 238] on link "Team" at bounding box center [168, 224] width 195 height 42
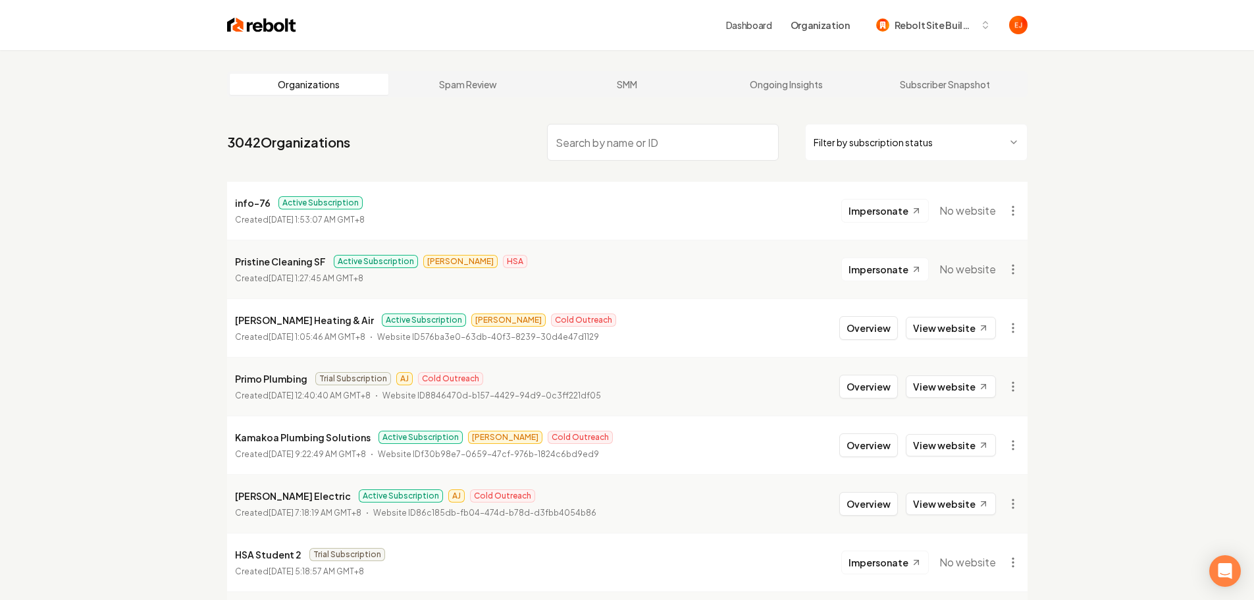
click at [683, 149] on input "search" at bounding box center [663, 142] width 232 height 37
paste input "Professor Plumbing Heating and Air"
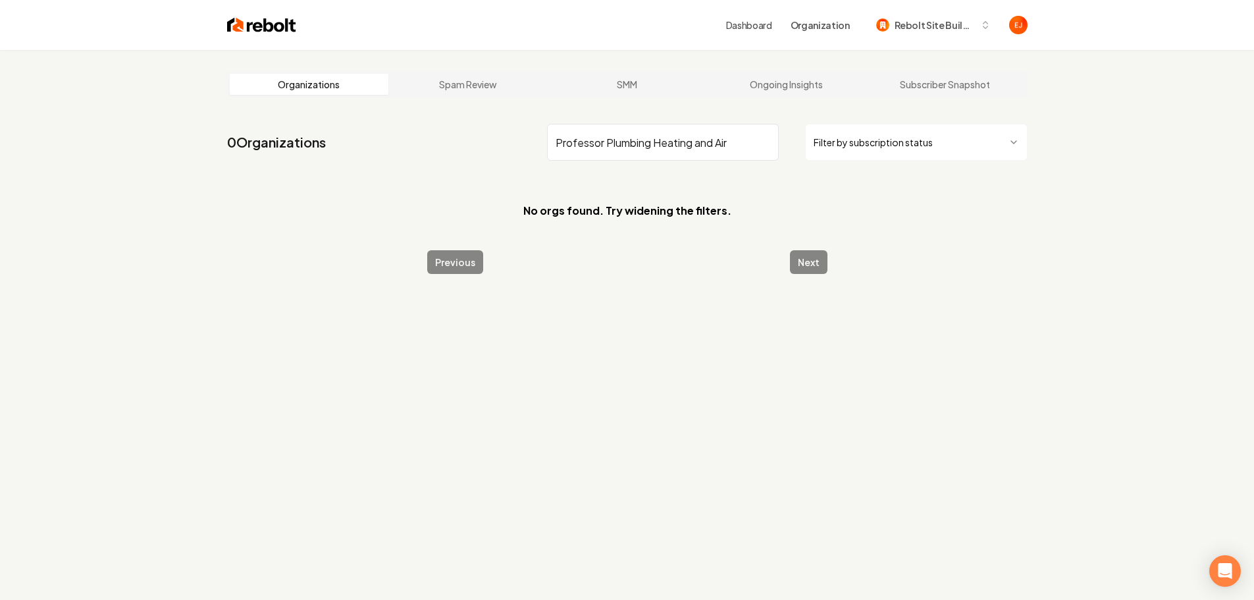
click at [743, 144] on input "Professor Plumbing Heating and Air" at bounding box center [663, 142] width 232 height 37
drag, startPoint x: 621, startPoint y: 147, endPoint x: 790, endPoint y: 168, distance: 170.4
click at [790, 168] on nav "0 Organizations Professor Plumbing Heating and Air Filter by subscription status" at bounding box center [627, 148] width 801 height 58
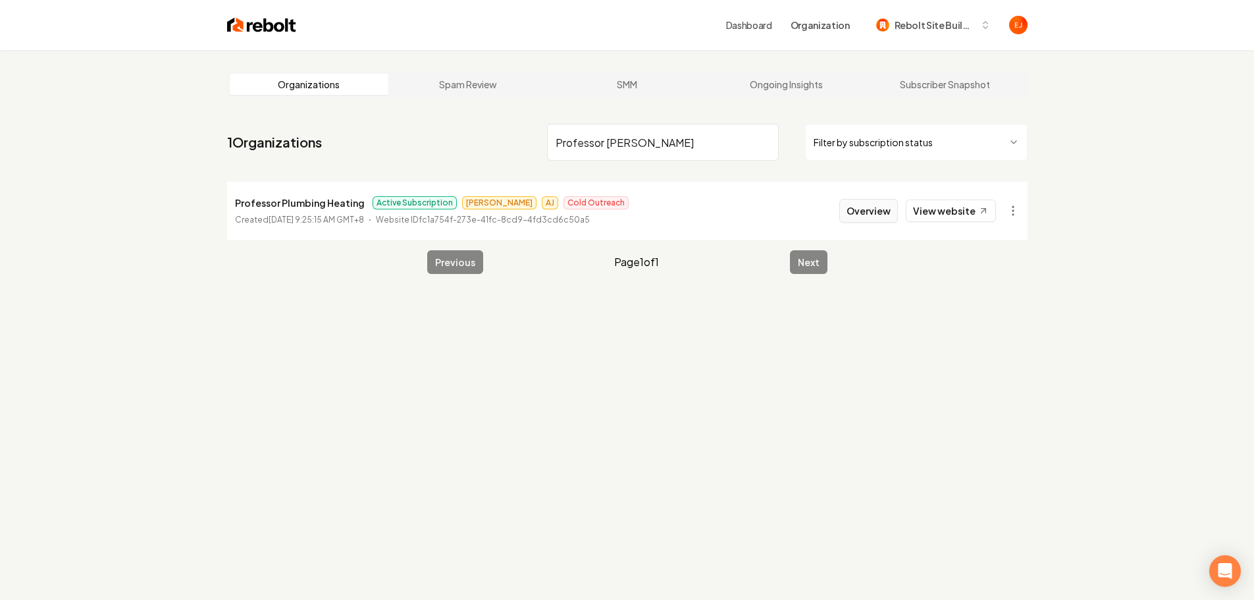
type input "Professor [PERSON_NAME]"
click at [880, 220] on button "Overview" at bounding box center [868, 211] width 59 height 24
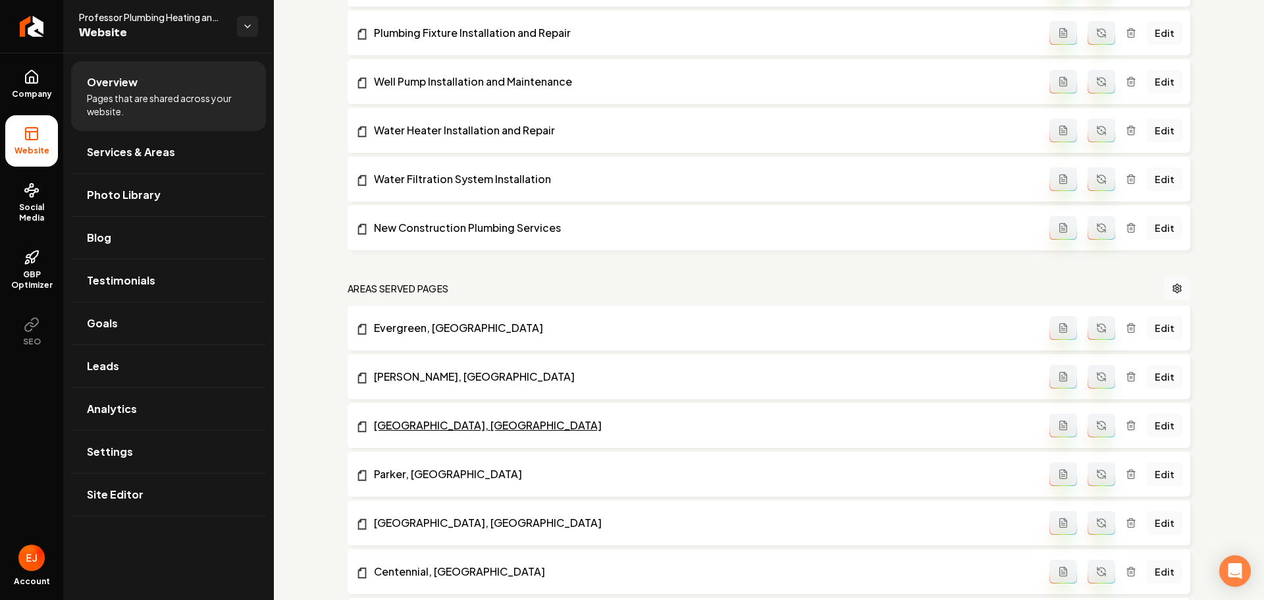
scroll to position [790, 0]
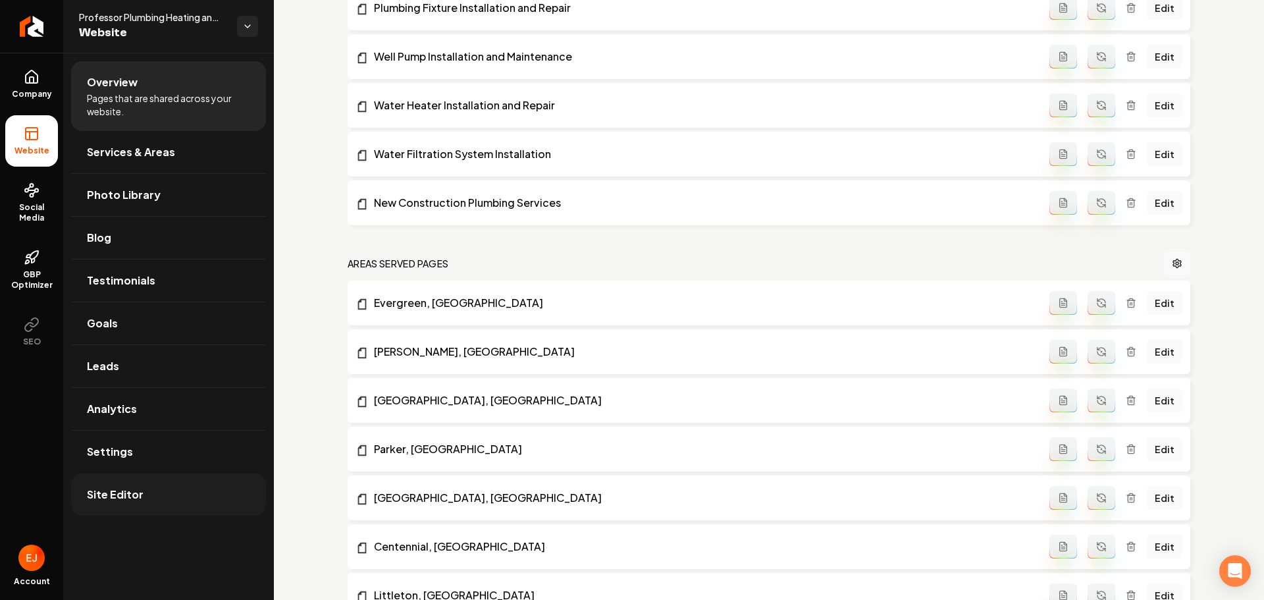
click at [174, 498] on link "Site Editor" at bounding box center [168, 494] width 195 height 42
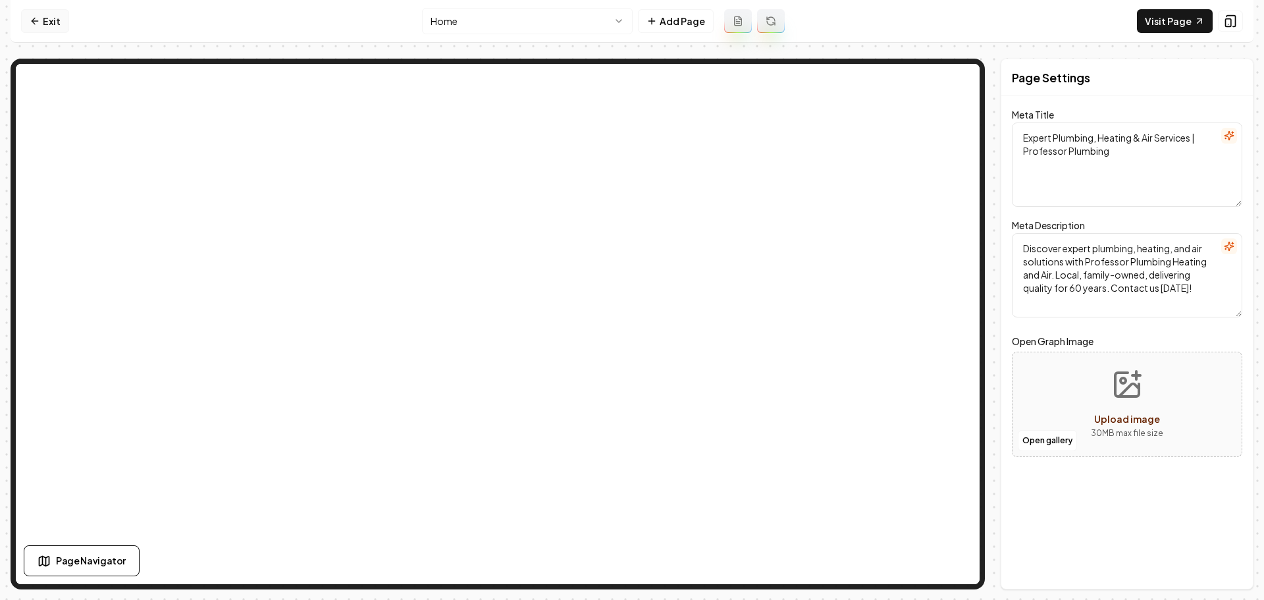
click at [66, 20] on link "Exit" at bounding box center [45, 21] width 48 height 24
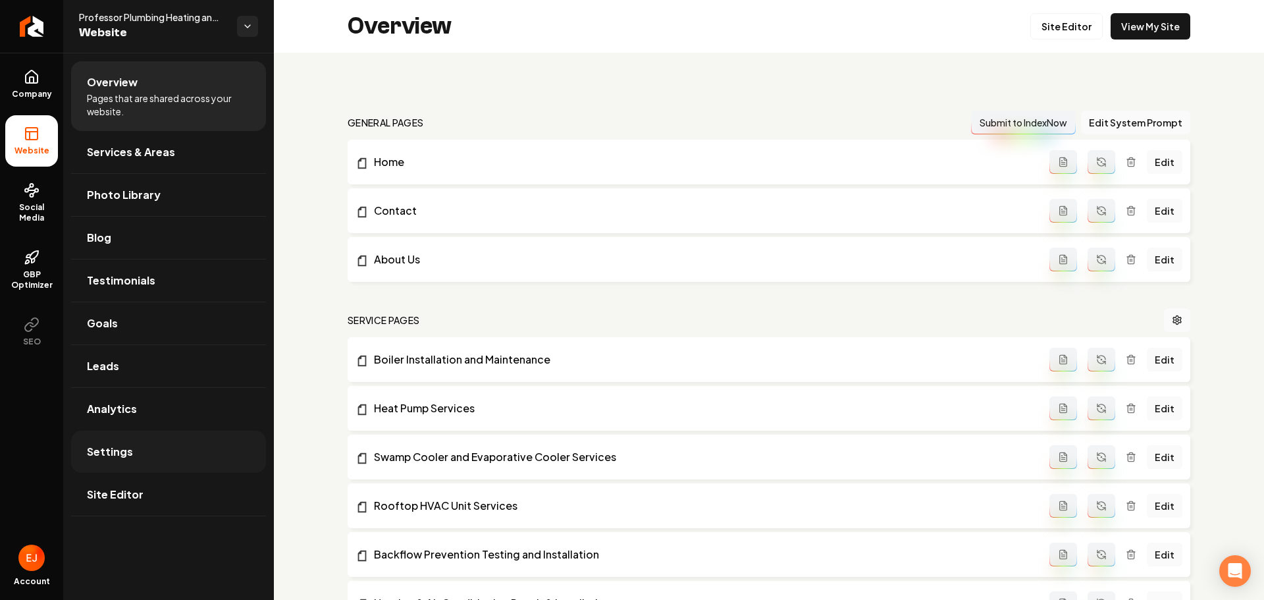
click at [148, 442] on link "Settings" at bounding box center [168, 452] width 195 height 42
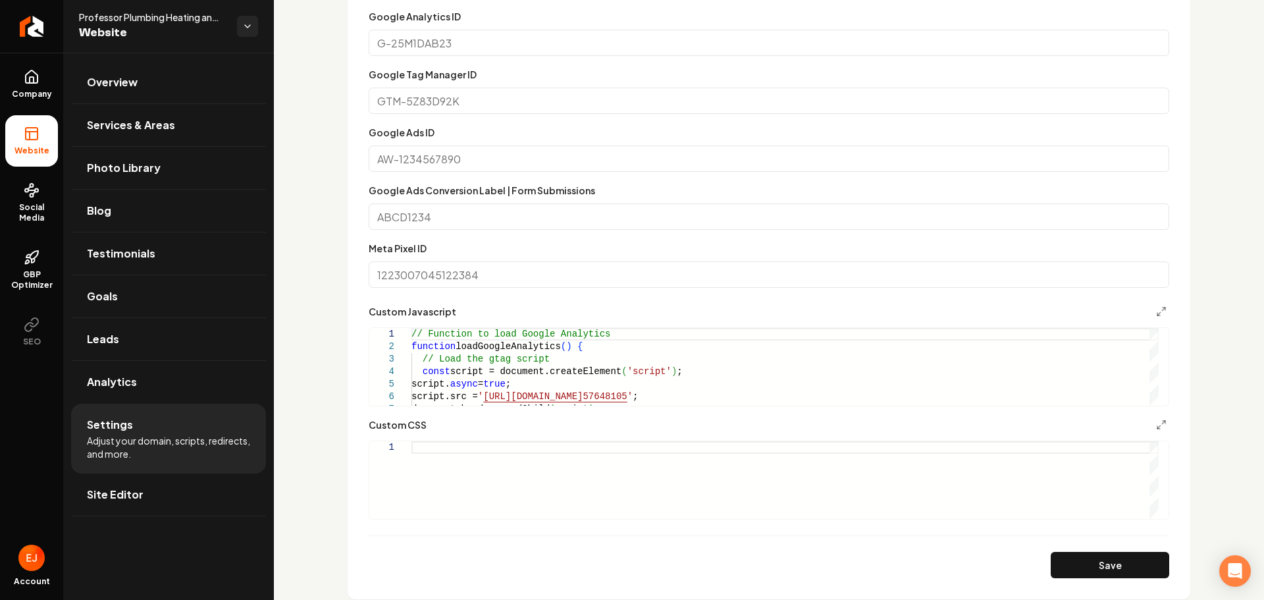
scroll to position [790, 0]
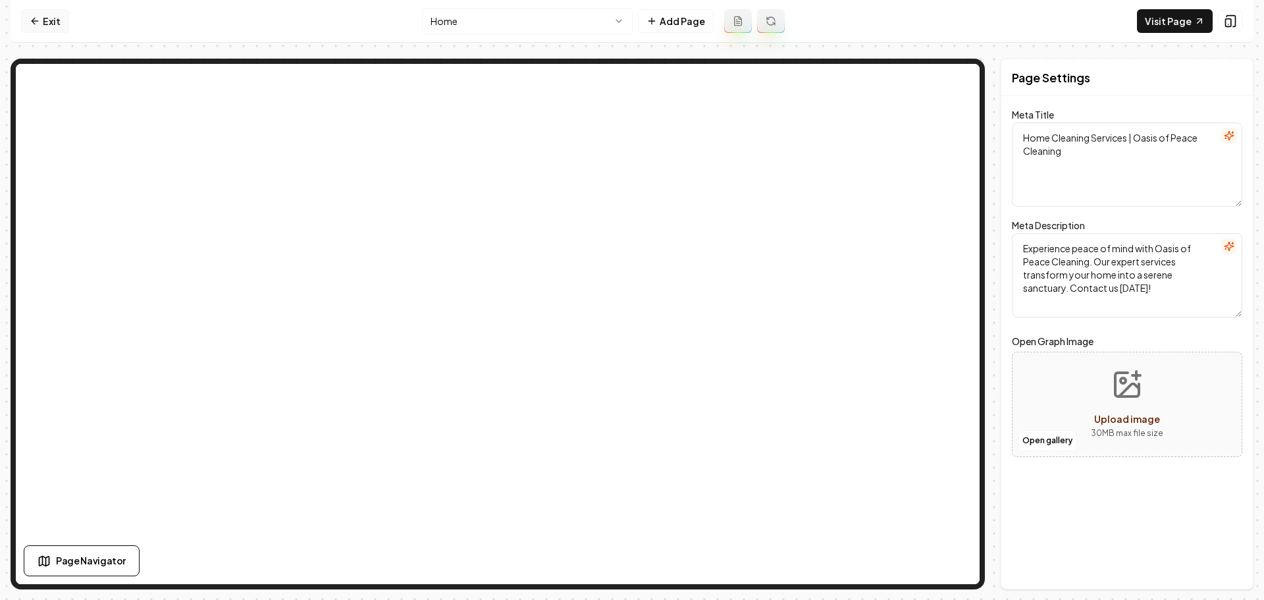
click at [63, 25] on link "Exit" at bounding box center [45, 21] width 48 height 24
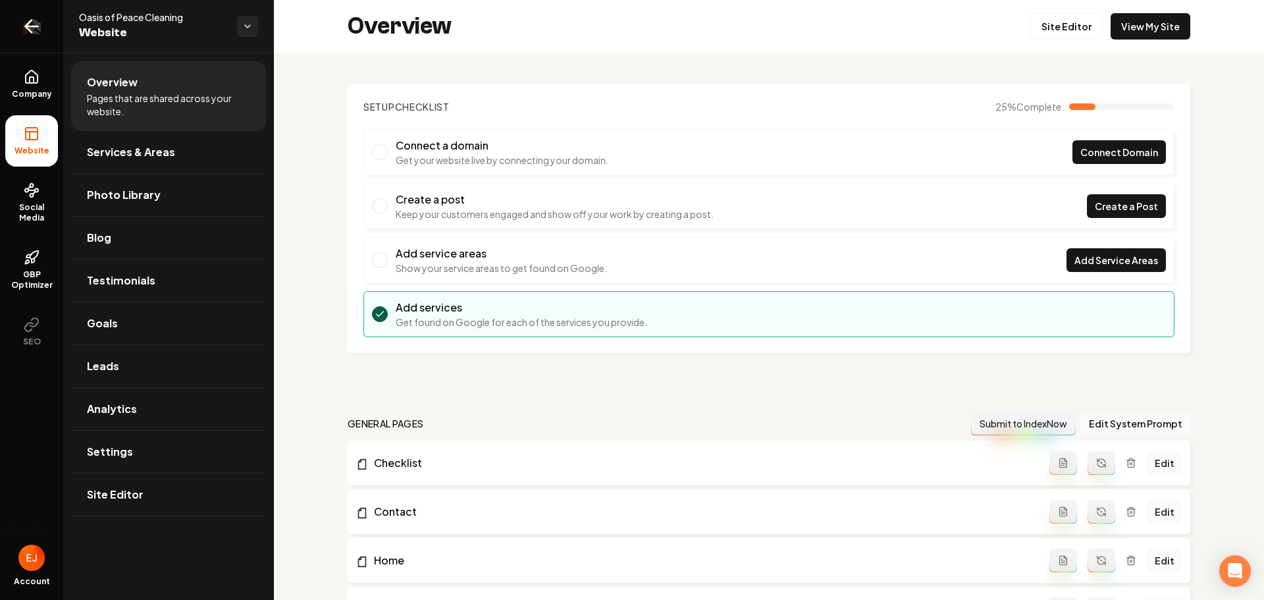
click at [38, 23] on icon "Return to dashboard" at bounding box center [31, 26] width 21 height 21
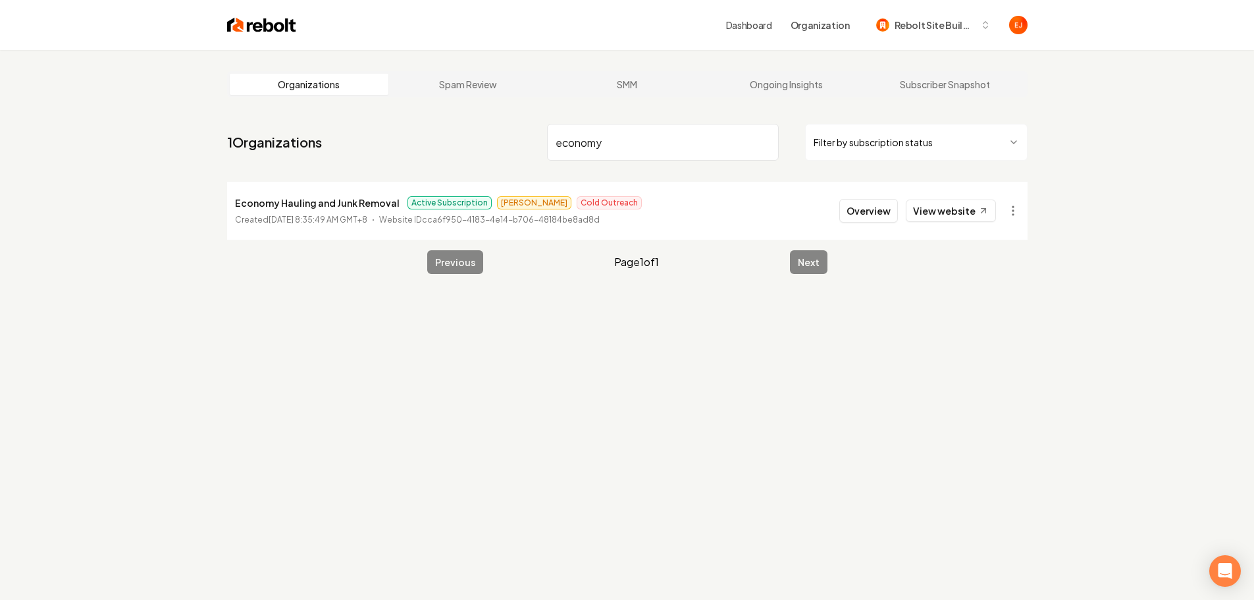
type input "economy"
click at [887, 208] on button "Overview" at bounding box center [868, 211] width 59 height 24
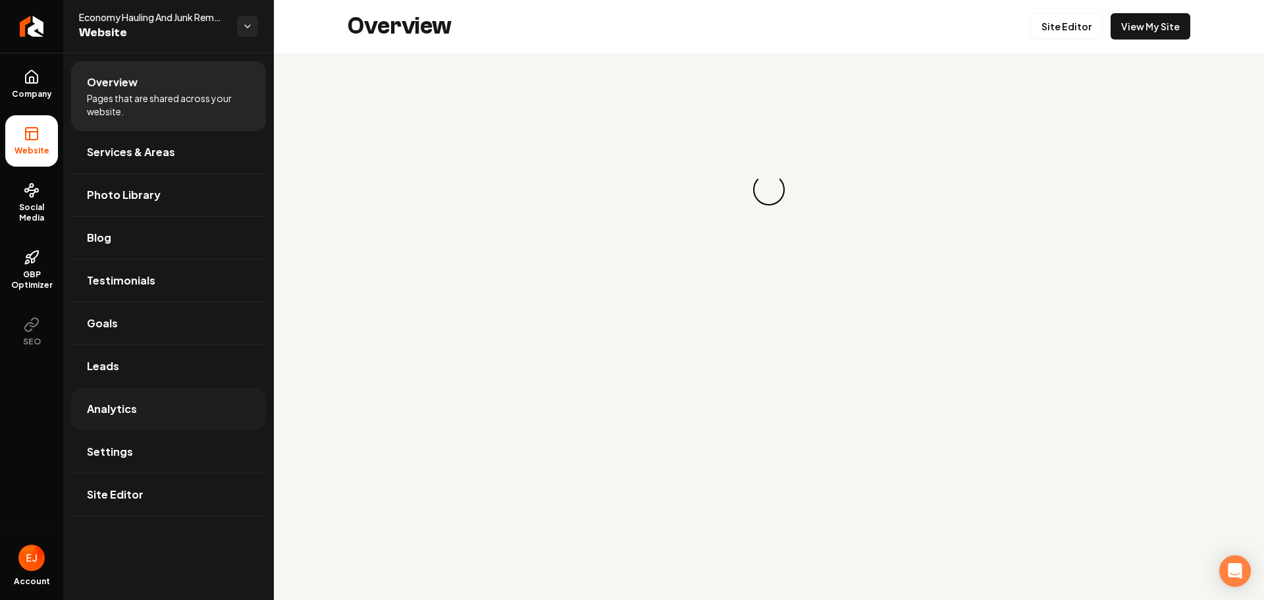
click at [148, 404] on link "Analytics" at bounding box center [168, 409] width 195 height 42
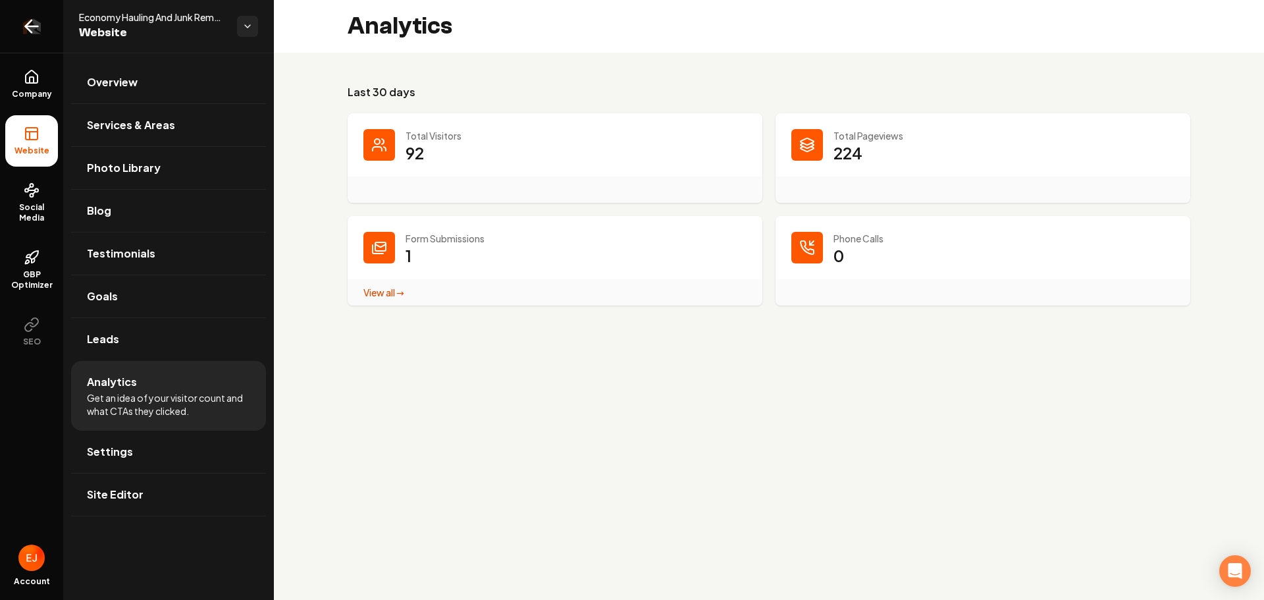
click at [19, 37] on link "Return to dashboard" at bounding box center [31, 26] width 63 height 53
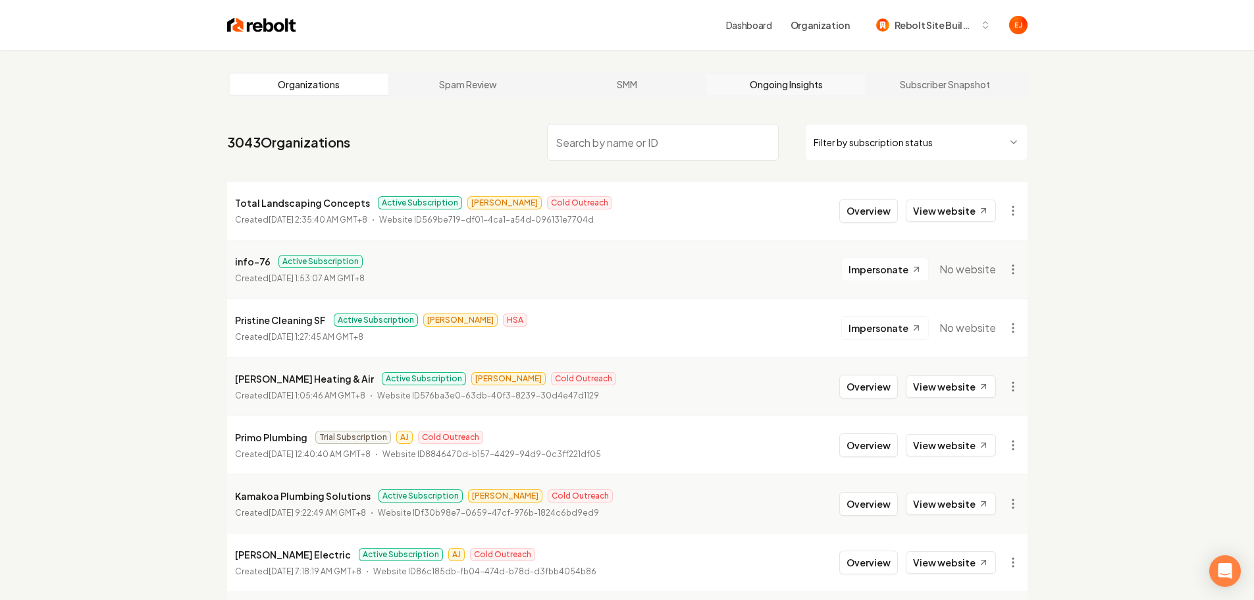
click at [797, 93] on link "Ongoing Insights" at bounding box center [785, 84] width 159 height 21
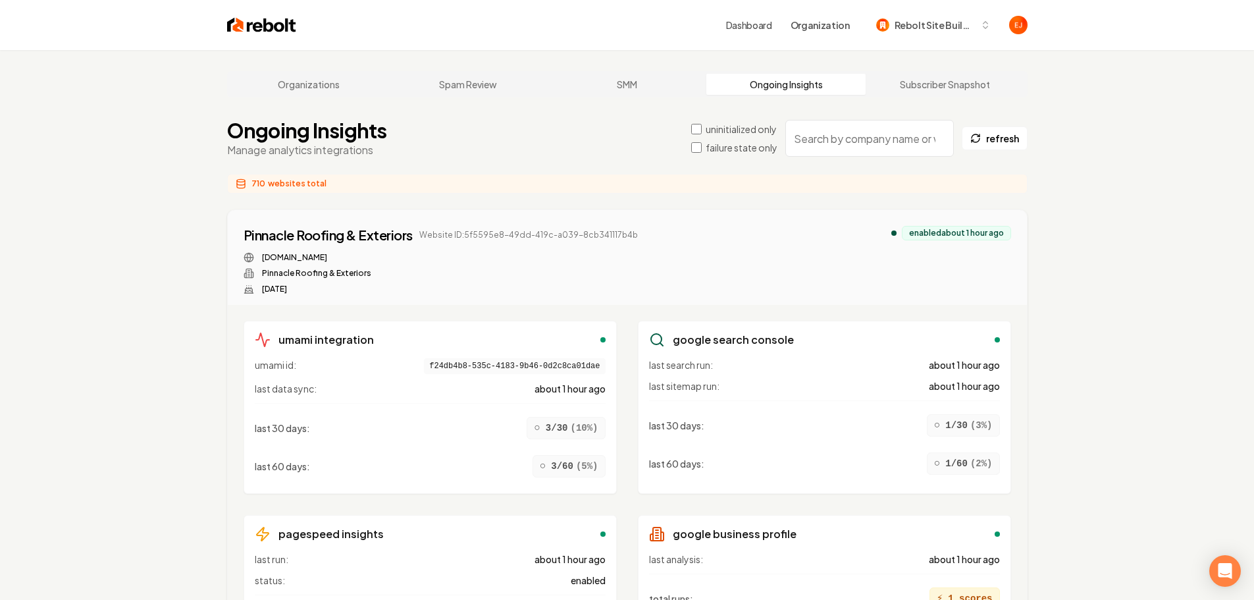
click at [926, 140] on input "search" at bounding box center [869, 138] width 169 height 37
paste input "Economy Hauling and Junk Removal"
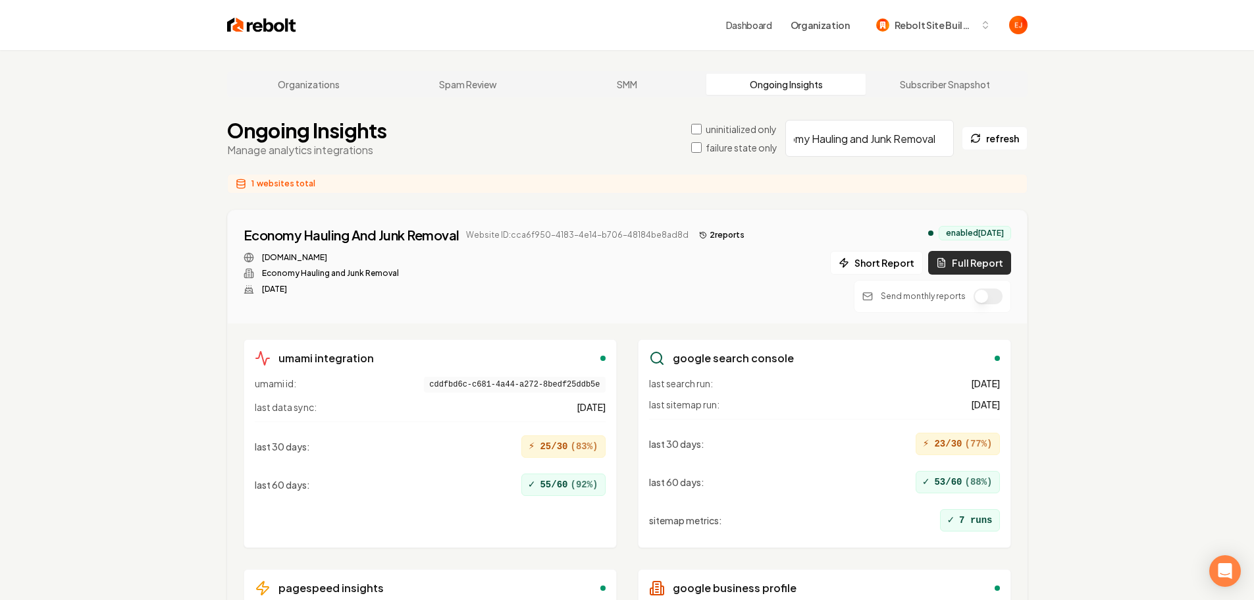
type input "Economy Hauling and Junk Removal"
click at [962, 265] on button "Full Report" at bounding box center [969, 263] width 83 height 24
click at [713, 238] on button "3 report s" at bounding box center [722, 235] width 56 height 16
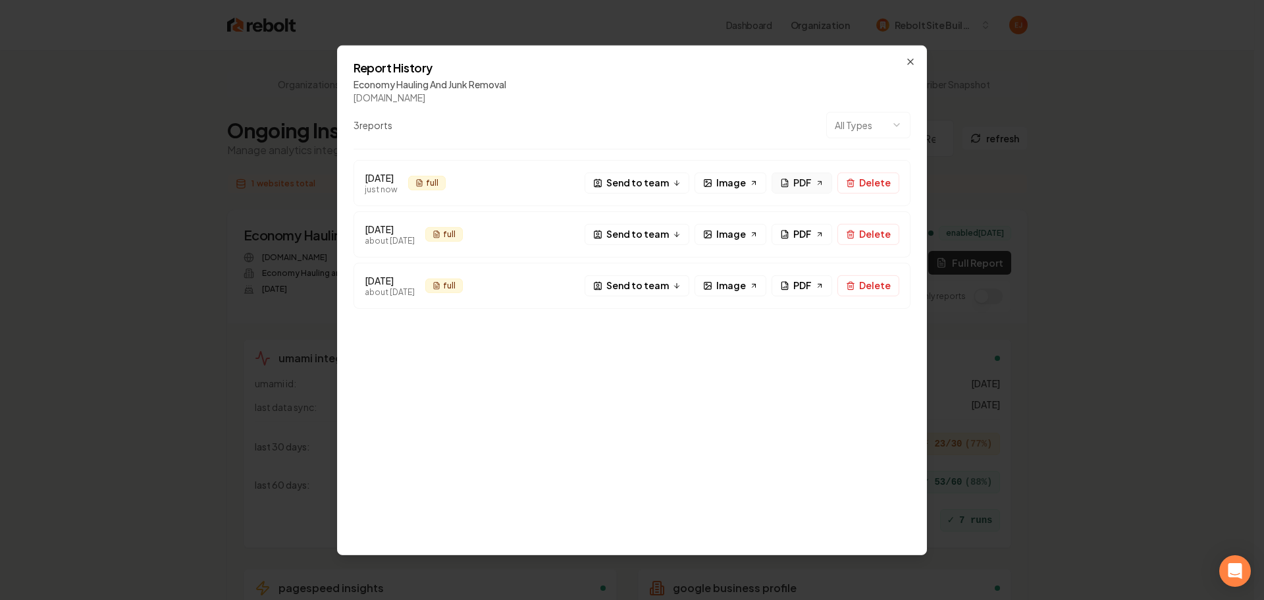
click at [808, 186] on span "PDF" at bounding box center [802, 183] width 18 height 14
click at [909, 65] on icon "button" at bounding box center [910, 61] width 11 height 11
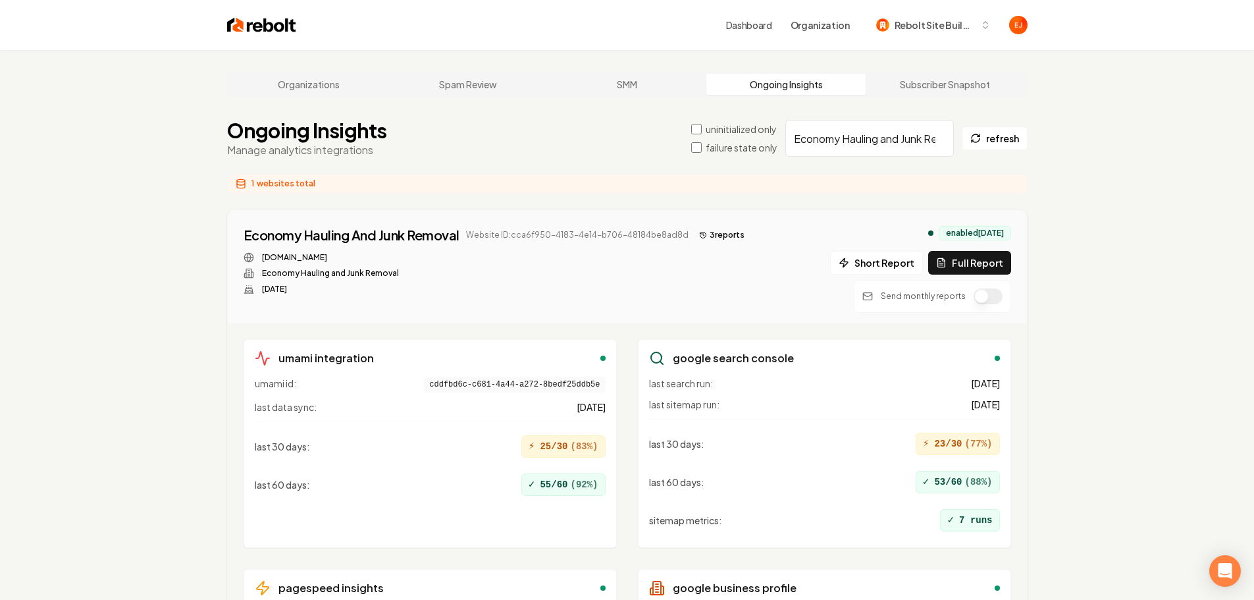
click at [92, 311] on div "Organizations Spam Review SMM Ongoing Insights Subscriber Snapshot Ongoing Insi…" at bounding box center [627, 416] width 1254 height 733
click at [332, 84] on link "Organizations" at bounding box center [309, 84] width 159 height 21
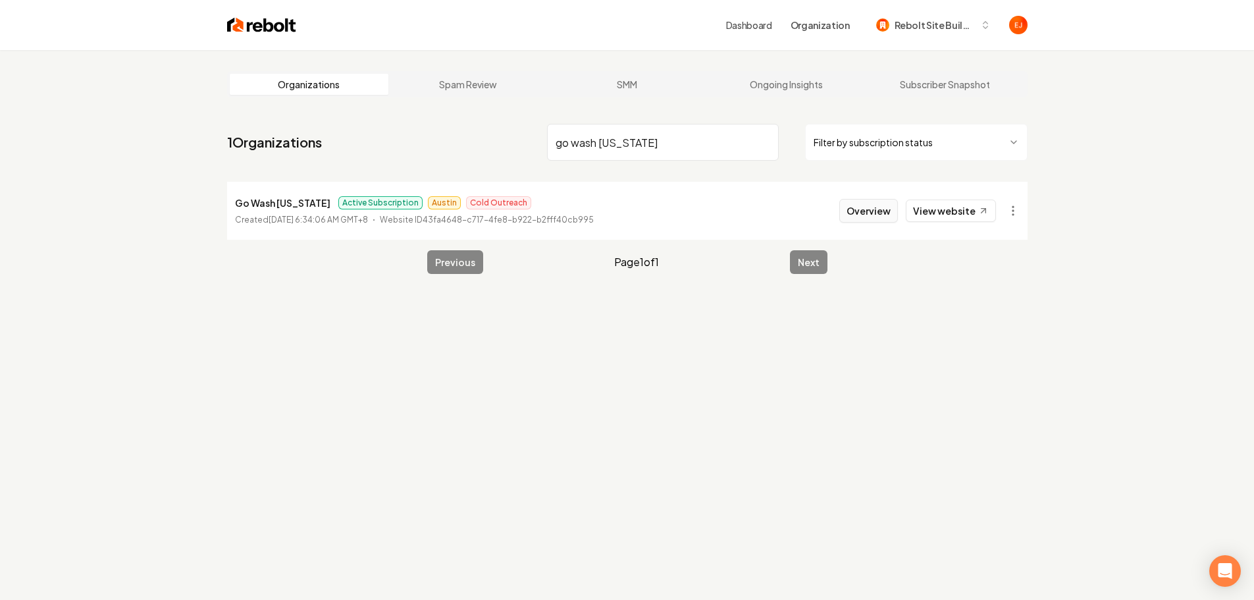
type input "go wash utah"
click at [874, 216] on button "Overview" at bounding box center [868, 211] width 59 height 24
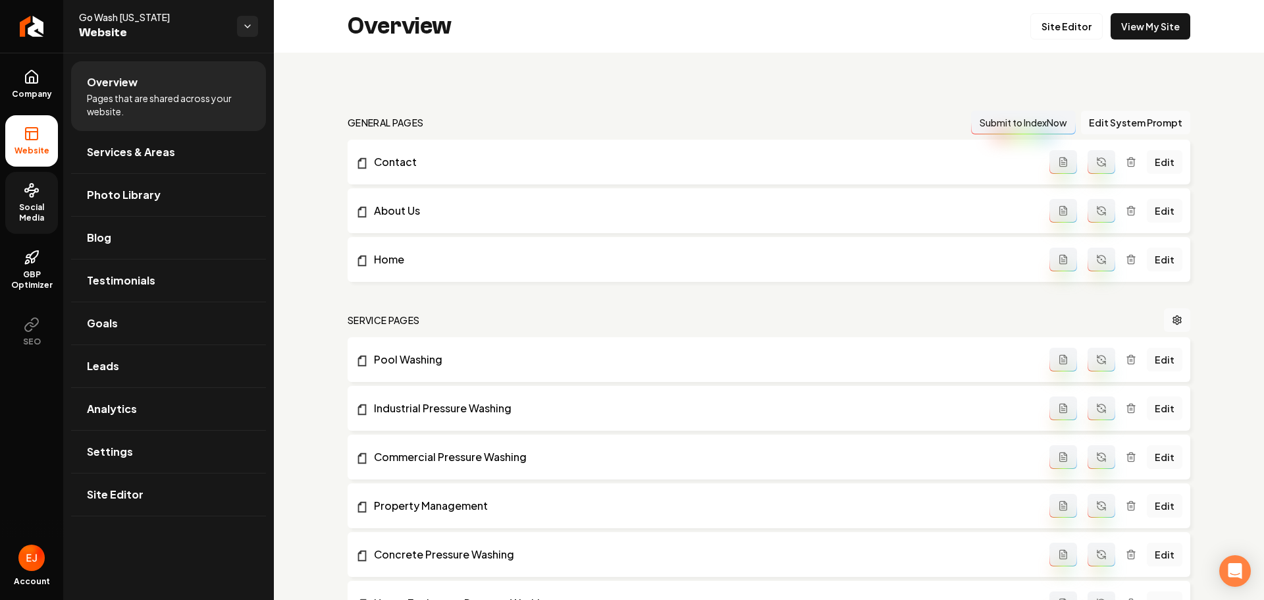
click at [22, 206] on span "Social Media" at bounding box center [31, 212] width 53 height 21
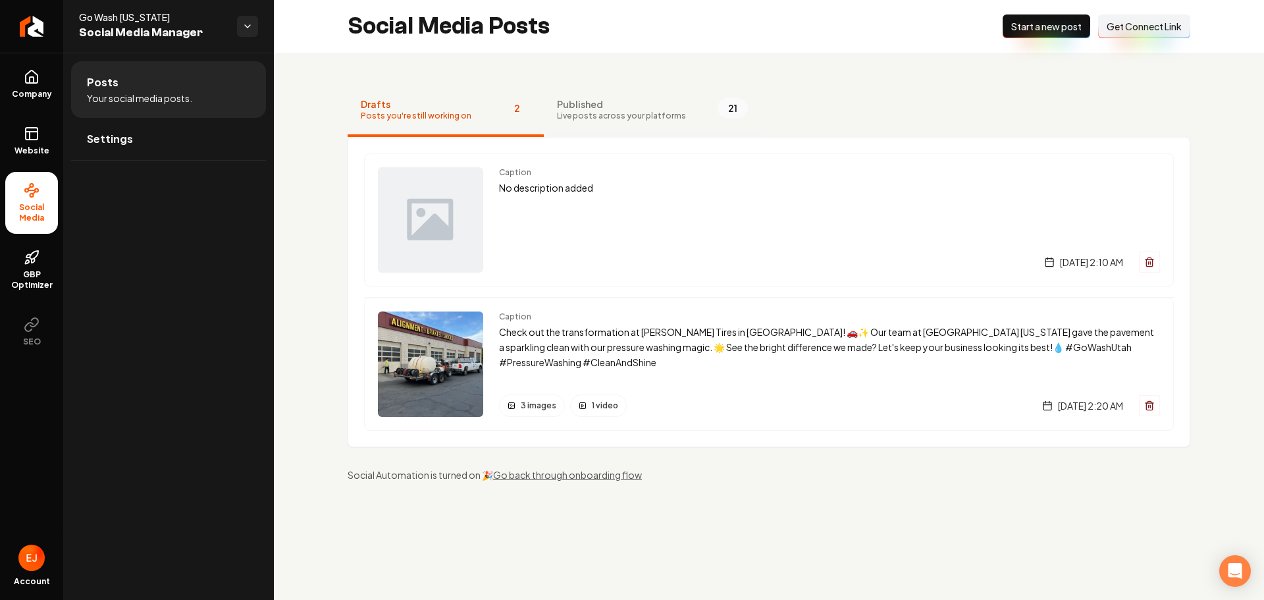
click at [584, 88] on button "Published Live posts across your platforms 21" at bounding box center [652, 110] width 217 height 53
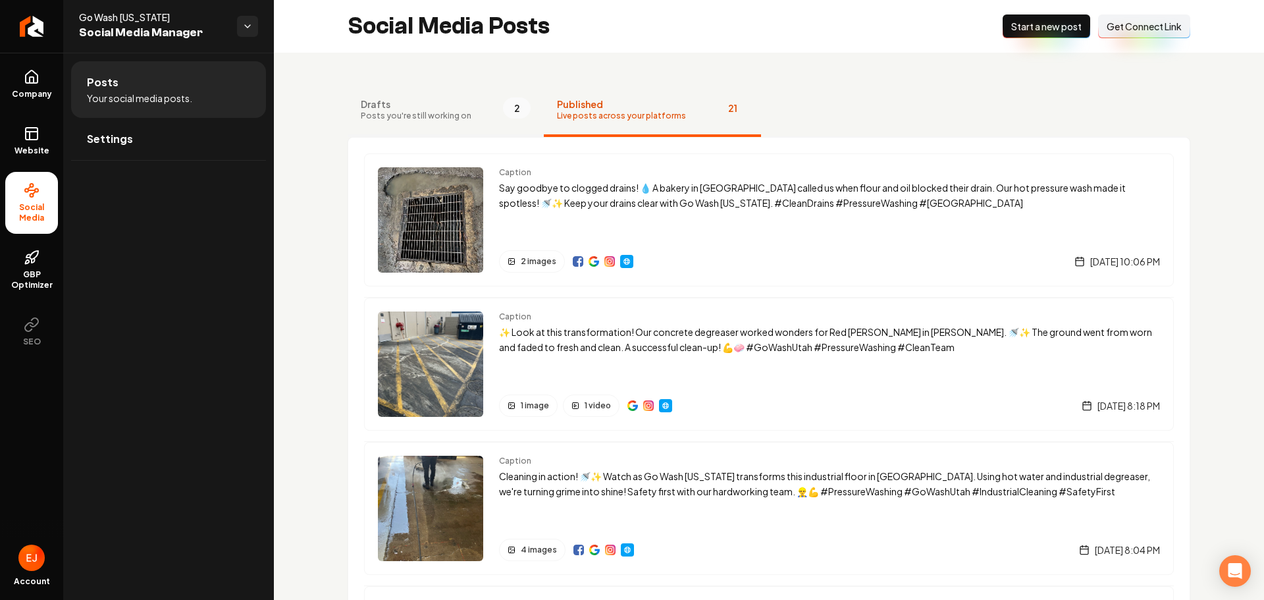
click at [403, 116] on span "Posts you're still working on" at bounding box center [416, 116] width 111 height 11
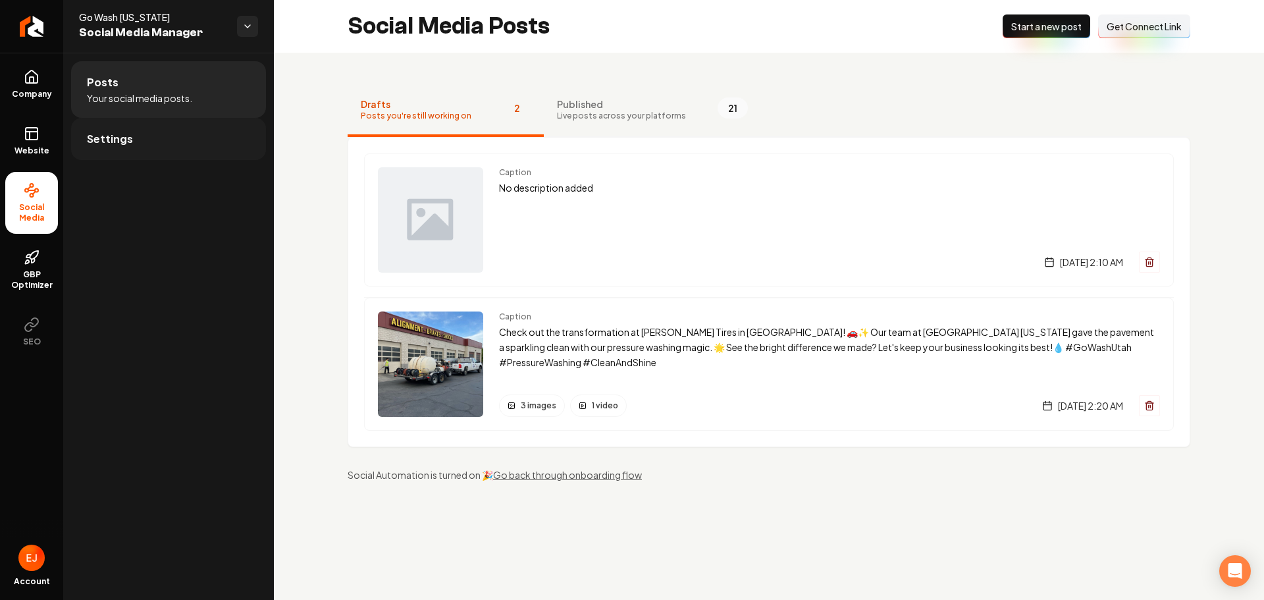
click at [160, 144] on link "Settings" at bounding box center [168, 139] width 195 height 42
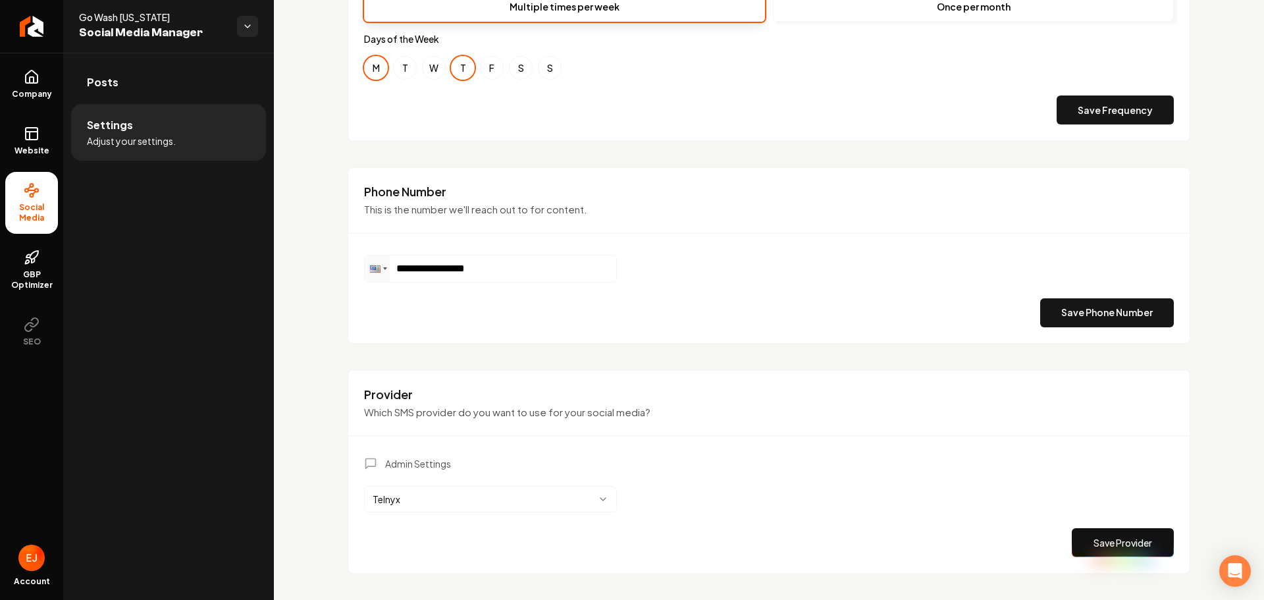
scroll to position [579, 0]
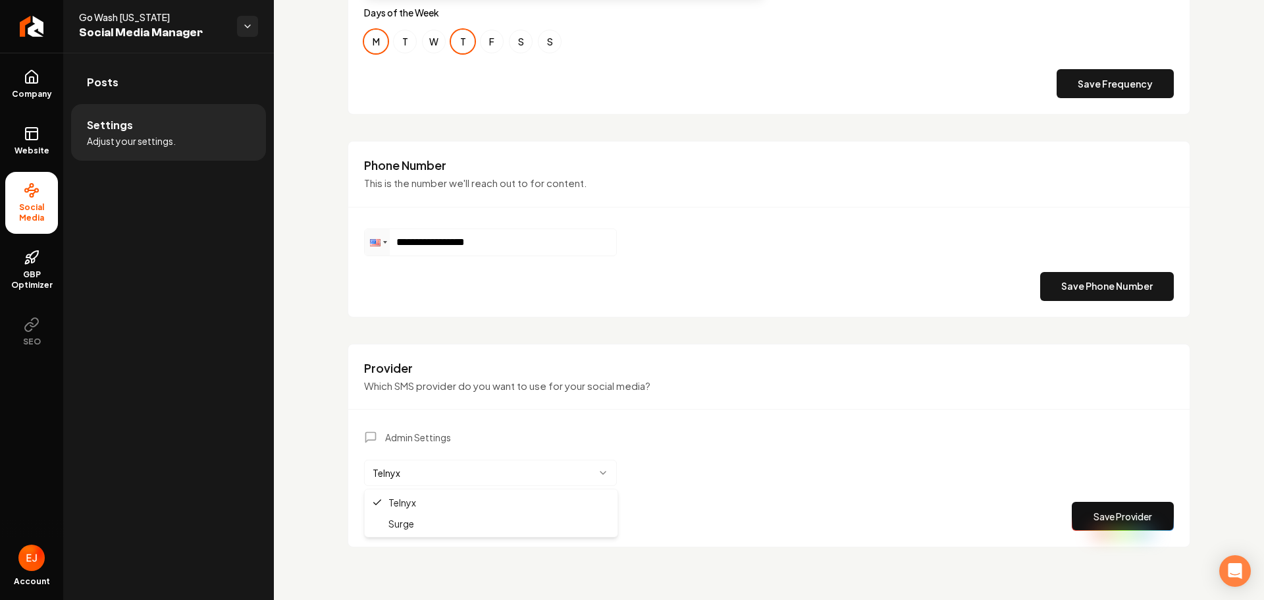
click at [587, 478] on html "**********" at bounding box center [632, 300] width 1264 height 600
click at [1102, 525] on button "Save Provider" at bounding box center [1123, 516] width 102 height 29
click at [146, 96] on link "Posts" at bounding box center [168, 82] width 195 height 42
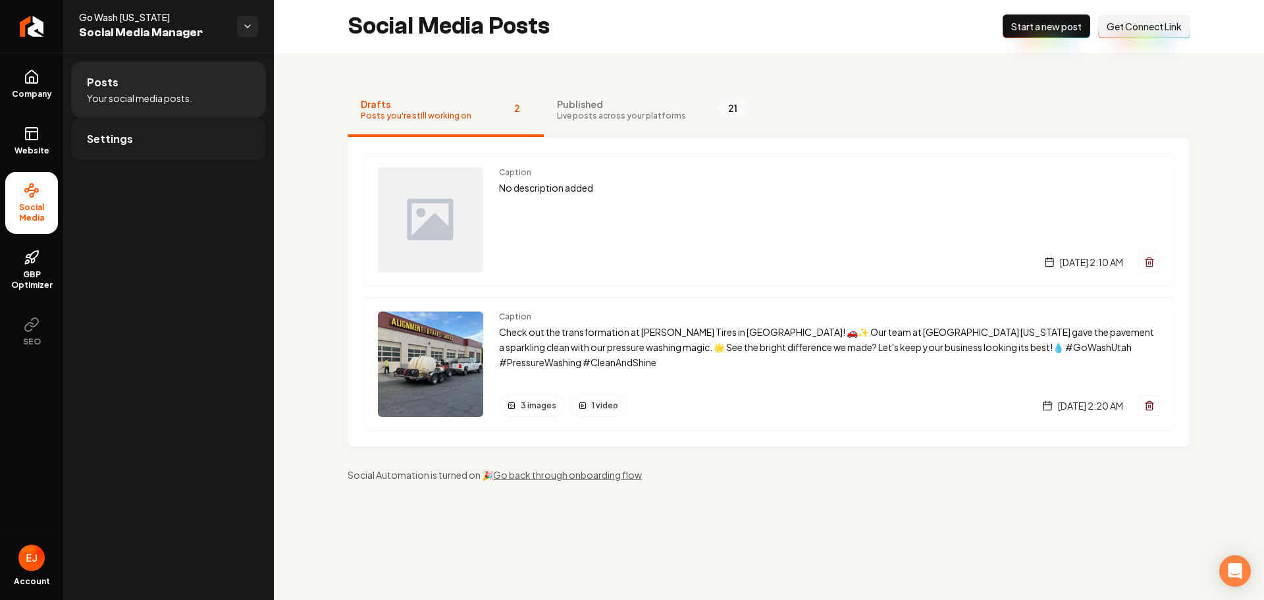
click at [201, 150] on link "Settings" at bounding box center [168, 139] width 195 height 42
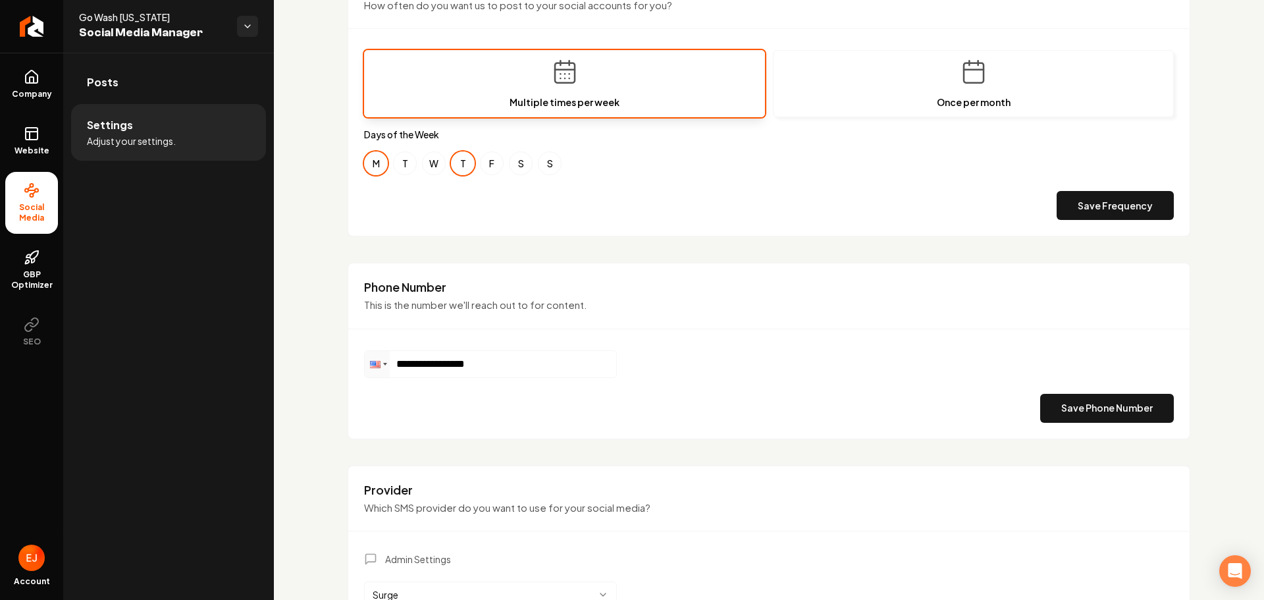
scroll to position [184, 0]
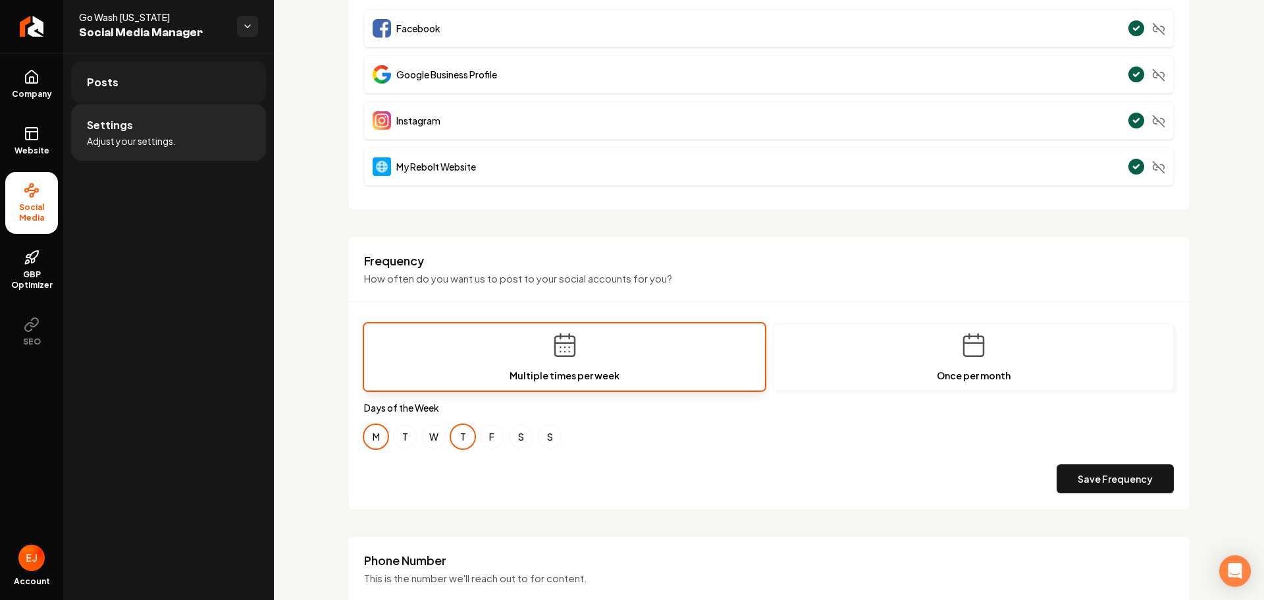
click at [112, 76] on span "Posts" at bounding box center [103, 82] width 32 height 16
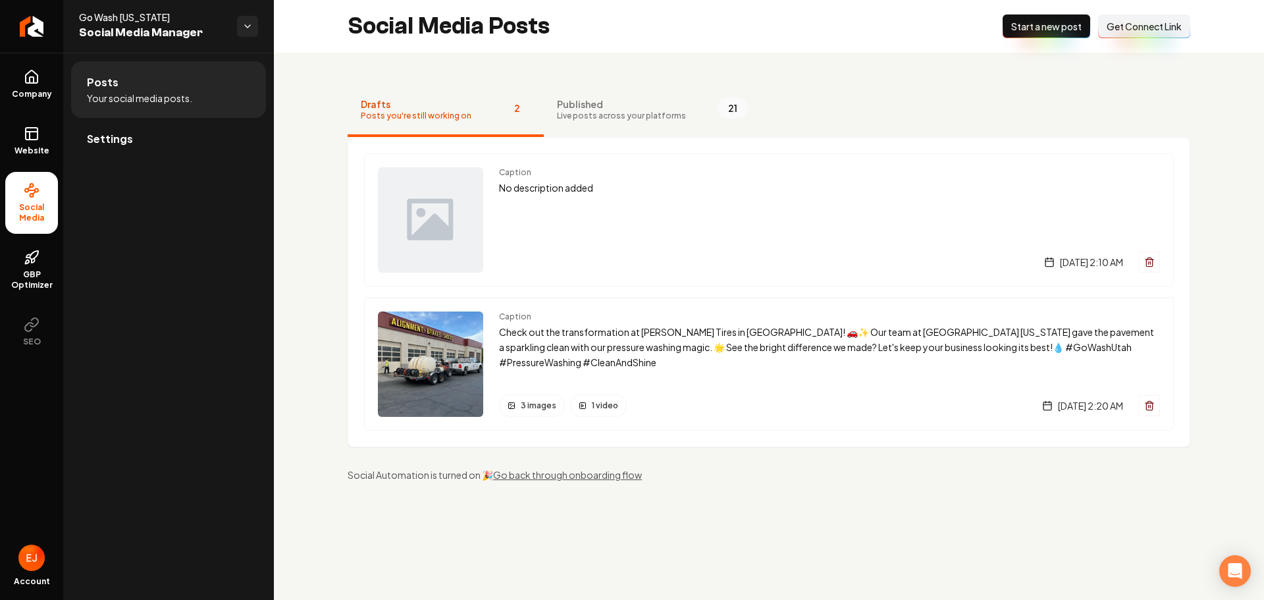
click at [1028, 31] on span "Start a new post" at bounding box center [1046, 26] width 70 height 13
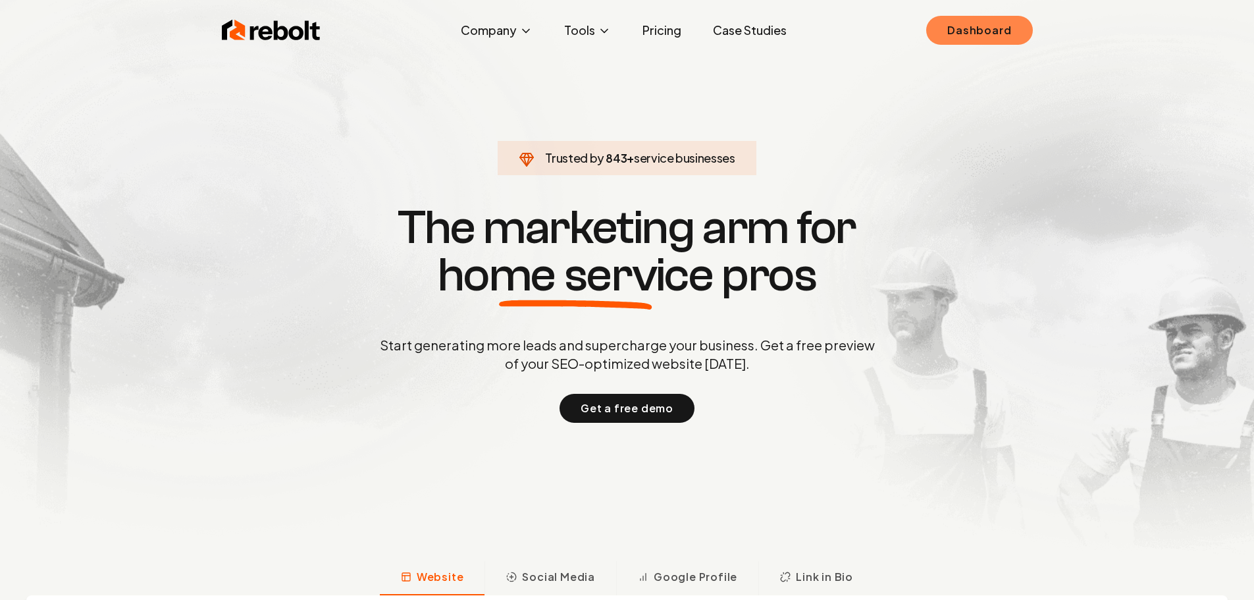
click at [950, 31] on link "Dashboard" at bounding box center [979, 30] width 106 height 29
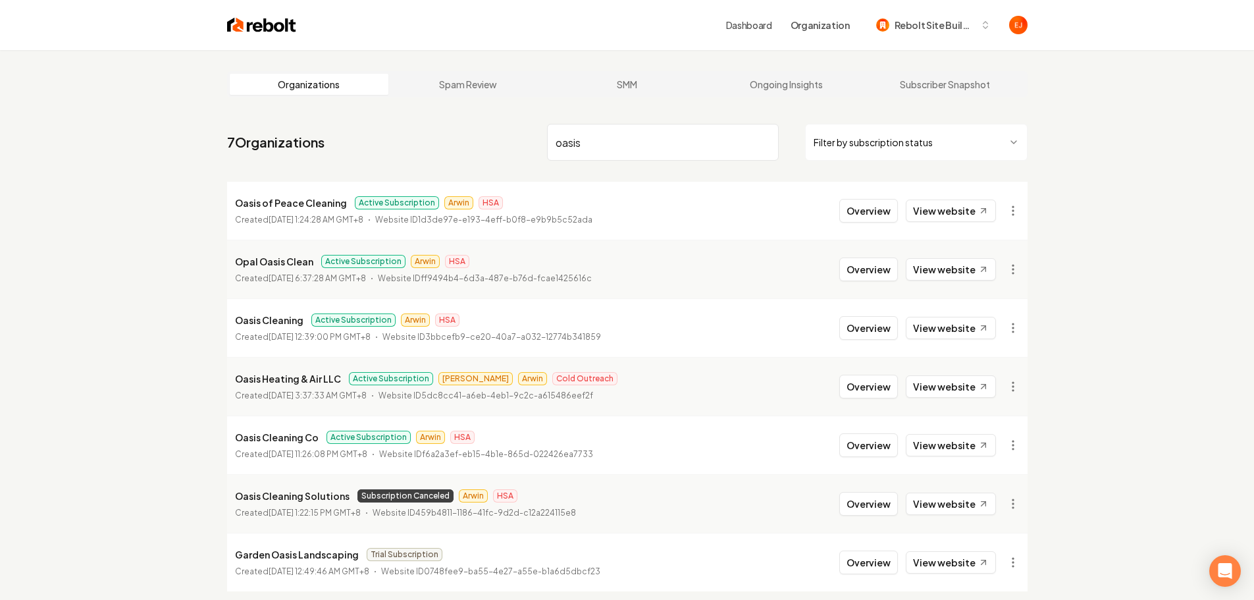
type input "oasis"
click at [858, 389] on button "Overview" at bounding box center [868, 387] width 59 height 24
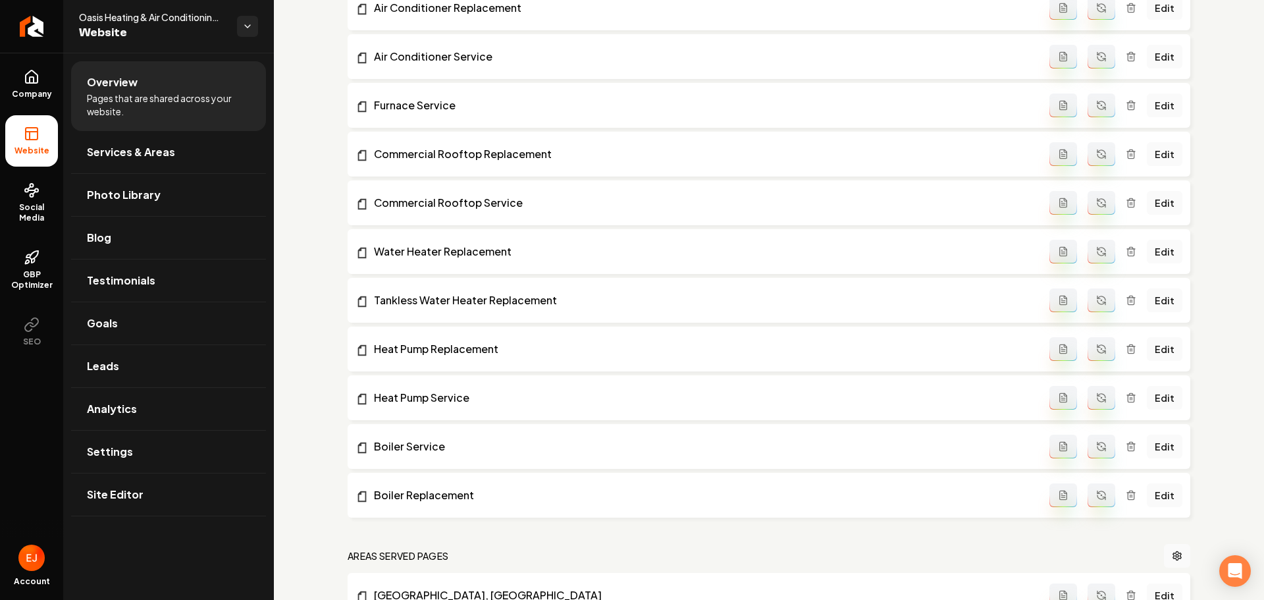
scroll to position [593, 0]
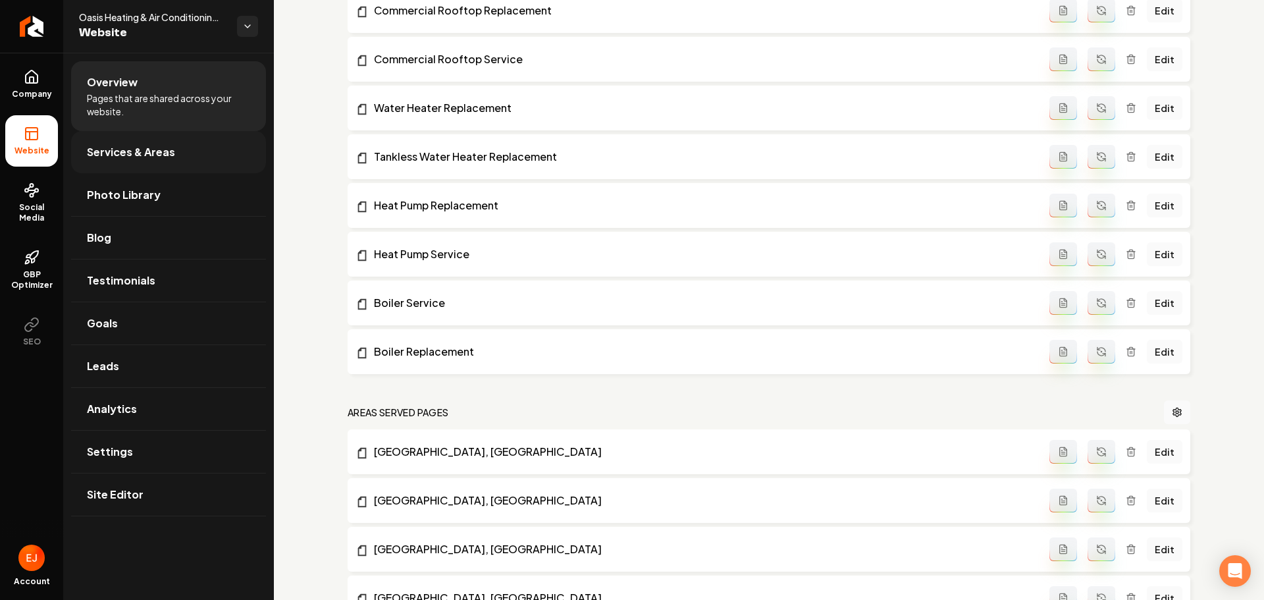
click at [198, 166] on link "Services & Areas" at bounding box center [168, 152] width 195 height 42
